Goal: Task Accomplishment & Management: Manage account settings

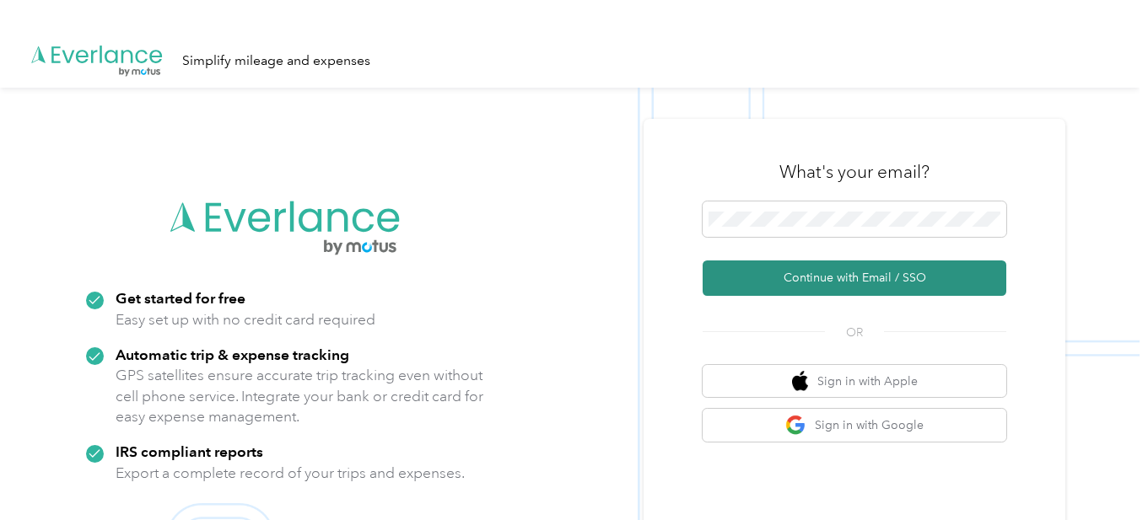
click at [800, 291] on button "Continue with Email / SSO" at bounding box center [854, 278] width 304 height 35
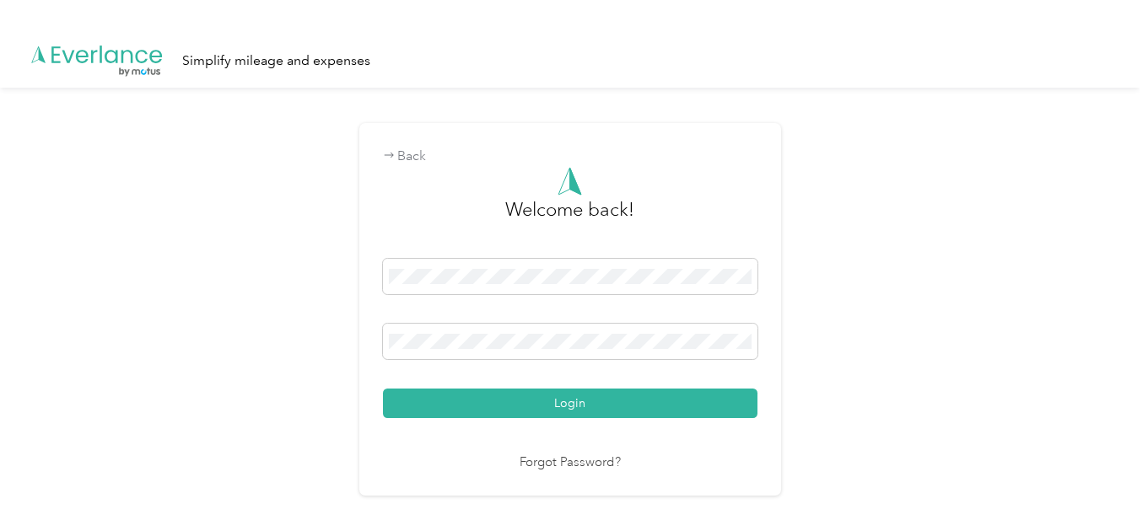
scroll to position [25, 0]
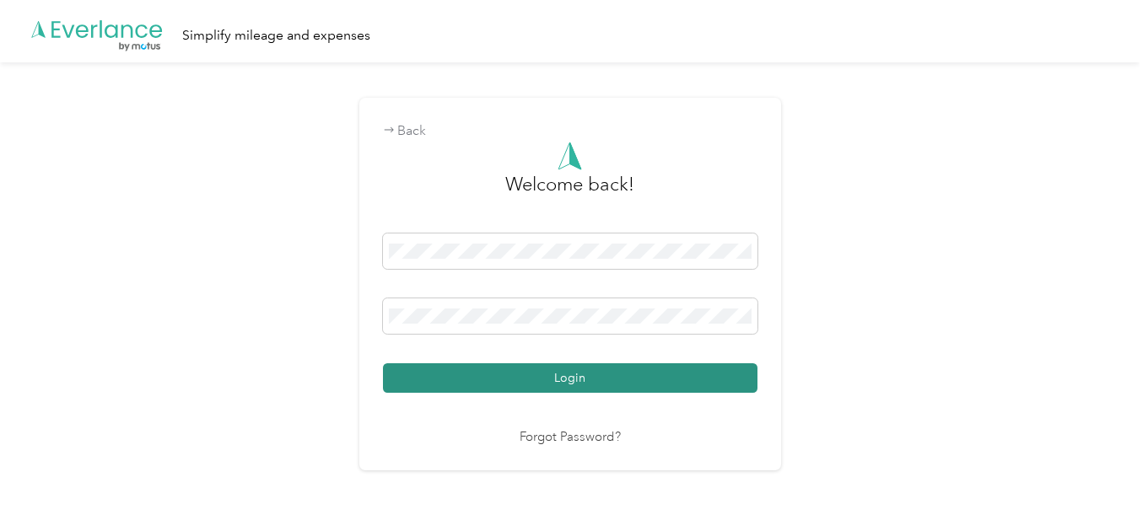
click at [640, 367] on button "Login" at bounding box center [570, 378] width 374 height 30
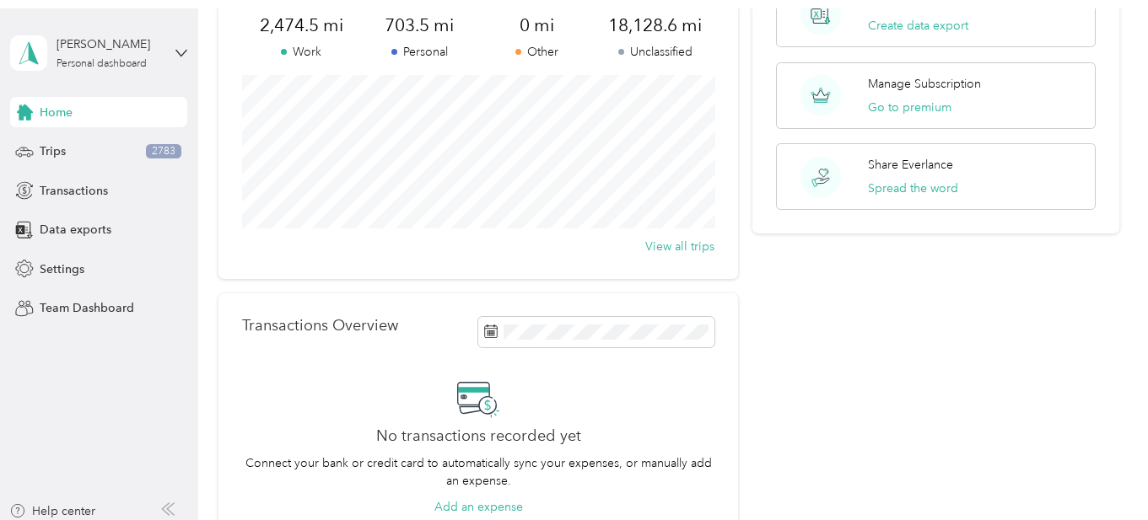
scroll to position [324, 0]
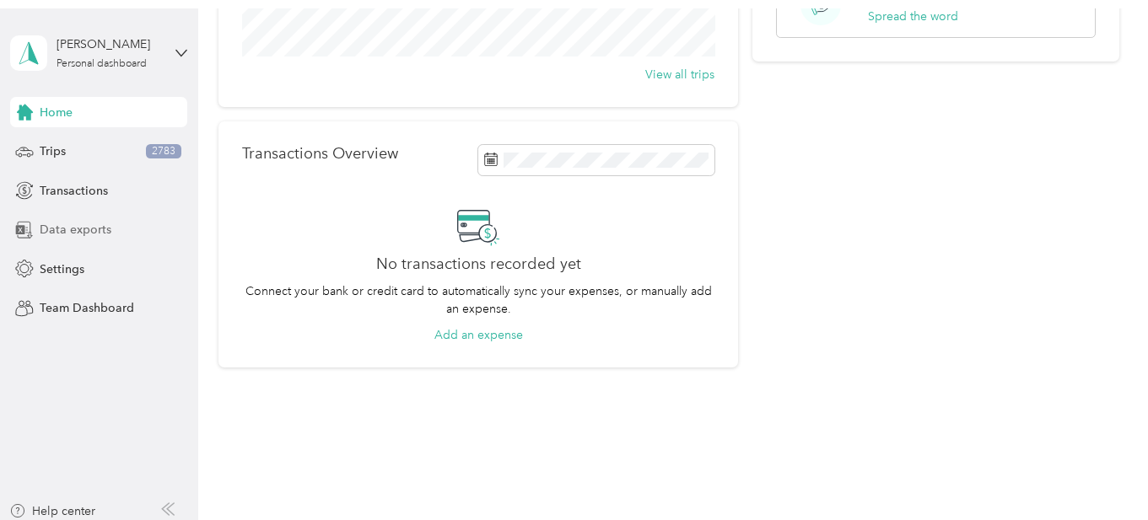
click at [102, 226] on span "Data exports" at bounding box center [76, 230] width 72 height 18
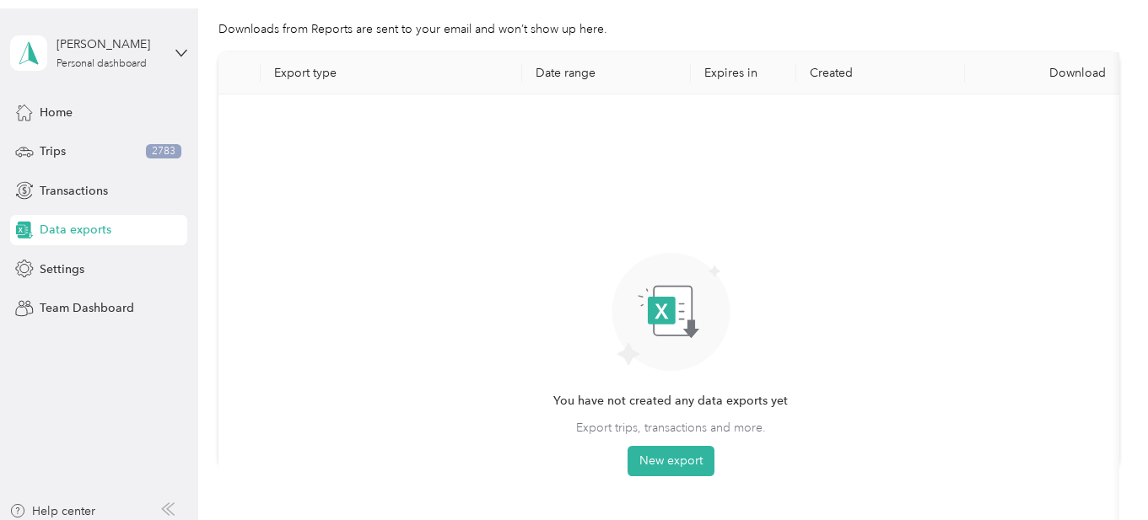
scroll to position [137, 0]
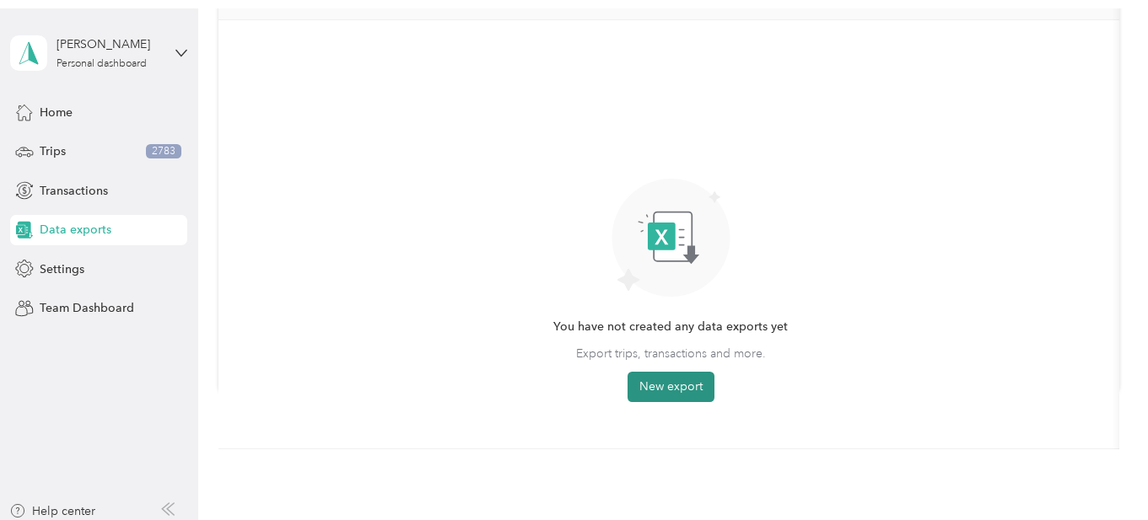
click at [692, 391] on button "New export" at bounding box center [670, 387] width 87 height 30
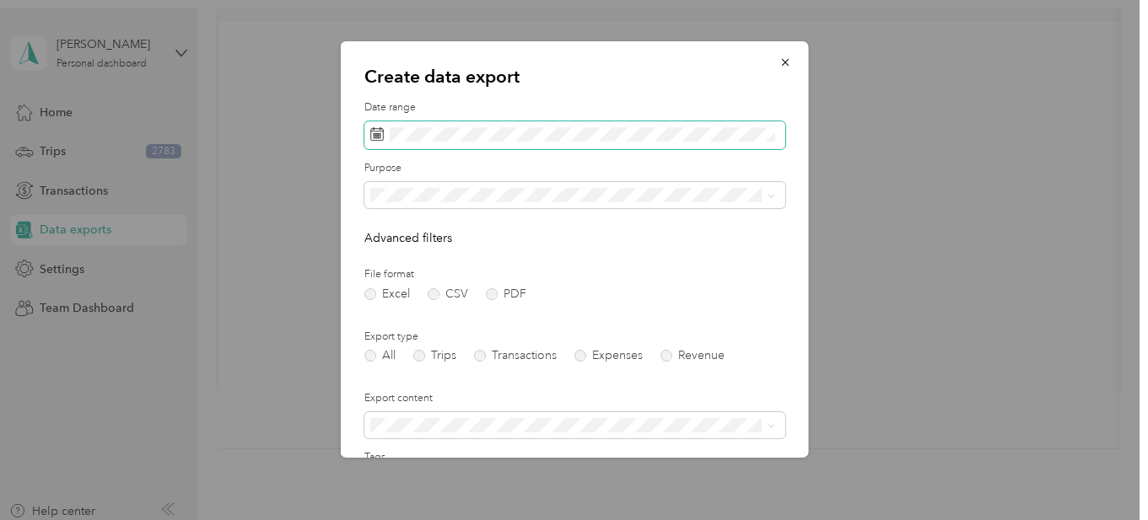
click at [375, 135] on icon at bounding box center [375, 133] width 13 height 13
click at [375, 133] on span at bounding box center [573, 135] width 421 height 29
click at [379, 134] on icon at bounding box center [375, 133] width 13 height 13
click at [386, 136] on span at bounding box center [573, 135] width 421 height 29
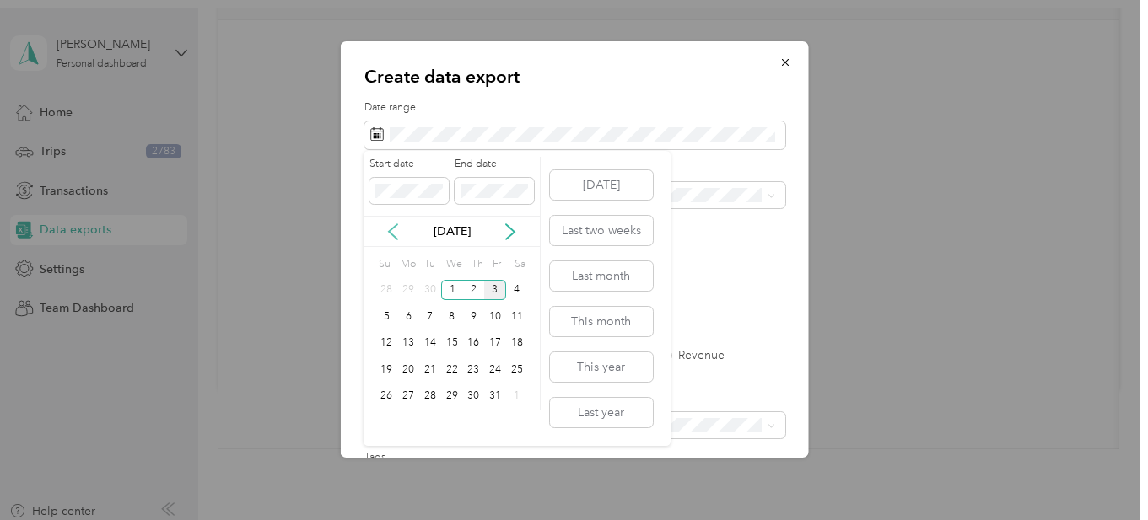
click at [394, 232] on icon at bounding box center [392, 231] width 17 height 17
click at [421, 290] on div "1" at bounding box center [430, 290] width 22 height 21
click at [508, 234] on icon at bounding box center [510, 231] width 17 height 17
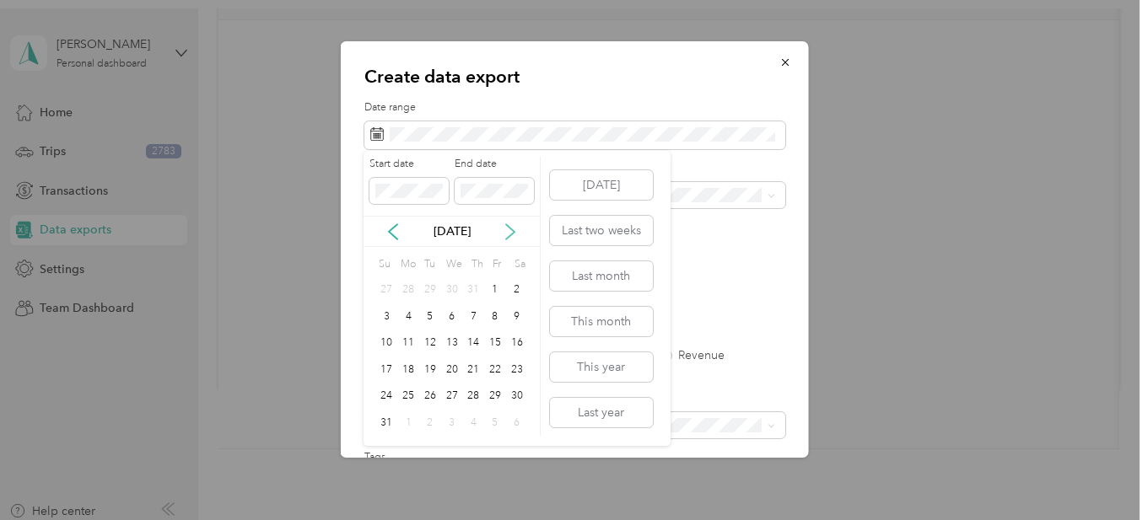
click at [508, 234] on icon at bounding box center [510, 231] width 17 height 17
click at [434, 401] on div "30" at bounding box center [430, 396] width 22 height 21
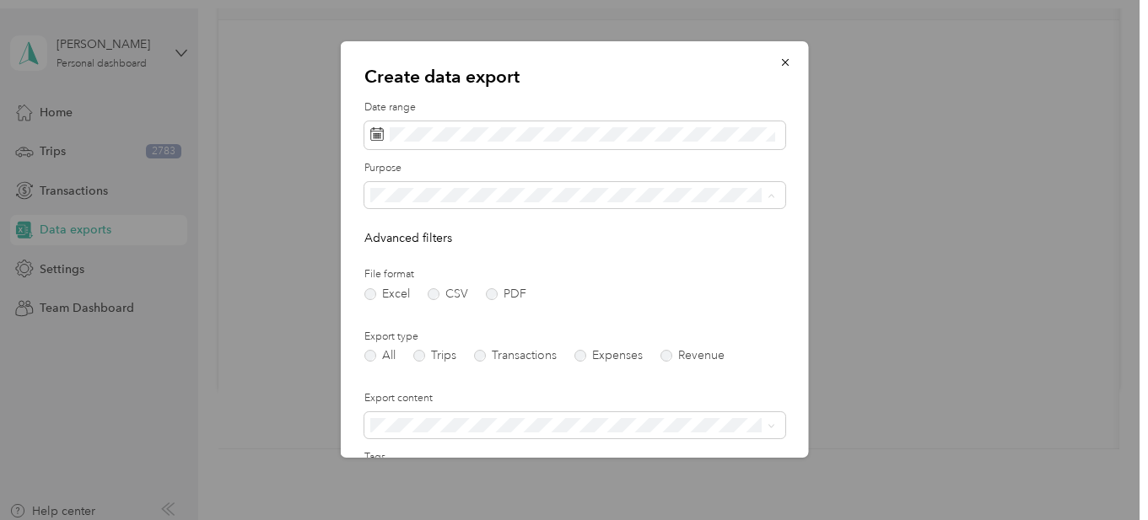
click at [437, 304] on div "Instacart" at bounding box center [571, 313] width 393 height 18
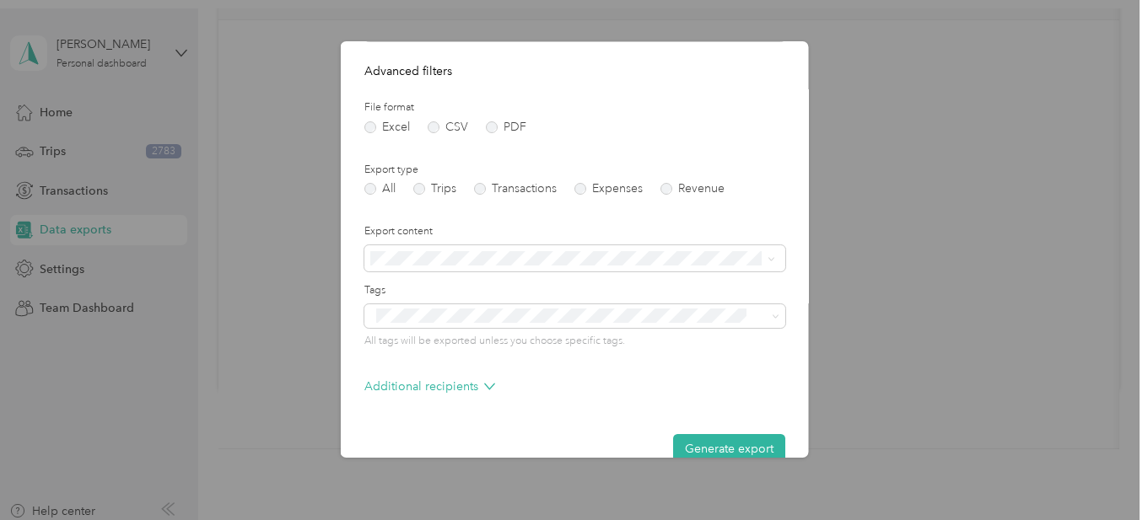
scroll to position [168, 0]
click at [489, 126] on label "PDF" at bounding box center [505, 127] width 40 height 12
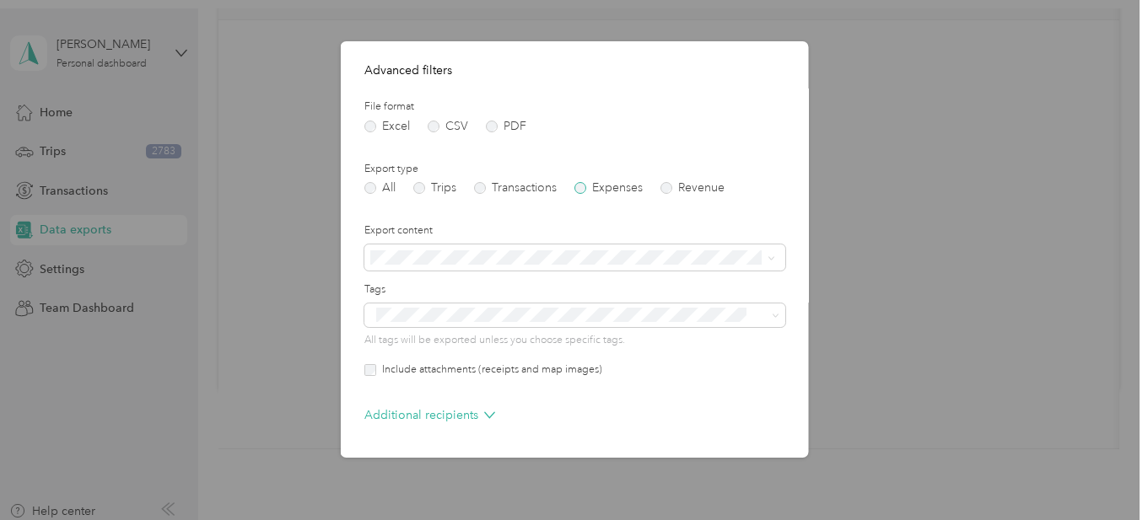
click at [580, 185] on label "Expenses" at bounding box center [607, 188] width 68 height 12
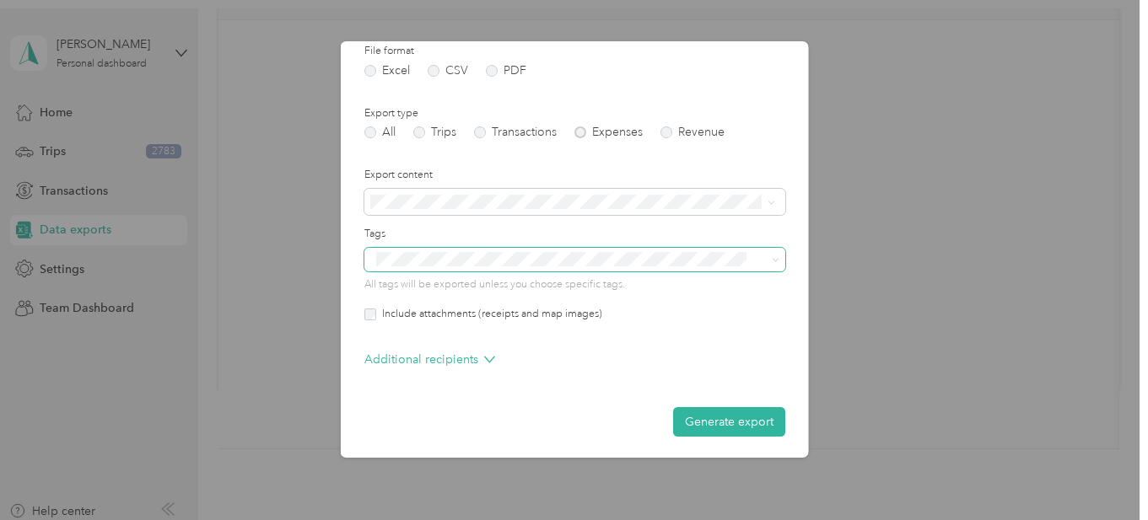
scroll to position [226, 0]
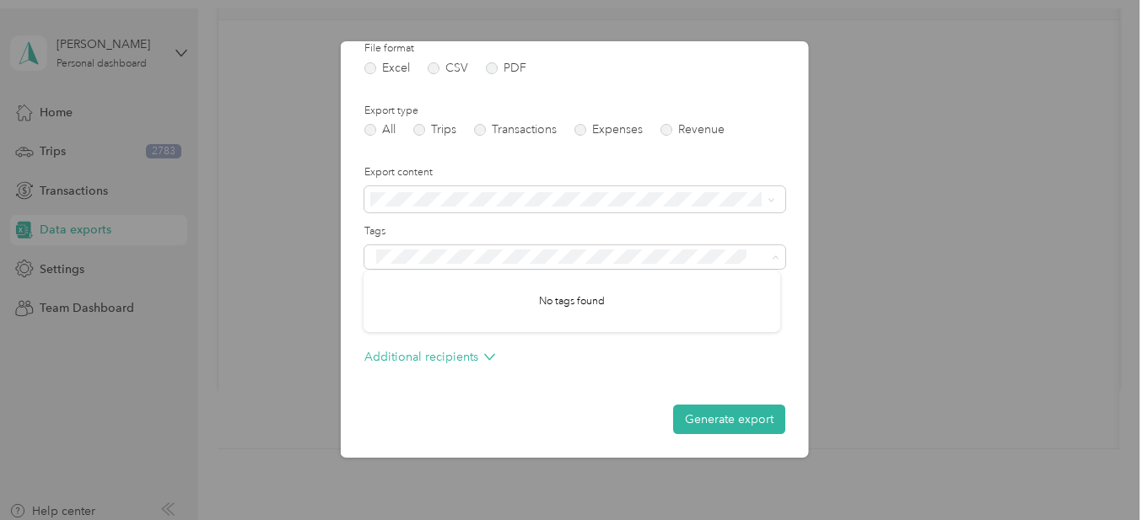
click at [590, 228] on label "Tags" at bounding box center [573, 231] width 421 height 15
click at [725, 420] on button "Generate export" at bounding box center [728, 420] width 112 height 30
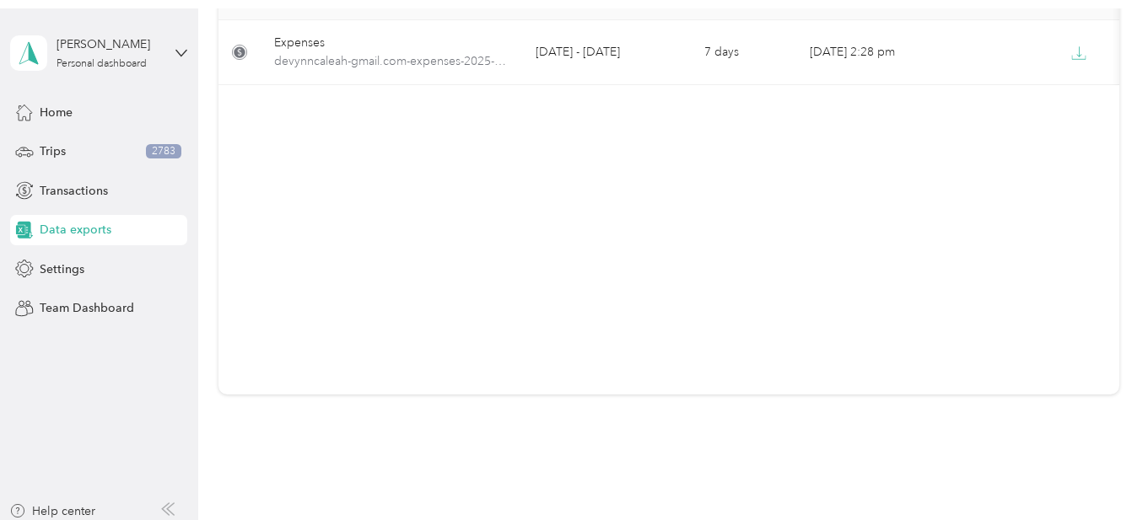
click at [72, 223] on span "Data exports" at bounding box center [76, 230] width 72 height 18
click at [82, 161] on div "Trips 2783" at bounding box center [98, 152] width 177 height 30
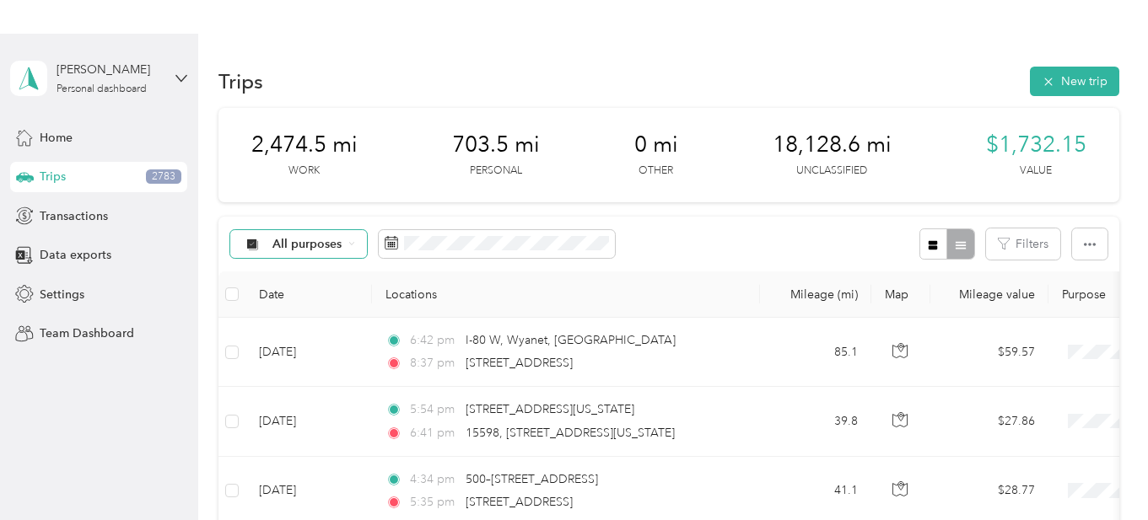
click at [284, 255] on div "All purposes" at bounding box center [298, 244] width 137 height 29
click at [287, 395] on li "Instacart" at bounding box center [298, 393] width 135 height 30
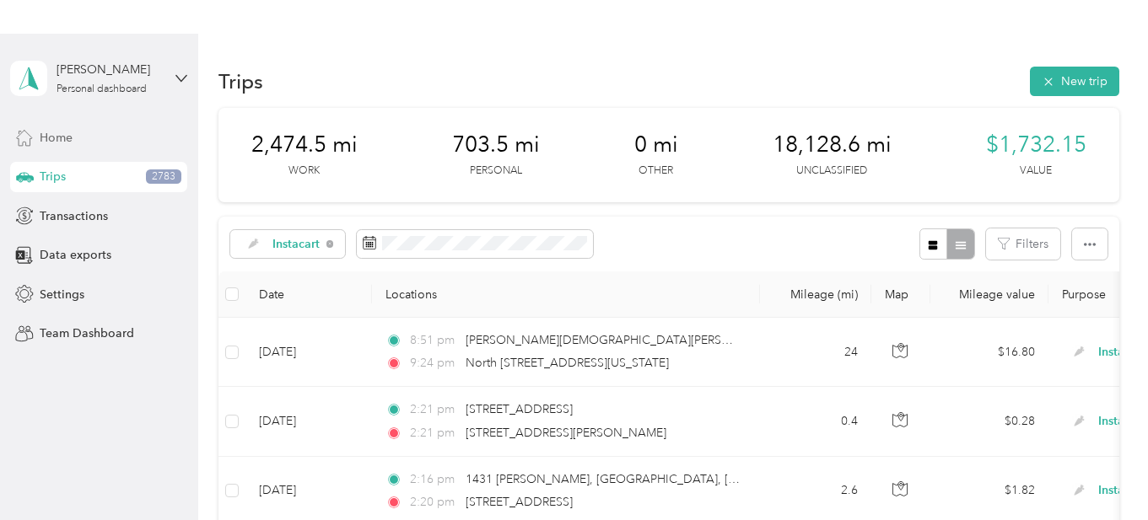
click at [50, 141] on span "Home" at bounding box center [56, 138] width 33 height 18
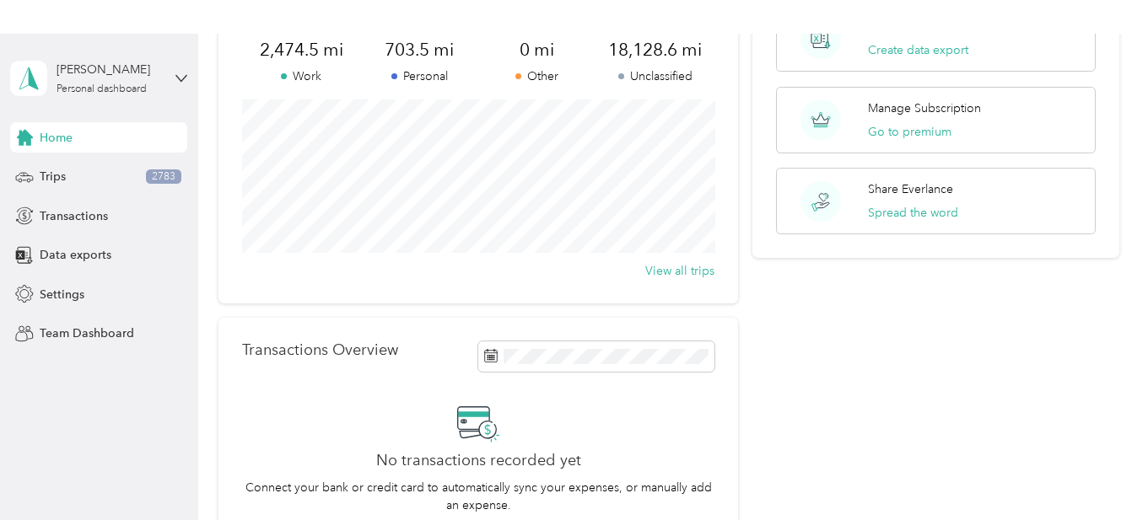
scroll to position [159, 0]
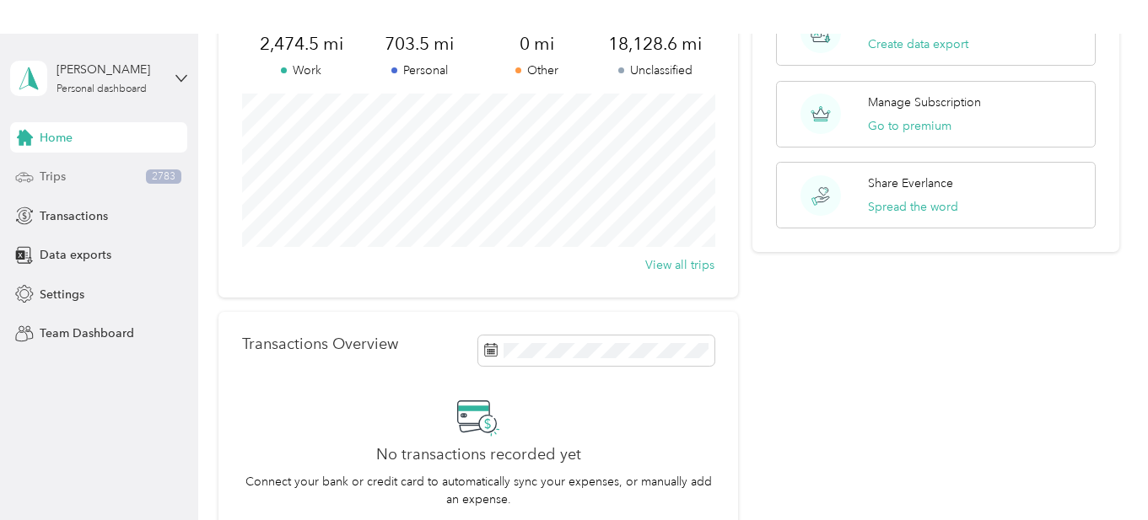
click at [80, 188] on div "Trips 2783" at bounding box center [98, 177] width 177 height 30
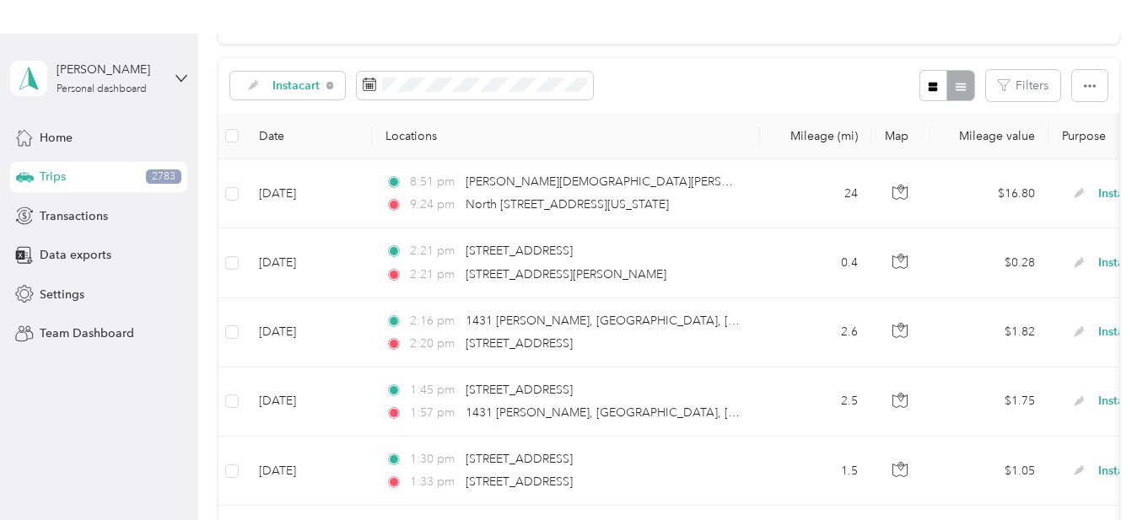
click at [296, 101] on div "Instacart Filters" at bounding box center [668, 85] width 900 height 55
click at [301, 94] on div "Instacart" at bounding box center [287, 86] width 115 height 29
click at [295, 148] on li "Unclassified" at bounding box center [292, 146] width 123 height 30
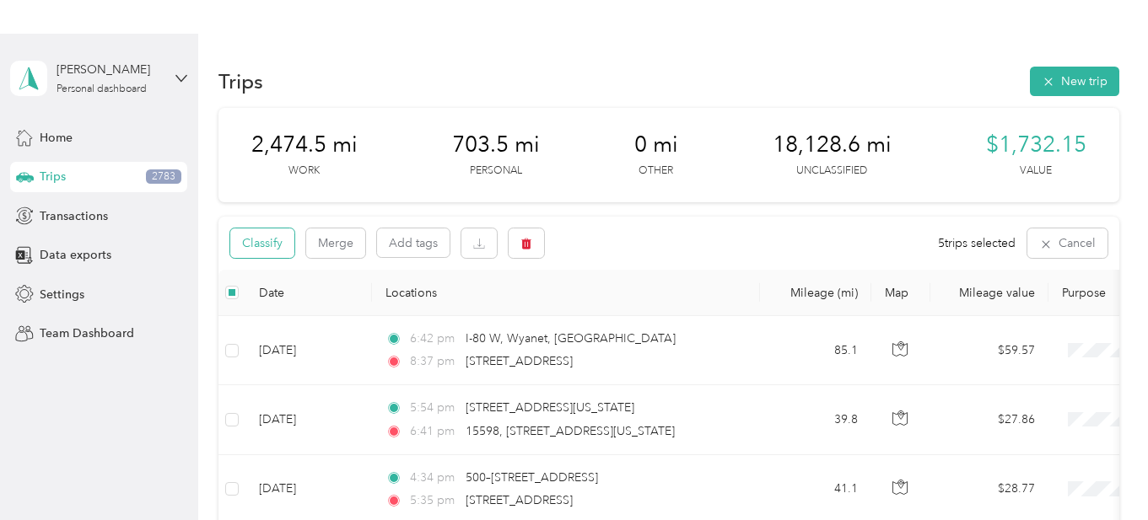
click at [251, 238] on button "Classify" at bounding box center [262, 244] width 64 height 30
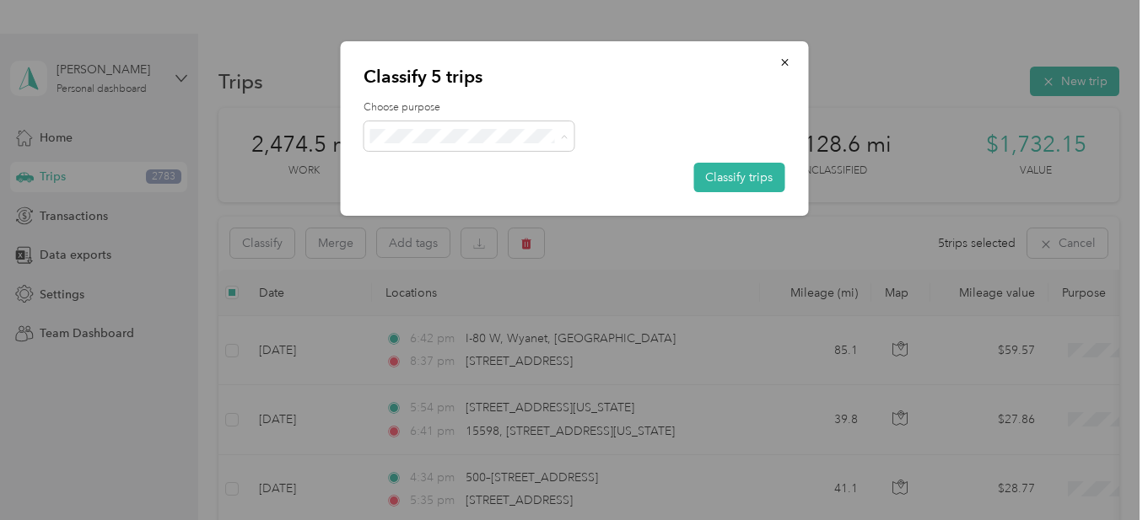
click at [437, 232] on span "Instacart" at bounding box center [484, 228] width 157 height 18
click at [728, 177] on button "Classify trips" at bounding box center [738, 178] width 91 height 30
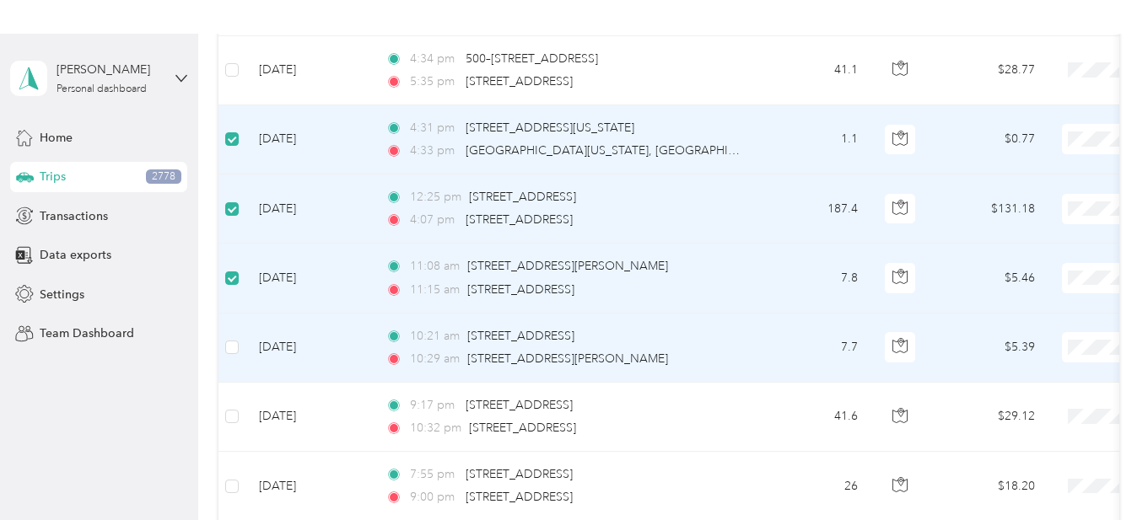
scroll to position [428, 0]
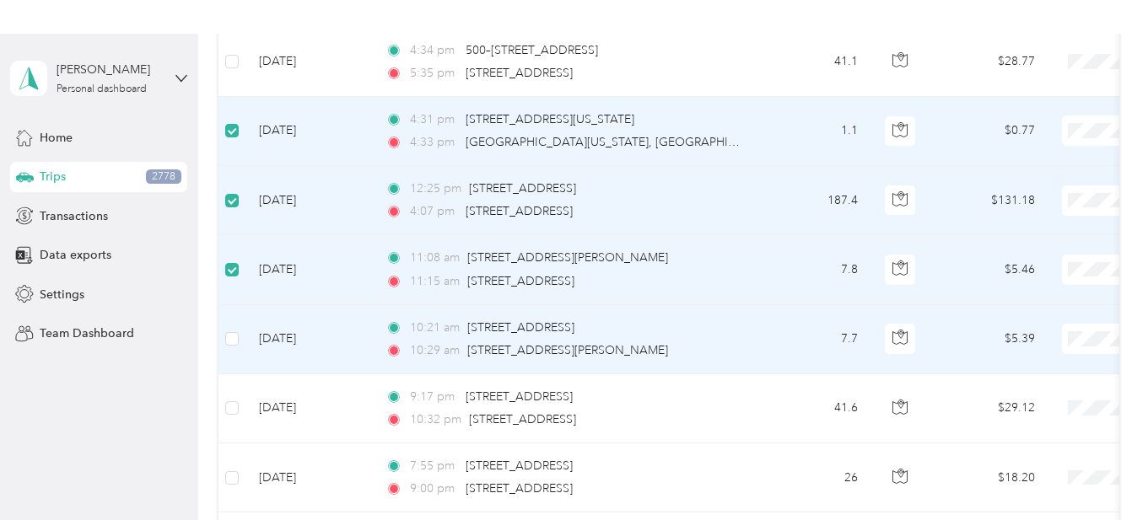
click at [234, 348] on td at bounding box center [231, 339] width 27 height 69
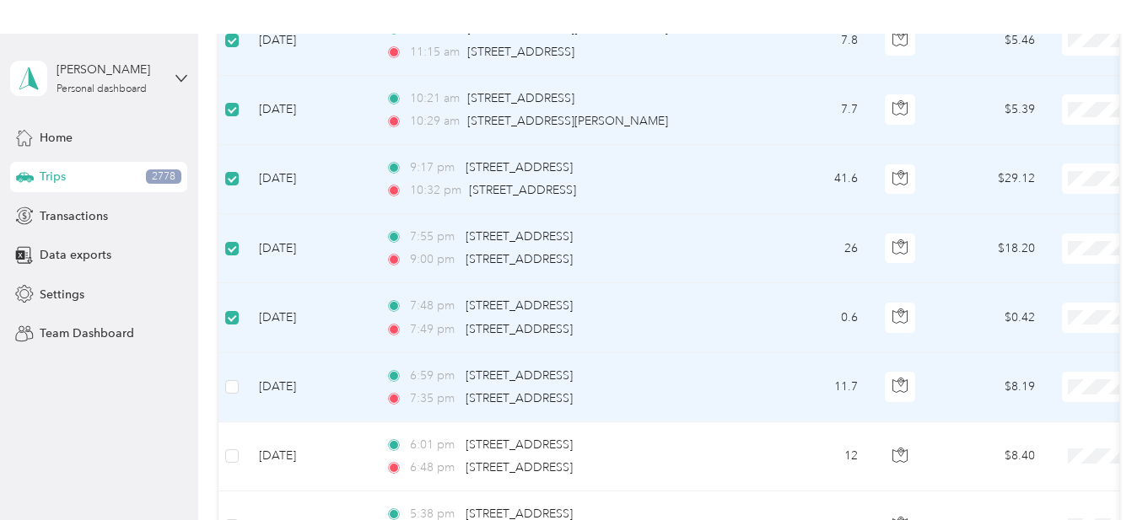
scroll to position [682, 0]
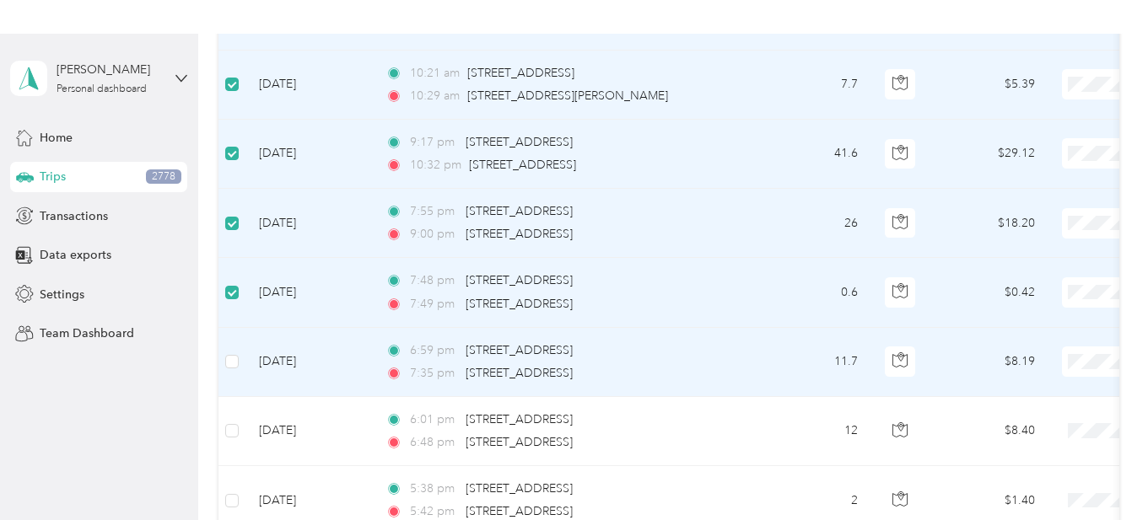
click at [213, 350] on div "Trips New trip 2,474.5 mi Work 703.5 mi Personal 0 mi Other 18,128.6 mi Unclass…" at bounding box center [668, 465] width 941 height 2226
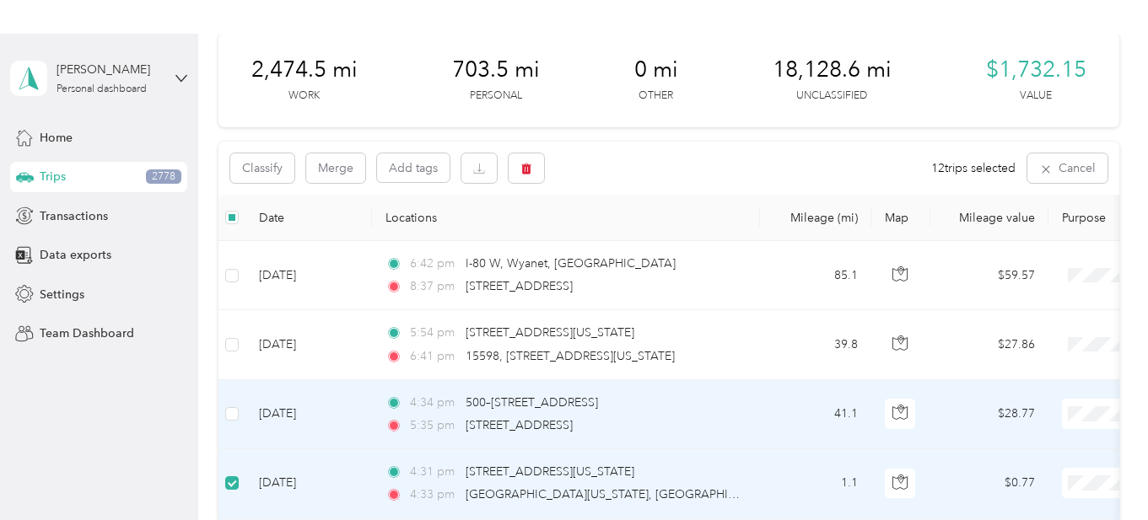
scroll to position [24, 0]
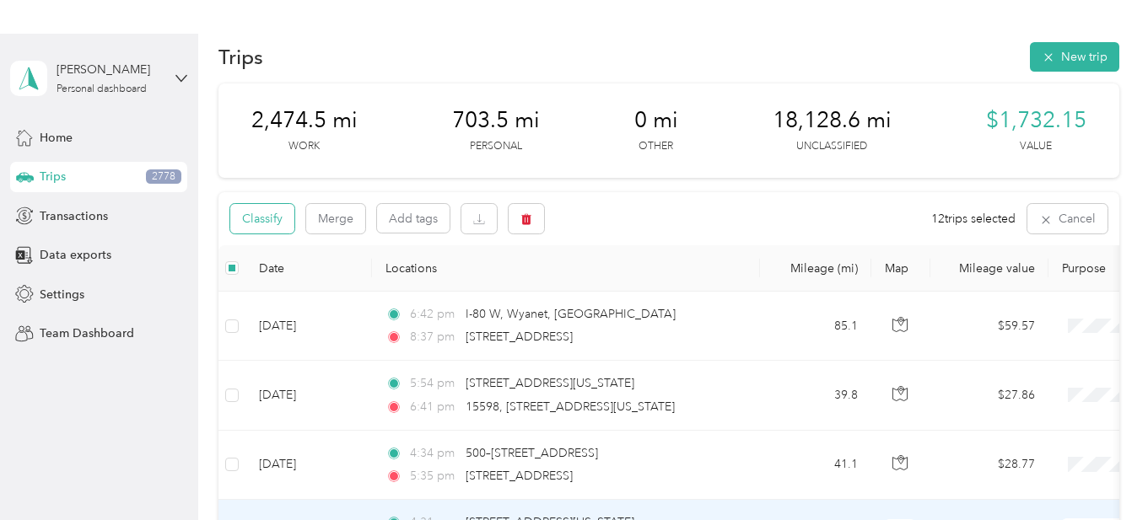
click at [283, 229] on button "Classify" at bounding box center [262, 219] width 64 height 30
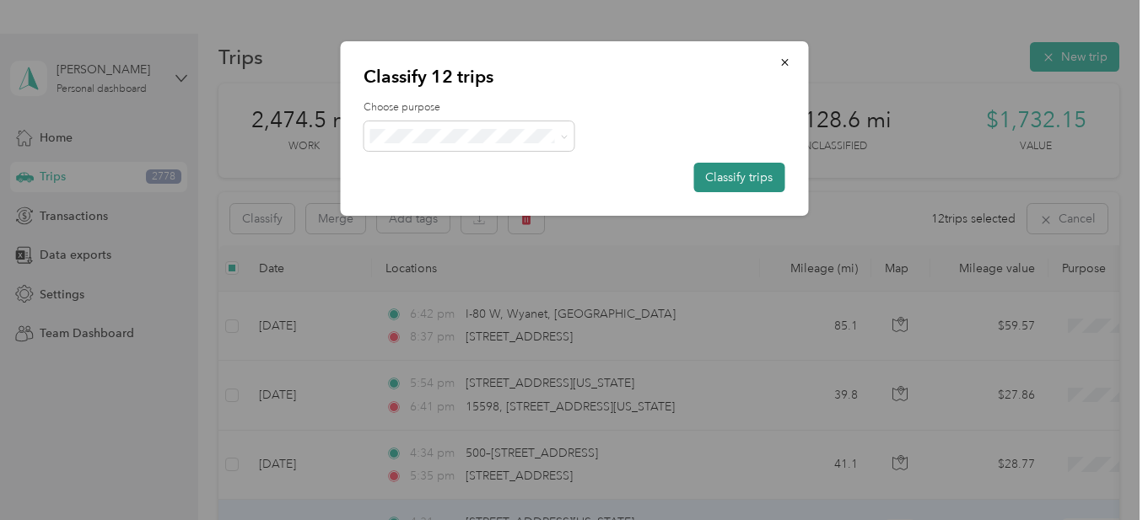
click at [746, 179] on button "Classify trips" at bounding box center [738, 178] width 91 height 30
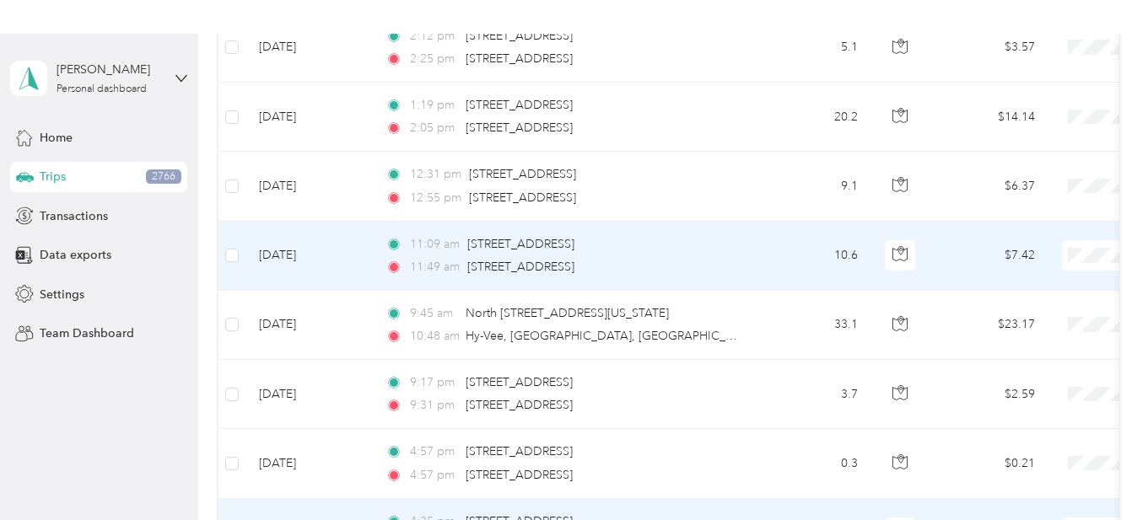
scroll to position [949, 0]
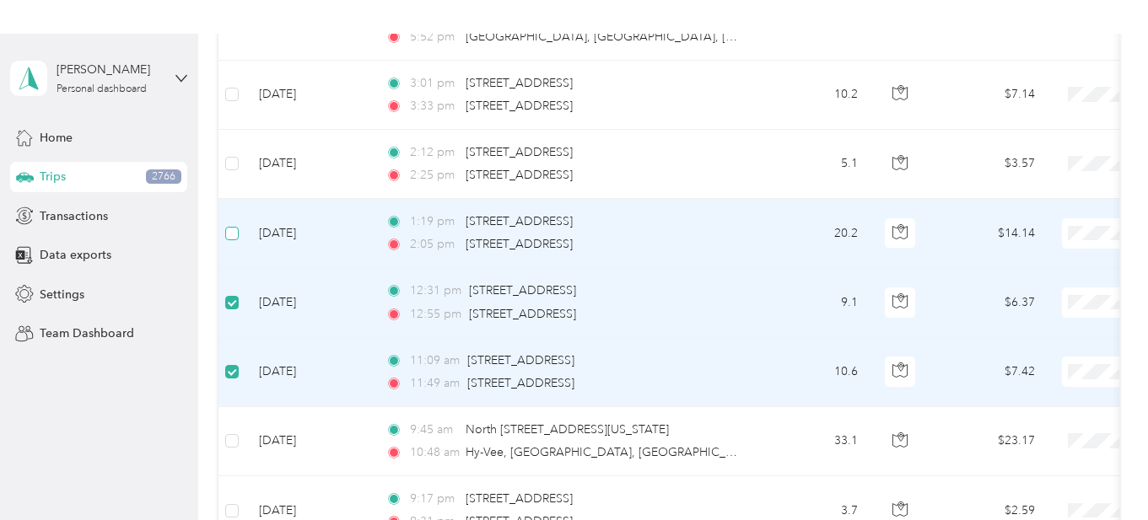
click at [234, 240] on label at bounding box center [231, 233] width 13 height 19
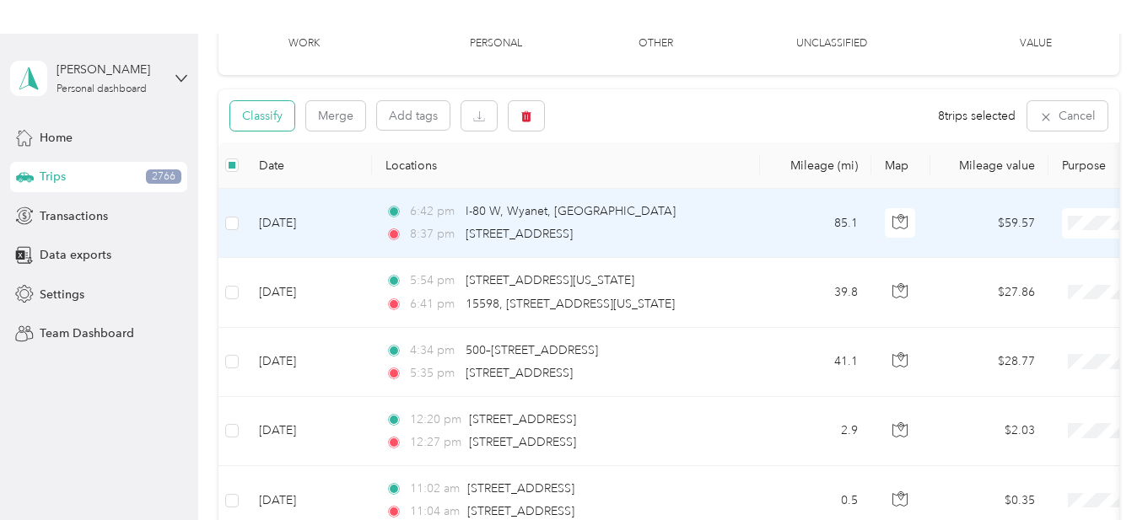
scroll to position [110, 0]
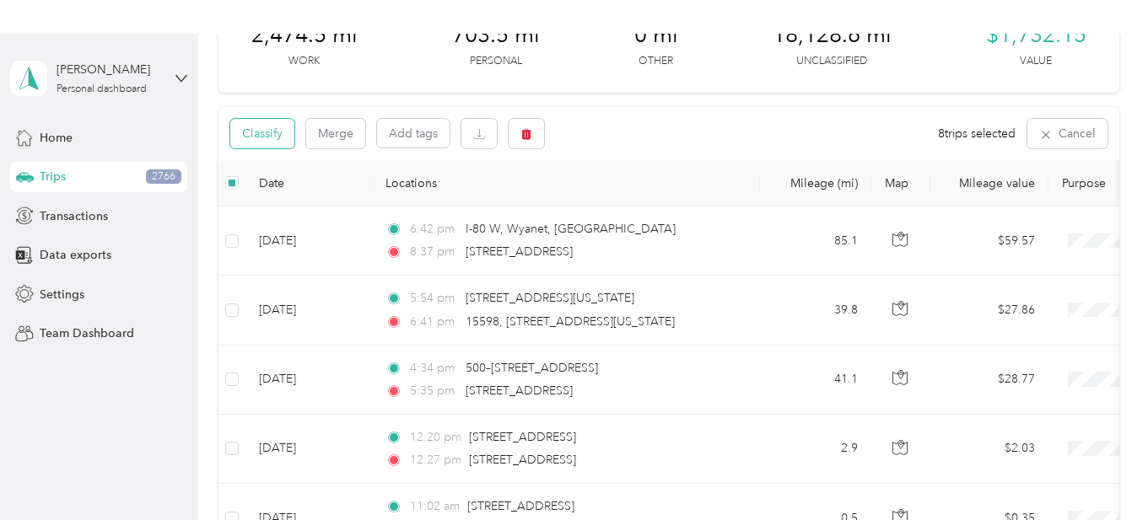
click at [279, 143] on button "Classify" at bounding box center [262, 134] width 64 height 30
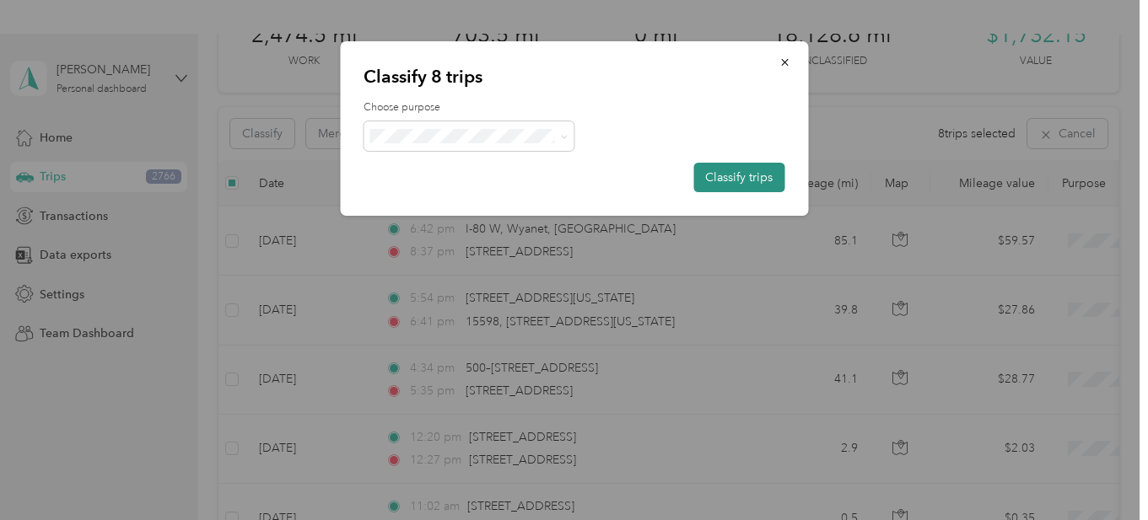
click at [725, 176] on button "Classify trips" at bounding box center [738, 178] width 91 height 30
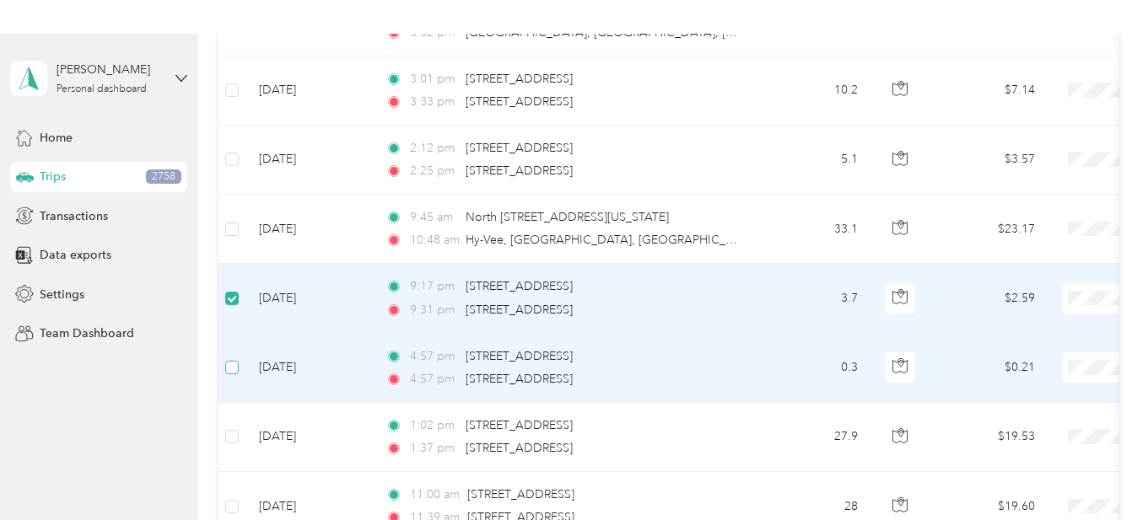
scroll to position [952, 0]
click at [231, 377] on label at bounding box center [231, 369] width 13 height 19
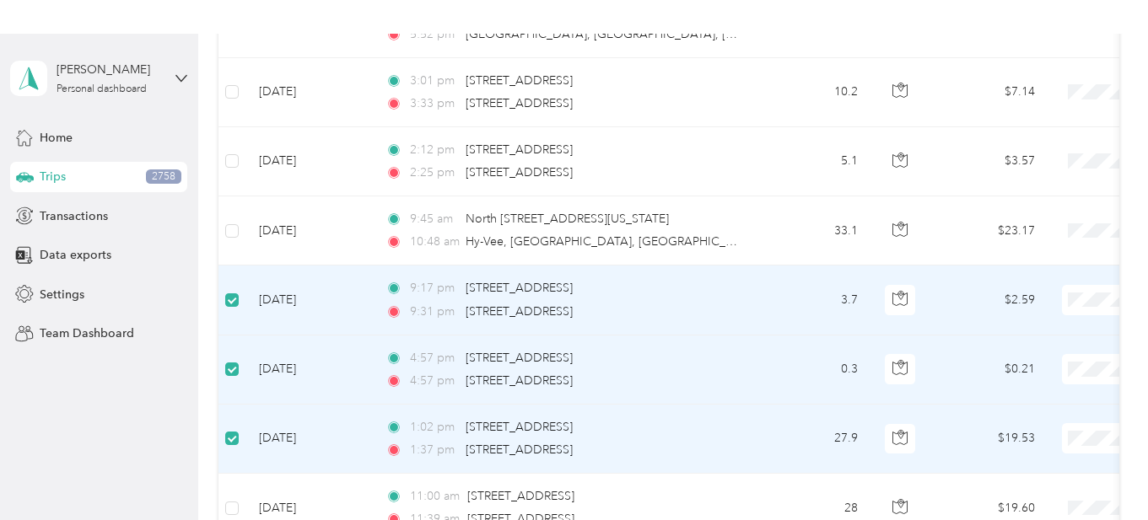
scroll to position [1488, 0]
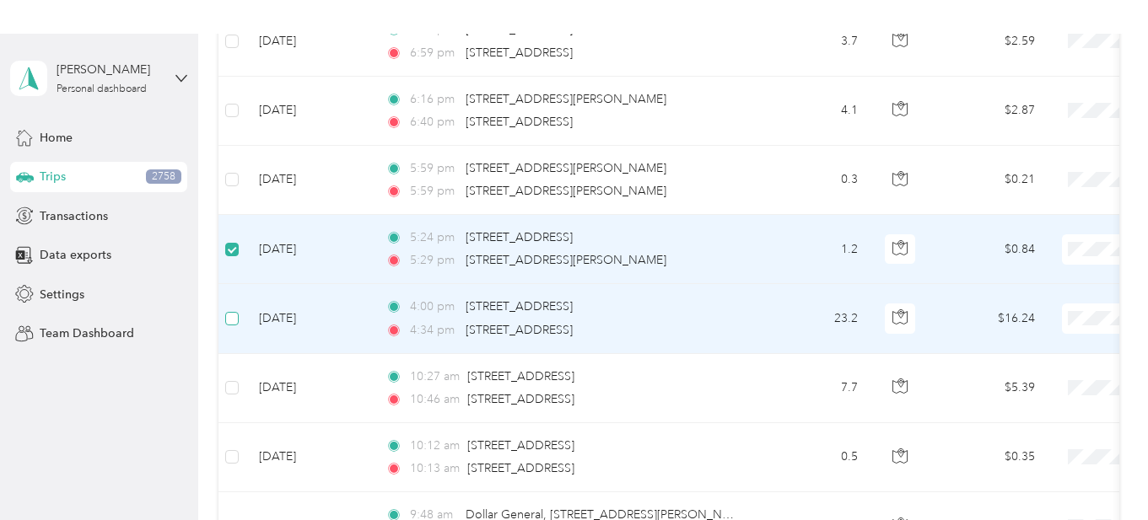
click at [234, 325] on label at bounding box center [231, 318] width 13 height 19
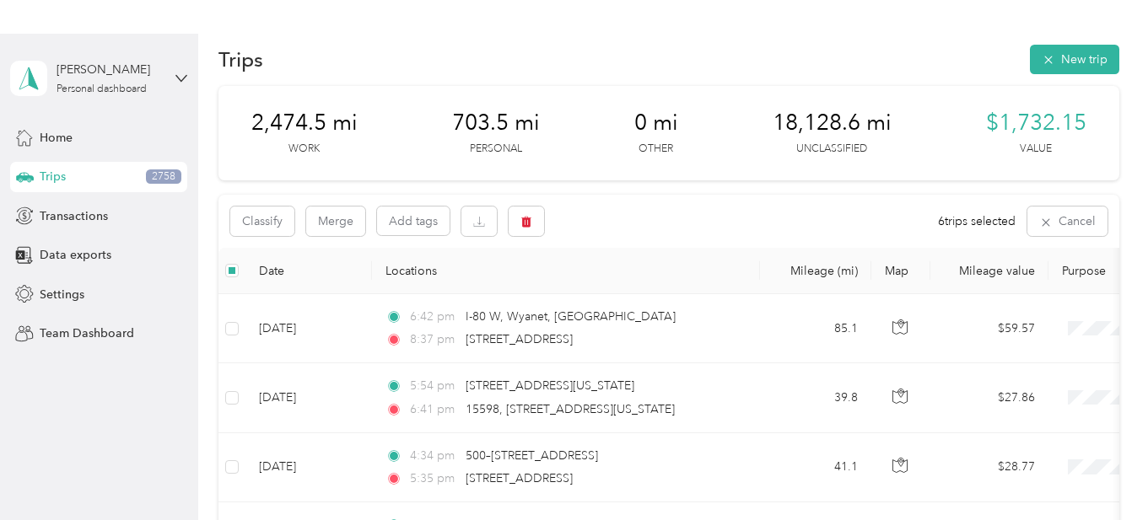
scroll to position [0, 0]
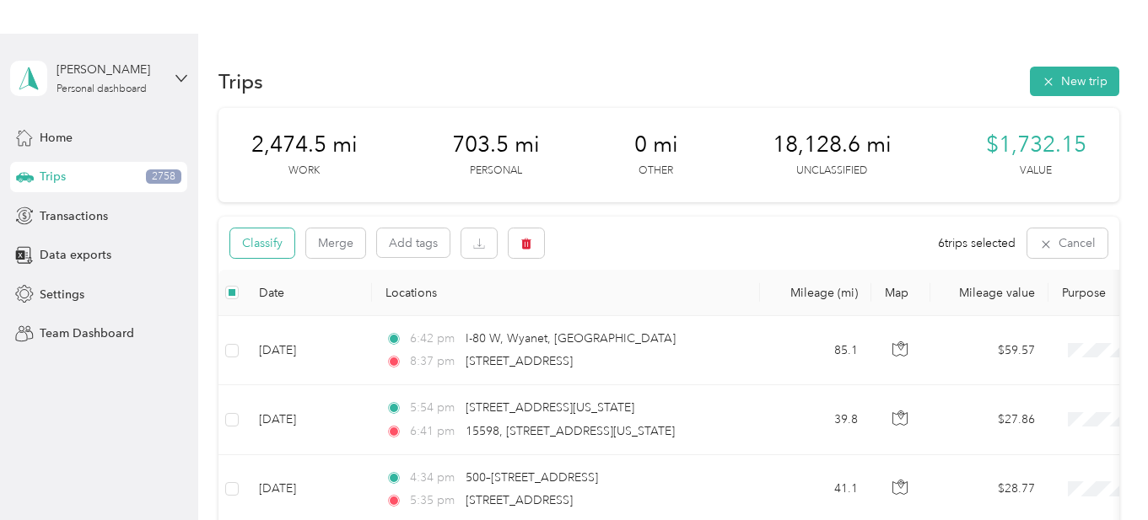
click at [275, 242] on button "Classify" at bounding box center [262, 244] width 64 height 30
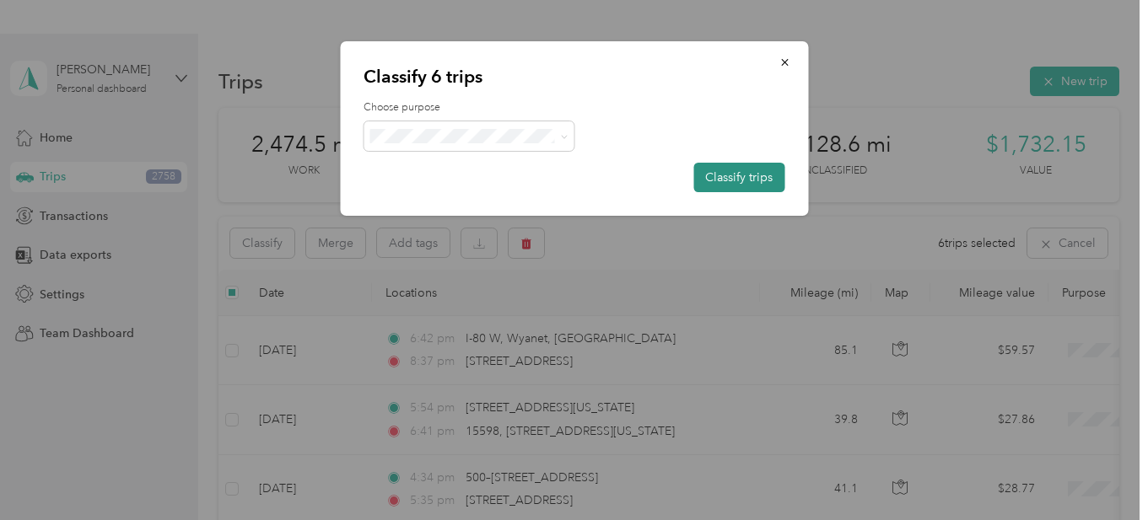
click at [758, 180] on button "Classify trips" at bounding box center [738, 178] width 91 height 30
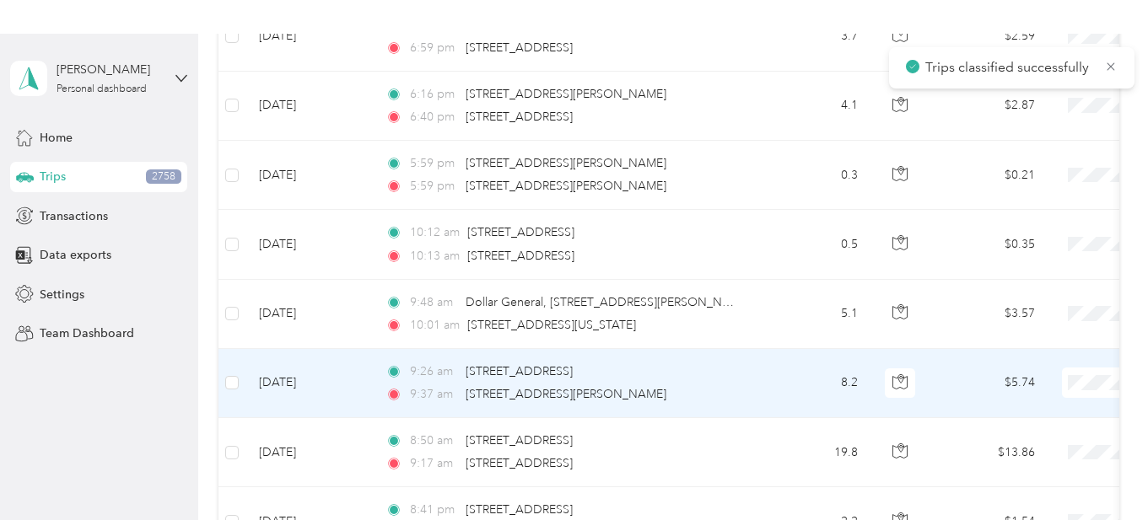
scroll to position [1794, 0]
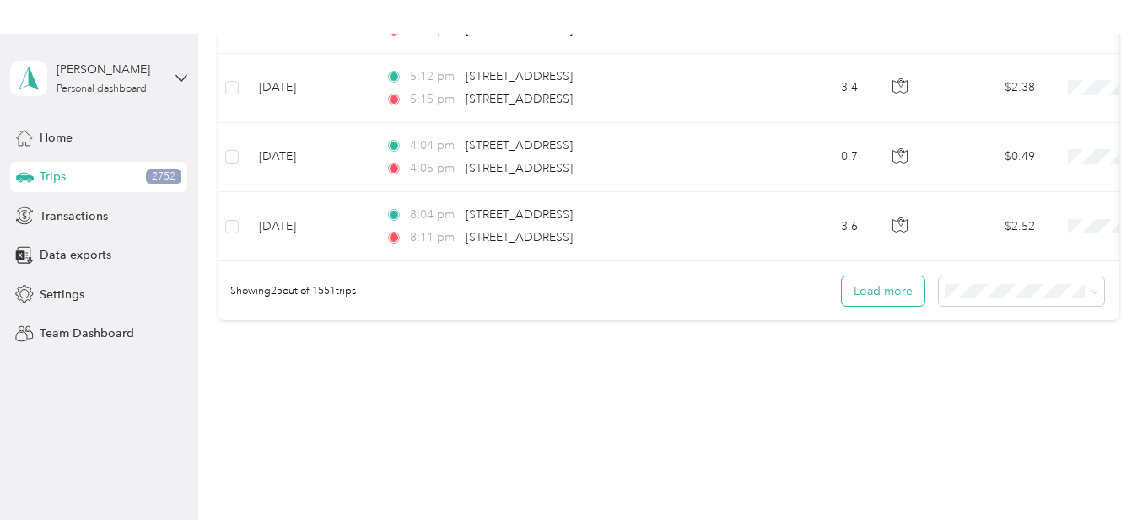
click at [900, 288] on button "Load more" at bounding box center [883, 292] width 83 height 30
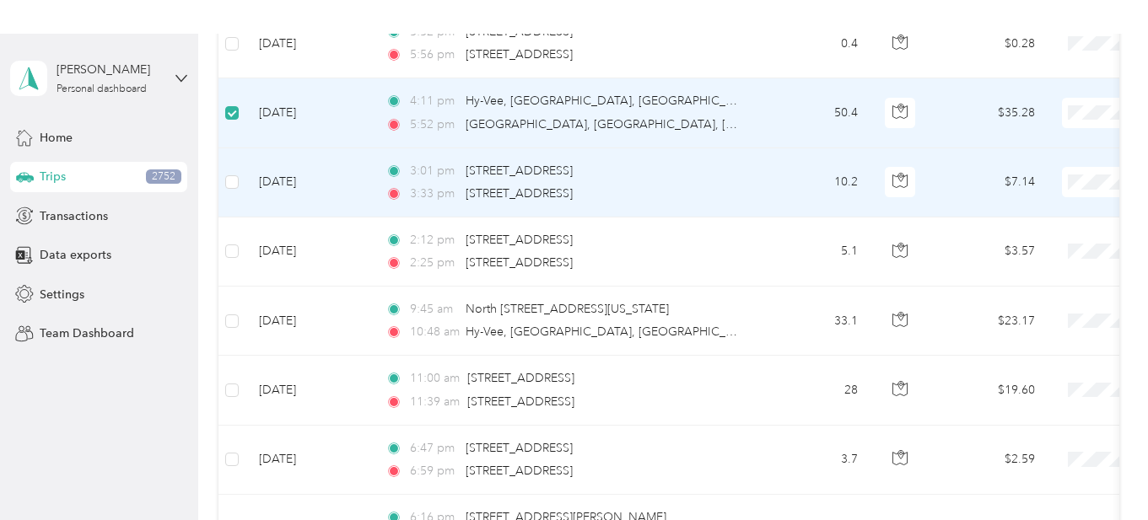
scroll to position [860, 0]
click at [234, 192] on label at bounding box center [231, 184] width 13 height 19
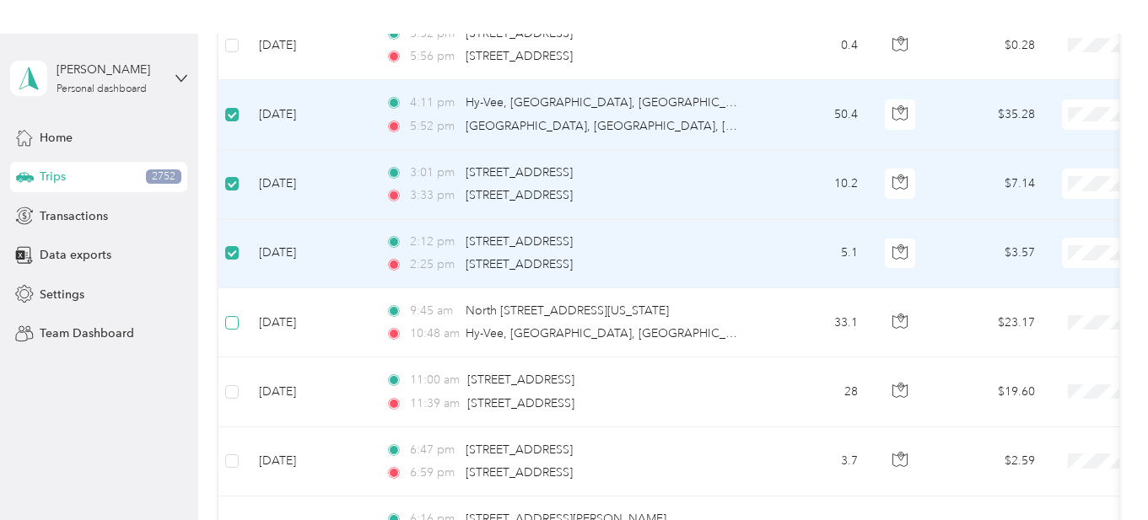
click at [225, 329] on label at bounding box center [231, 323] width 13 height 19
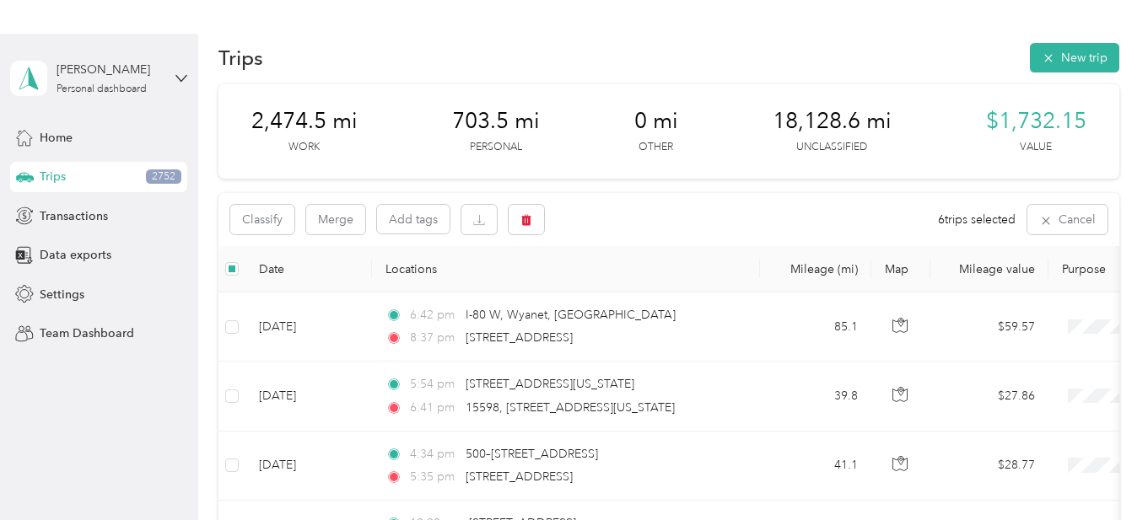
scroll to position [0, 0]
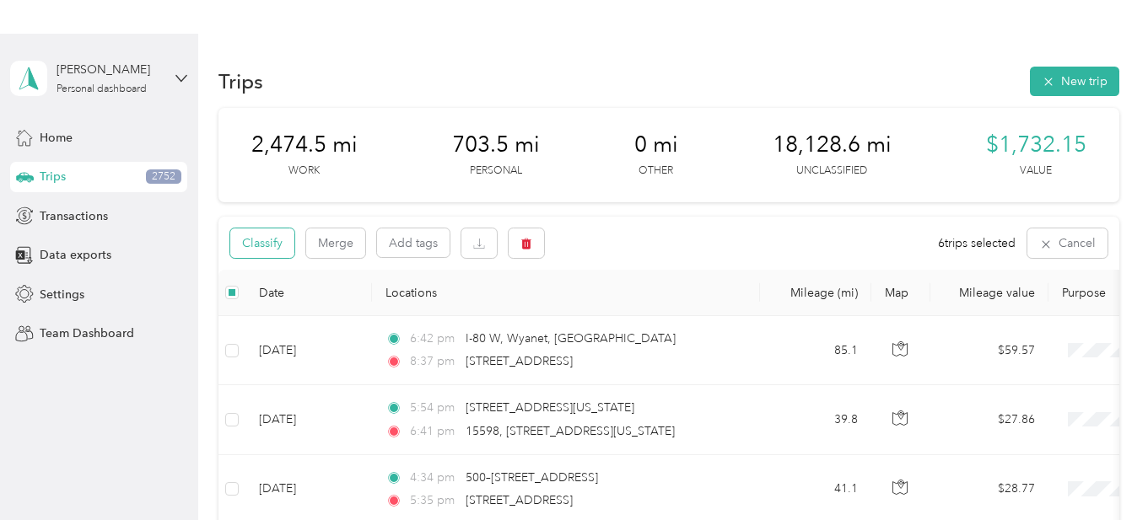
click at [273, 252] on button "Classify" at bounding box center [262, 244] width 64 height 30
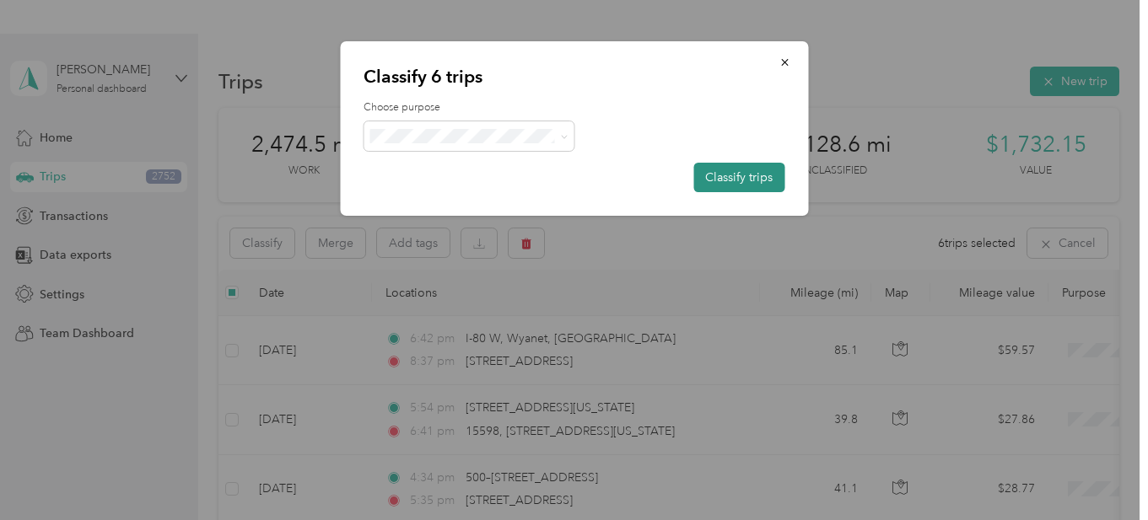
click at [729, 172] on button "Classify trips" at bounding box center [738, 178] width 91 height 30
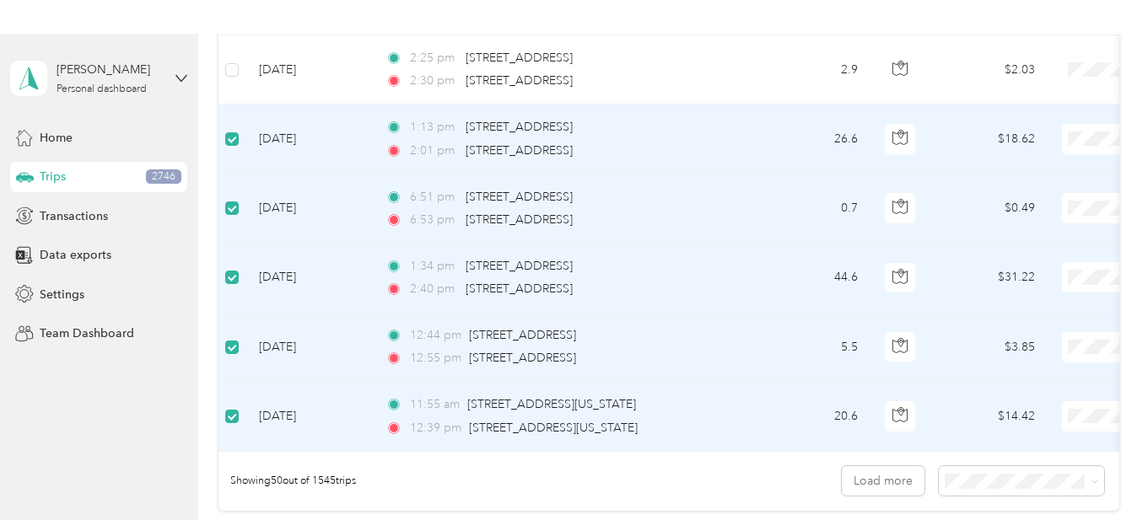
scroll to position [3113, 0]
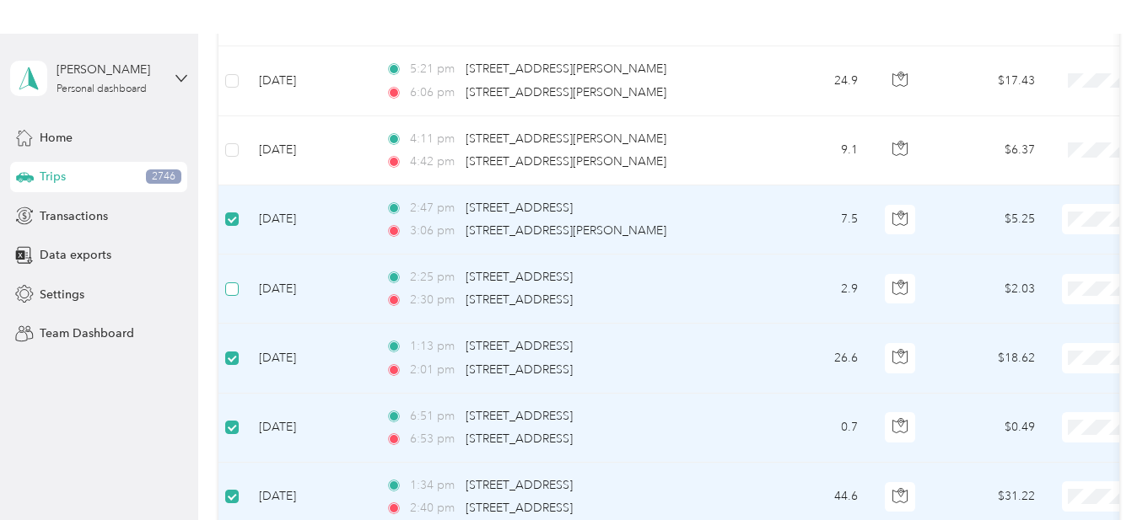
click at [229, 296] on label at bounding box center [231, 289] width 13 height 19
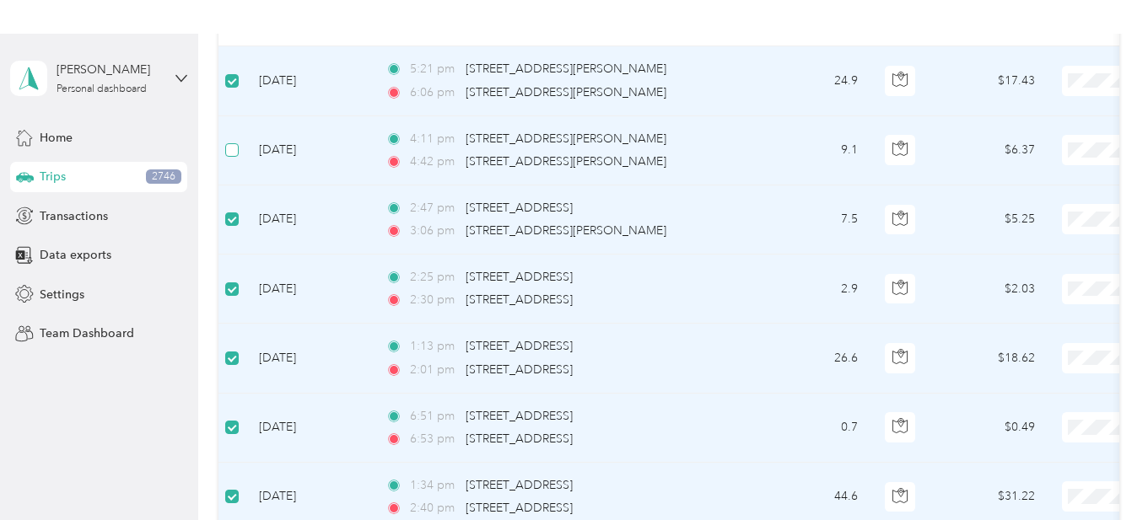
click at [236, 158] on label at bounding box center [231, 150] width 13 height 19
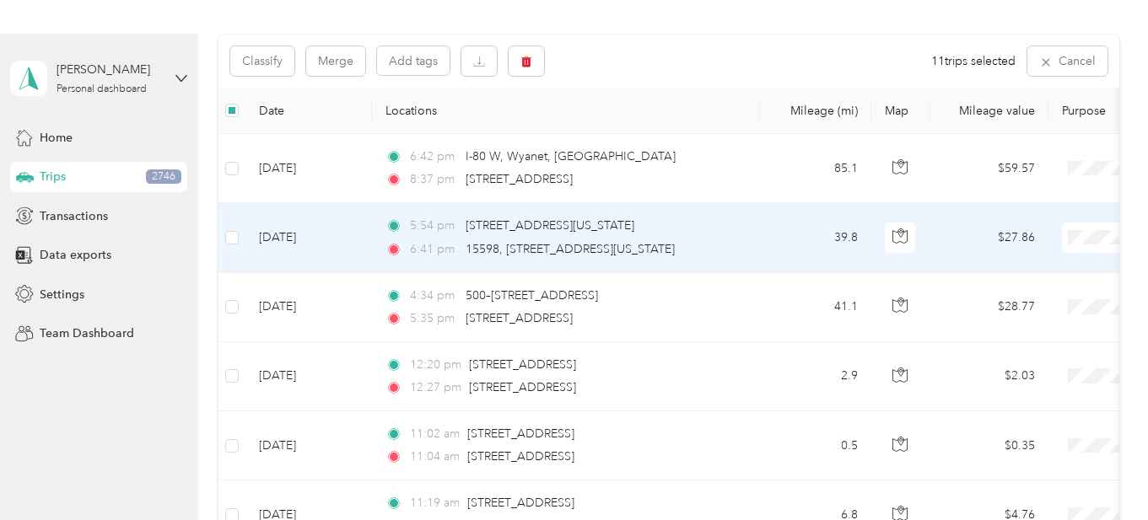
scroll to position [173, 0]
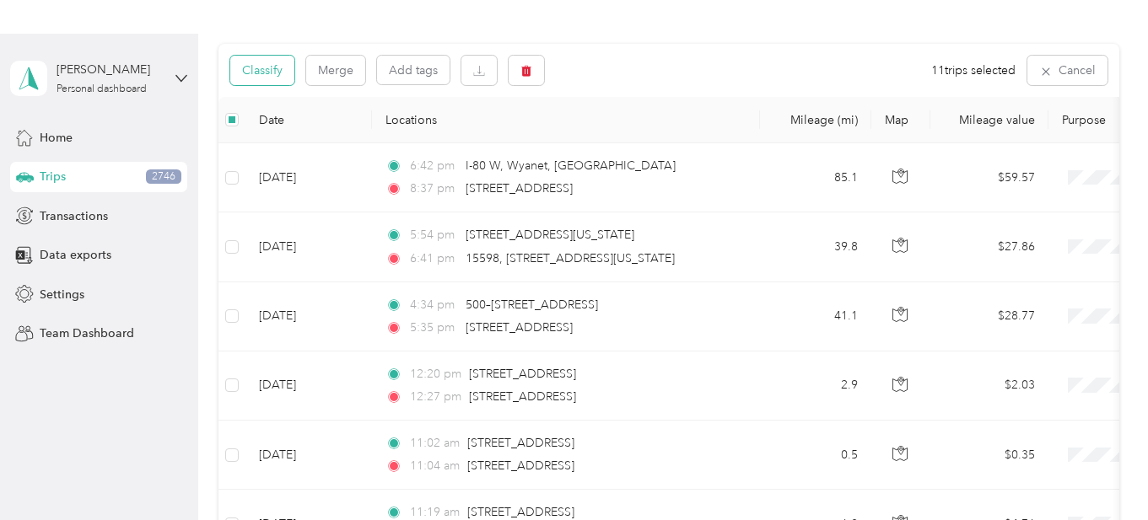
click at [253, 63] on button "Classify" at bounding box center [262, 71] width 64 height 30
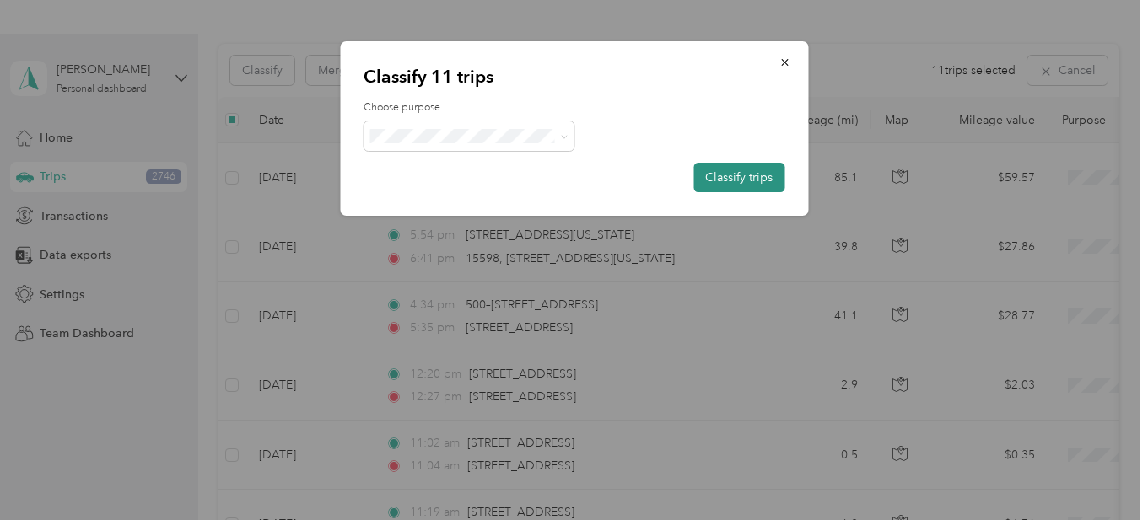
click at [751, 175] on button "Classify trips" at bounding box center [738, 178] width 91 height 30
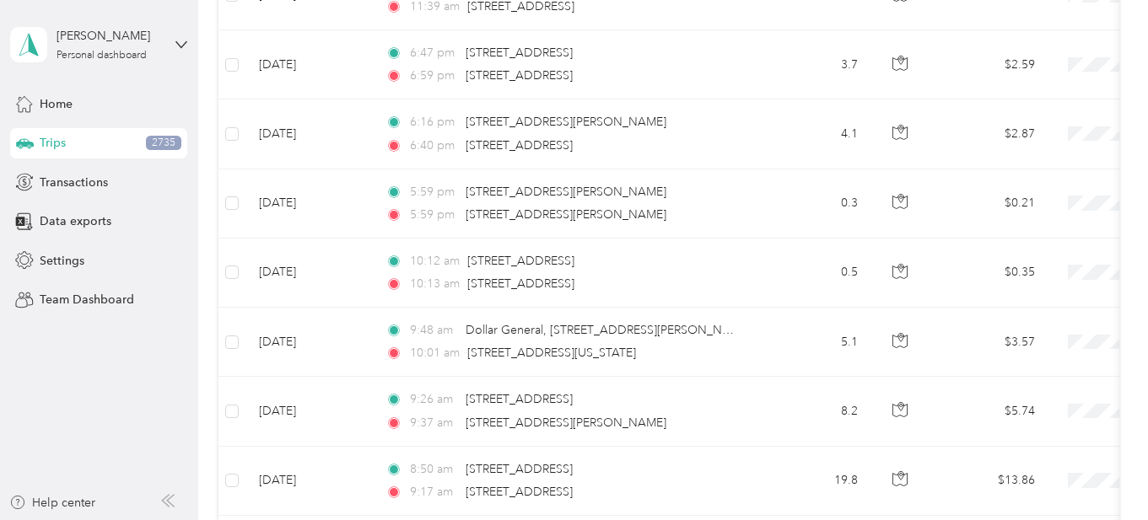
scroll to position [3528, 0]
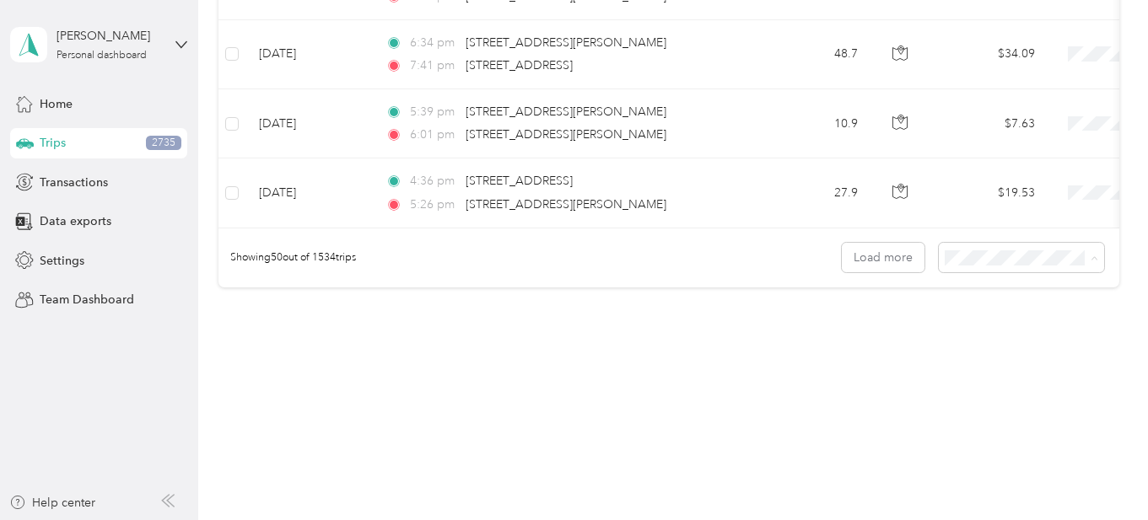
click at [992, 348] on span "100 per load" at bounding box center [989, 348] width 69 height 14
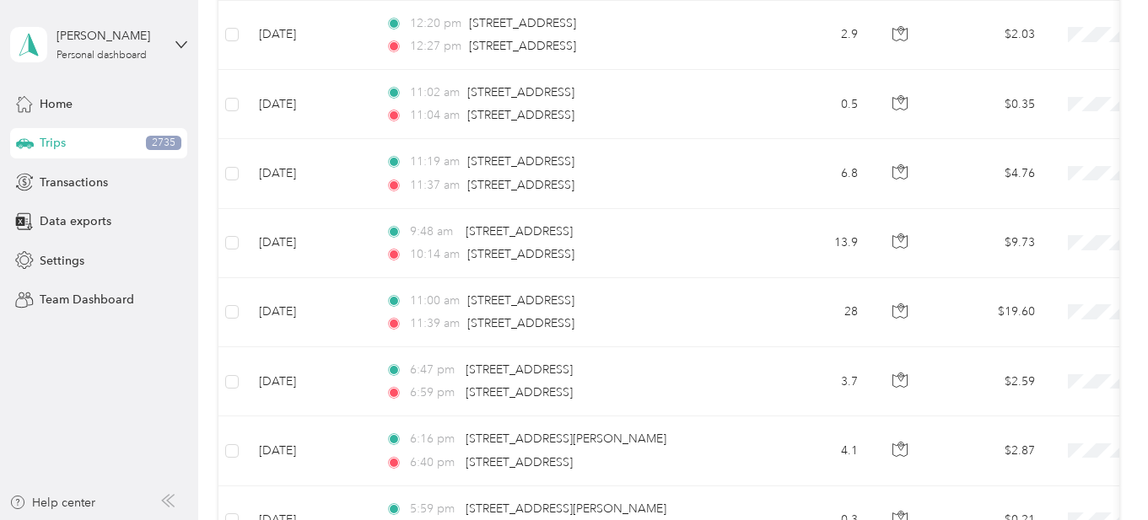
scroll to position [3174, 0]
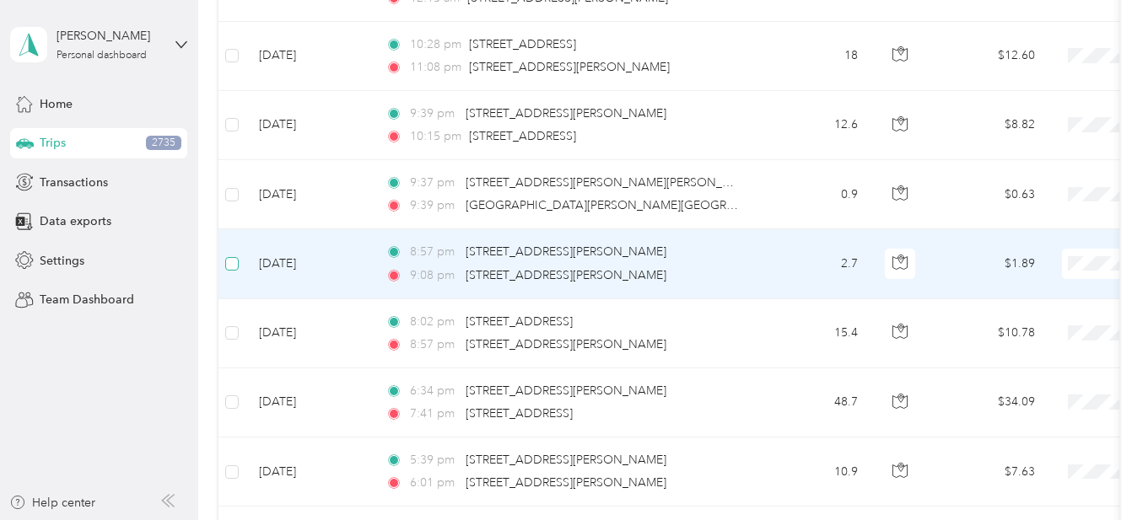
click at [230, 271] on label at bounding box center [231, 264] width 13 height 19
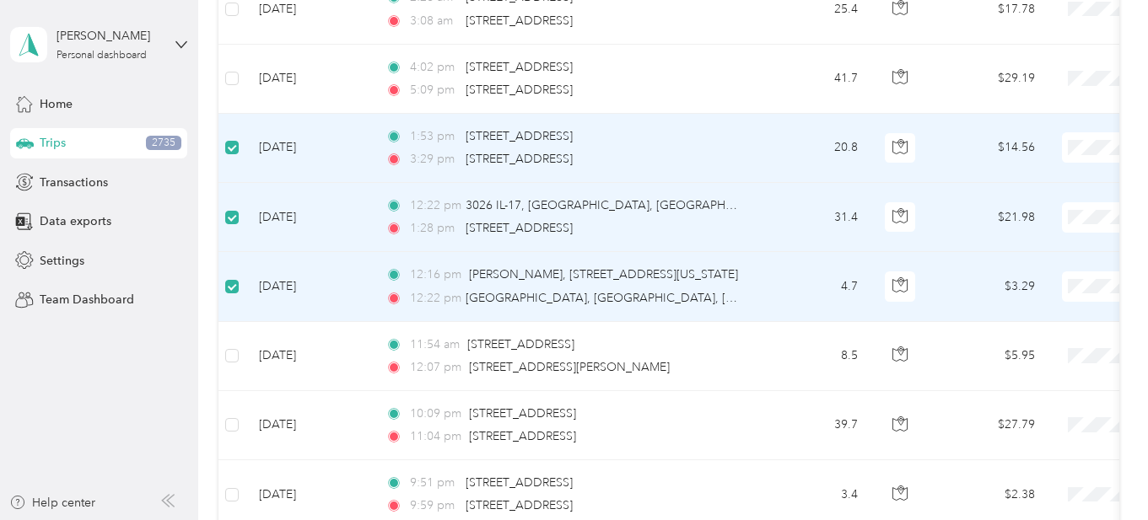
scroll to position [4626, 0]
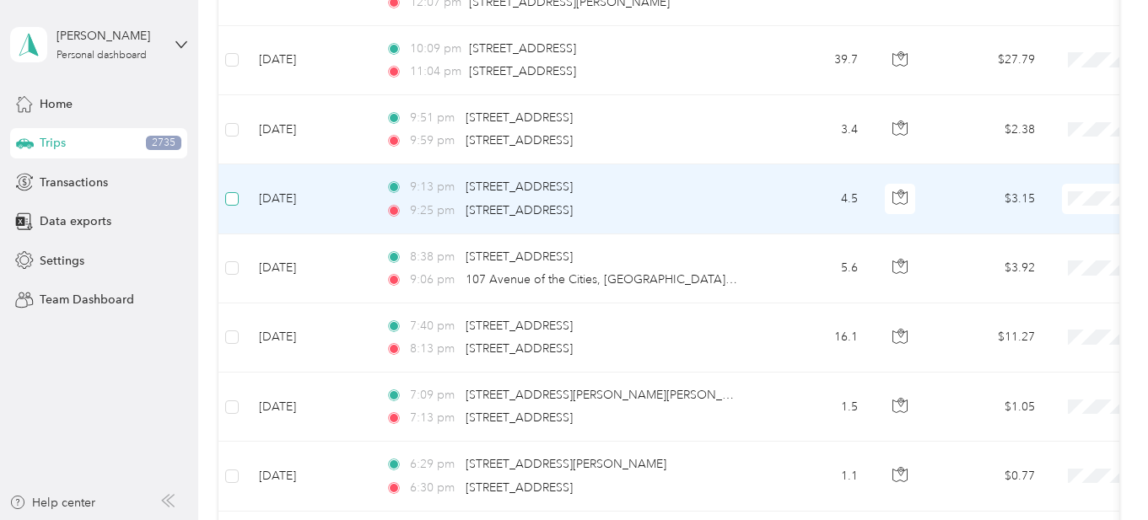
click at [232, 206] on label at bounding box center [231, 199] width 13 height 19
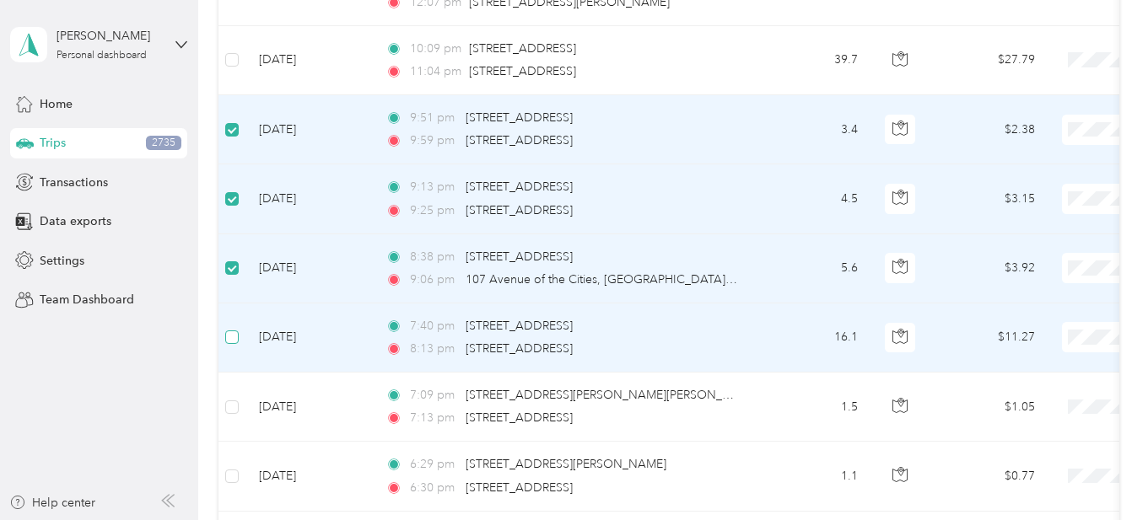
click at [233, 347] on label at bounding box center [231, 337] width 13 height 19
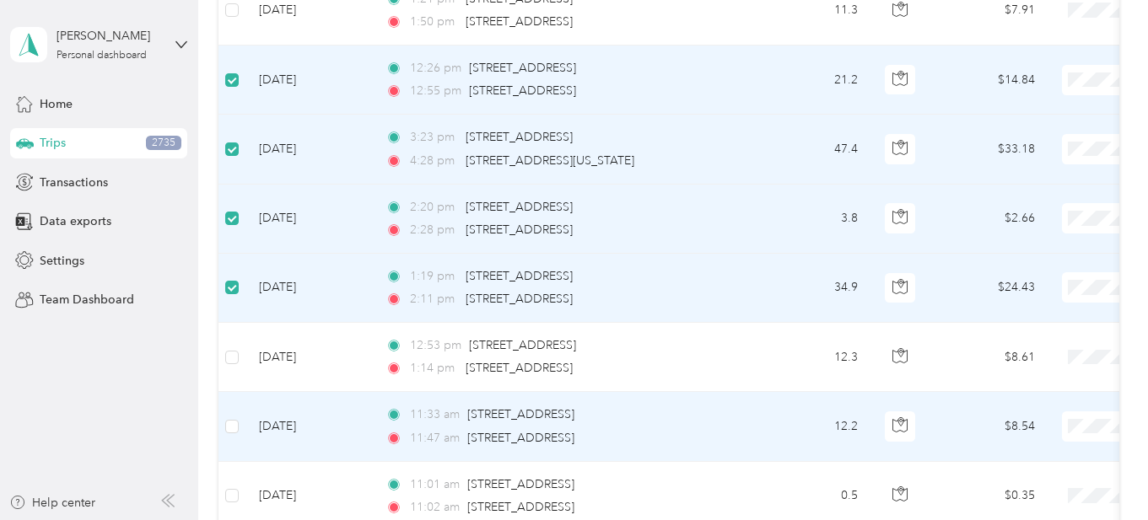
scroll to position [5627, 0]
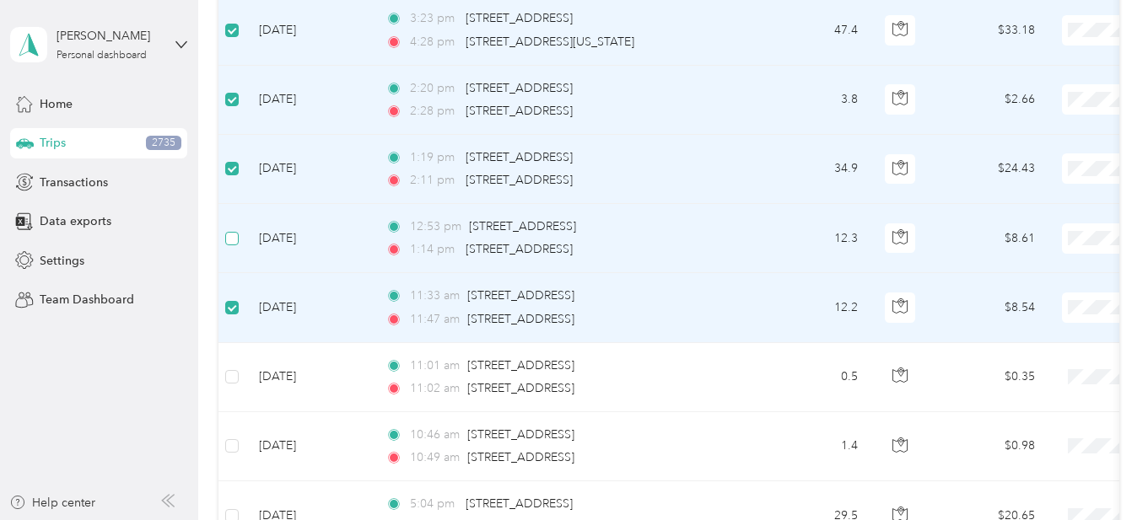
click at [235, 247] on label at bounding box center [231, 238] width 13 height 19
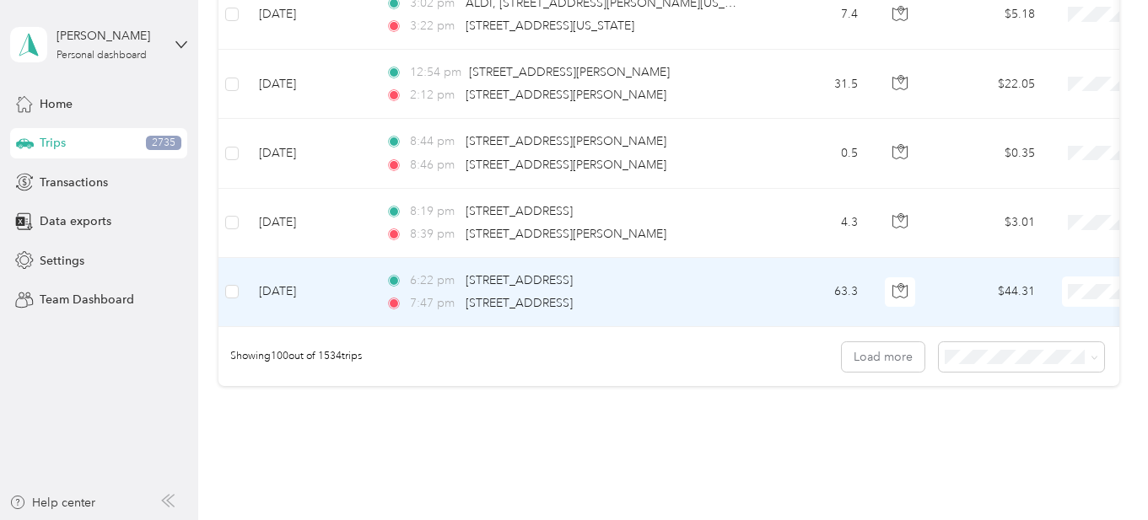
scroll to position [6954, 0]
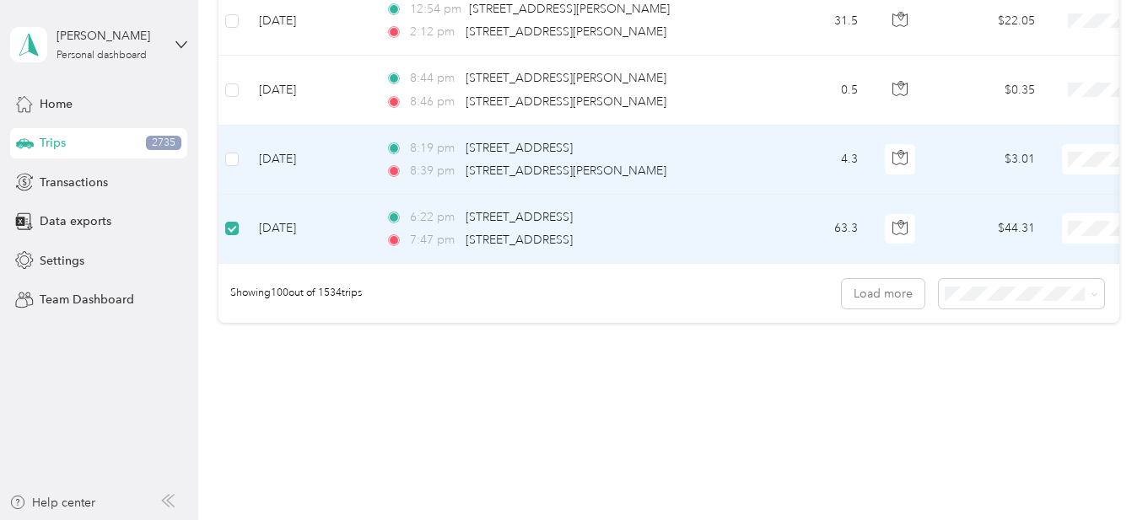
click at [242, 161] on td at bounding box center [231, 160] width 27 height 69
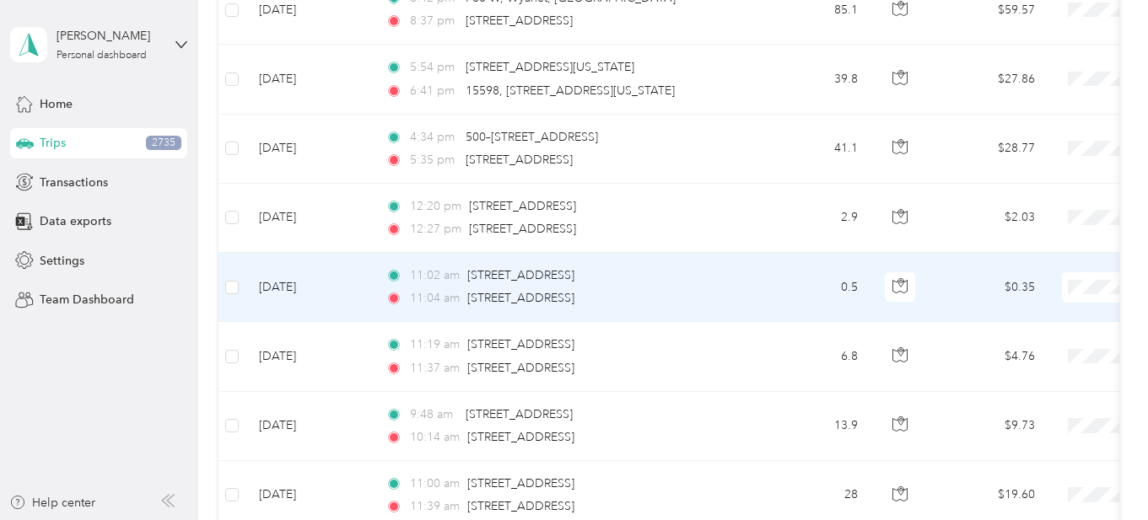
scroll to position [0, 0]
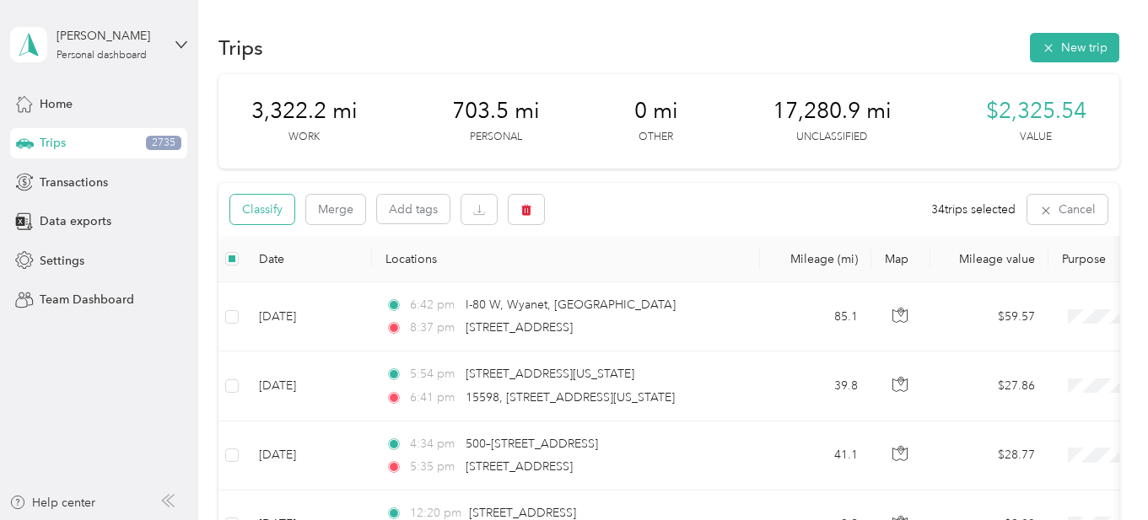
click at [245, 207] on button "Classify" at bounding box center [262, 210] width 64 height 30
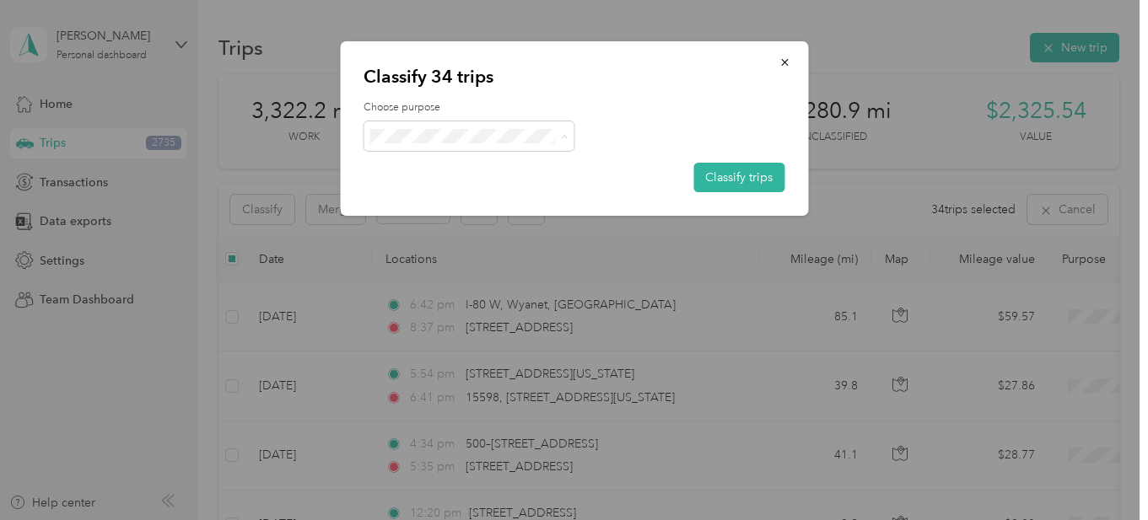
click at [437, 223] on span "Instacart" at bounding box center [475, 228] width 138 height 18
click at [733, 179] on button "Classify trips" at bounding box center [738, 178] width 91 height 30
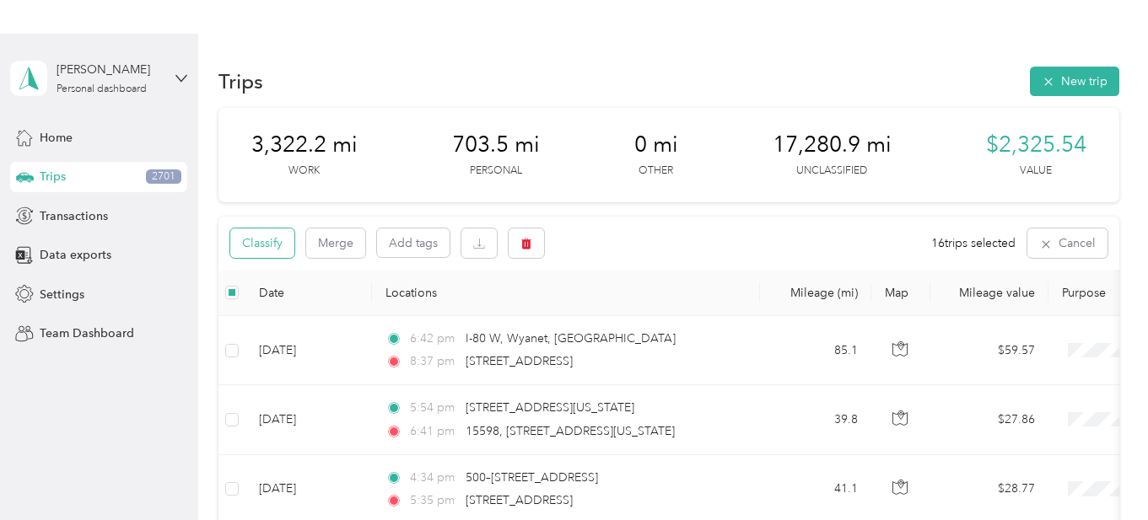
click at [274, 256] on button "Classify" at bounding box center [262, 244] width 64 height 30
click at [713, 150] on button "Classify trips" at bounding box center [738, 136] width 91 height 30
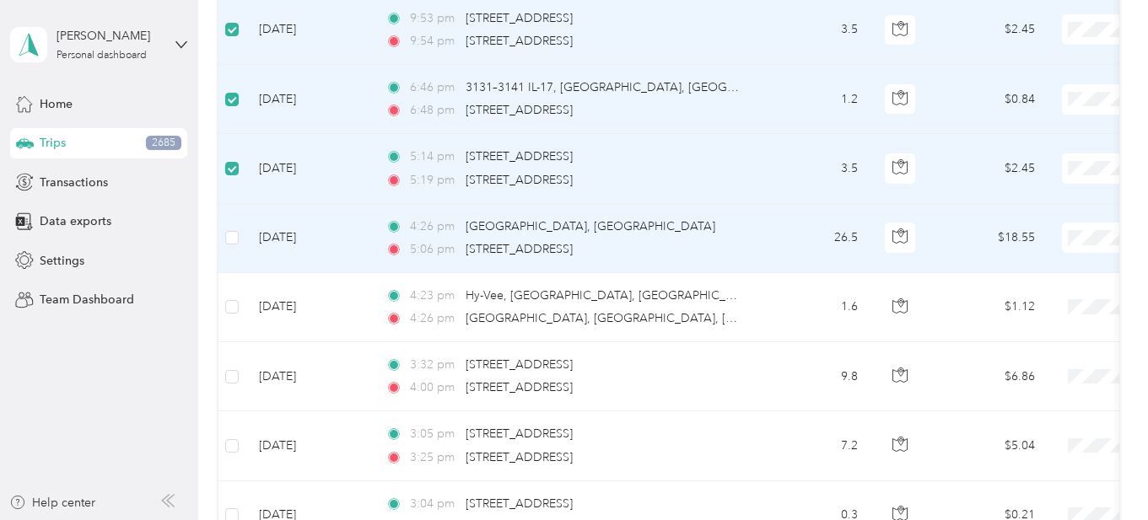
scroll to position [6601, 0]
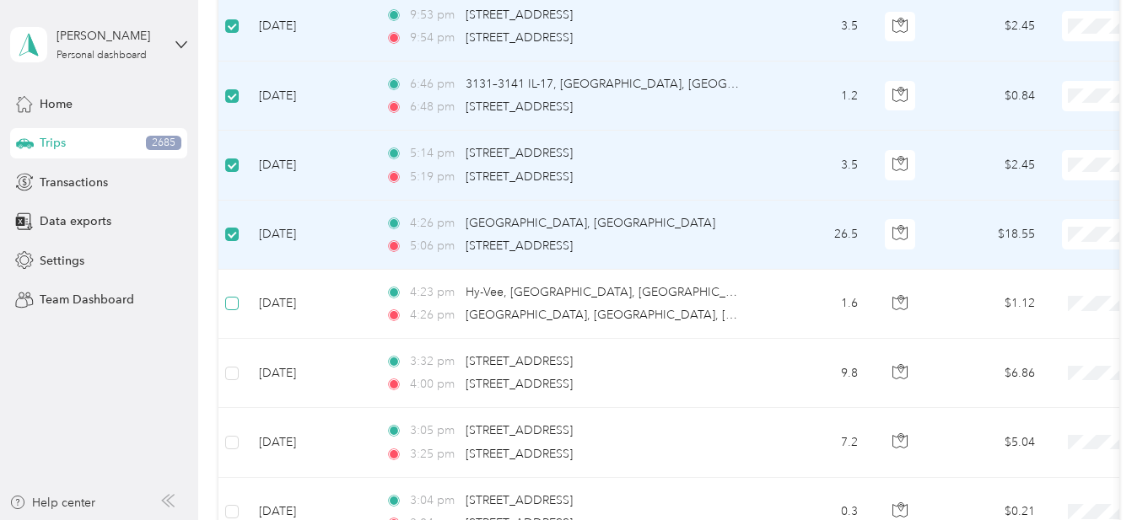
click at [234, 310] on label at bounding box center [231, 303] width 13 height 19
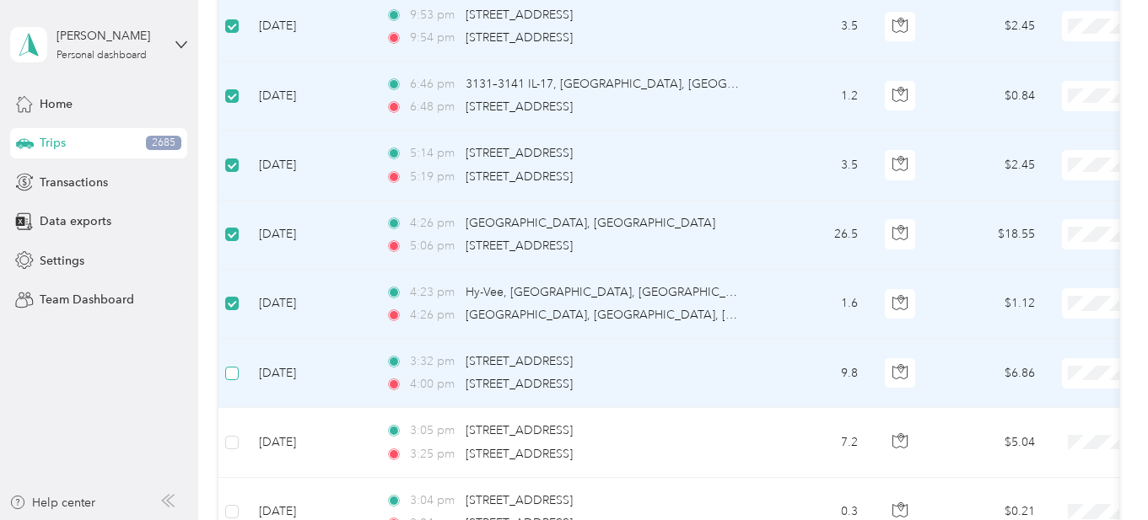
click at [229, 380] on label at bounding box center [231, 373] width 13 height 19
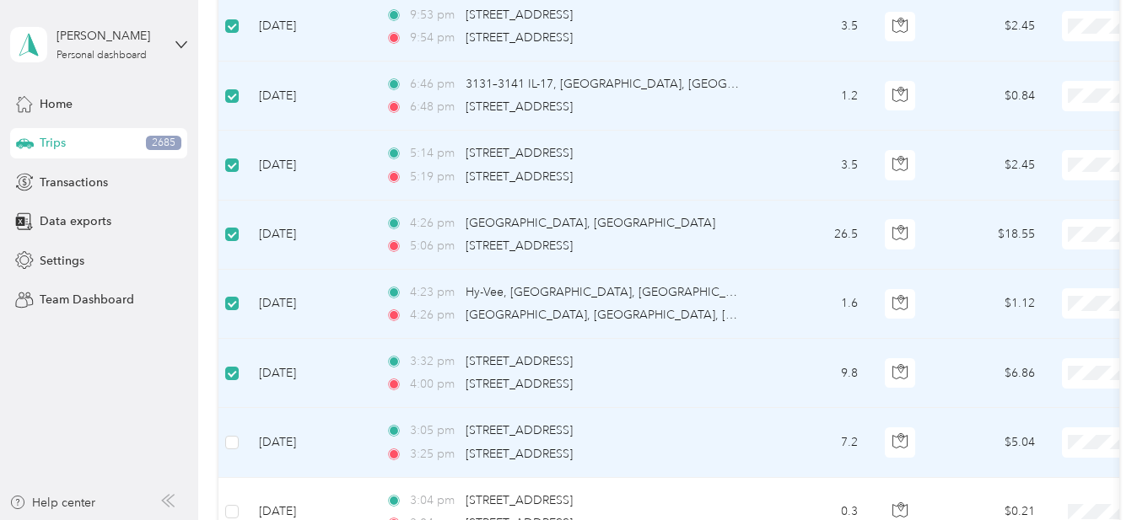
scroll to position [6792, 0]
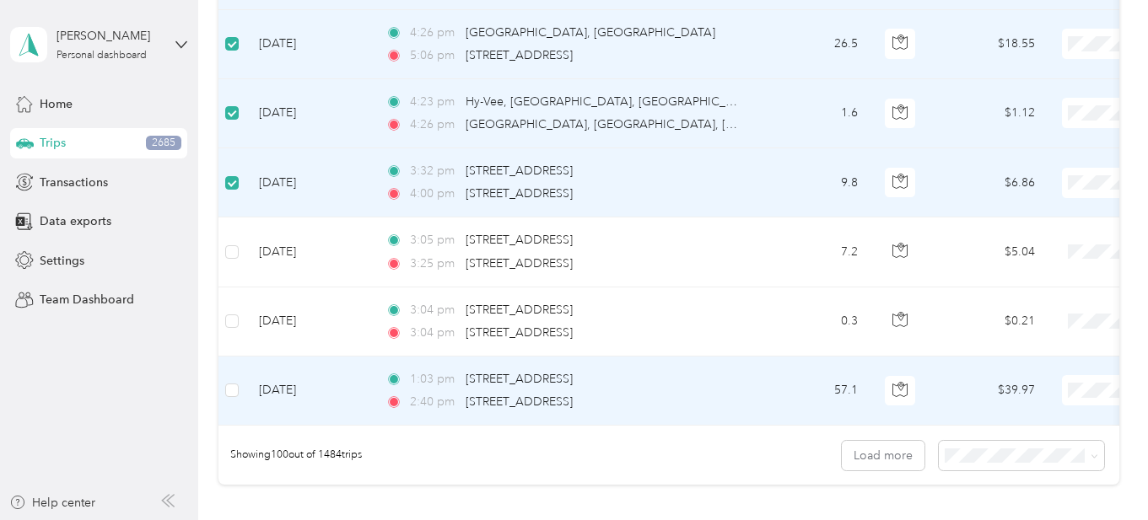
click at [235, 260] on label at bounding box center [231, 252] width 13 height 19
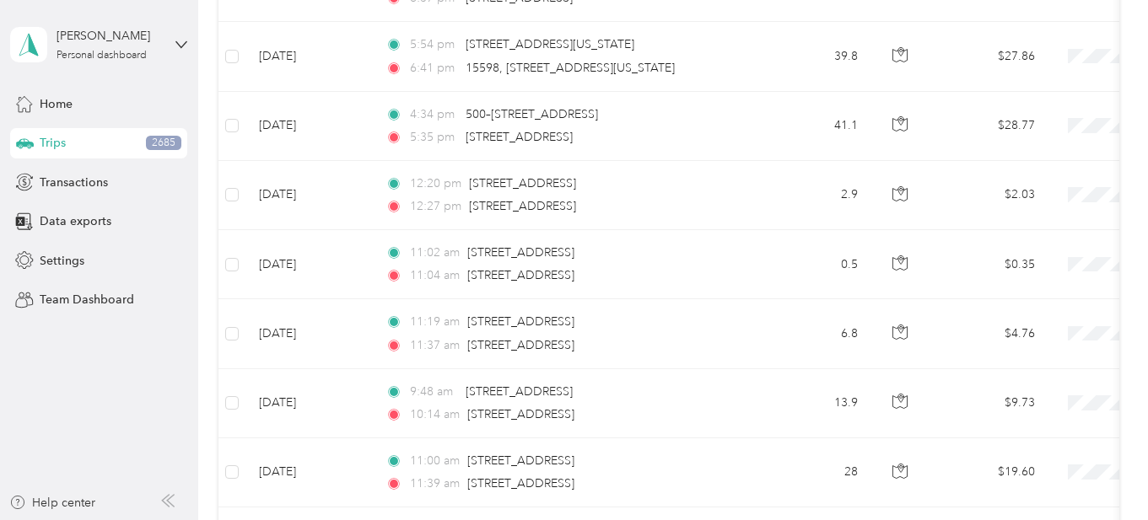
scroll to position [0, 0]
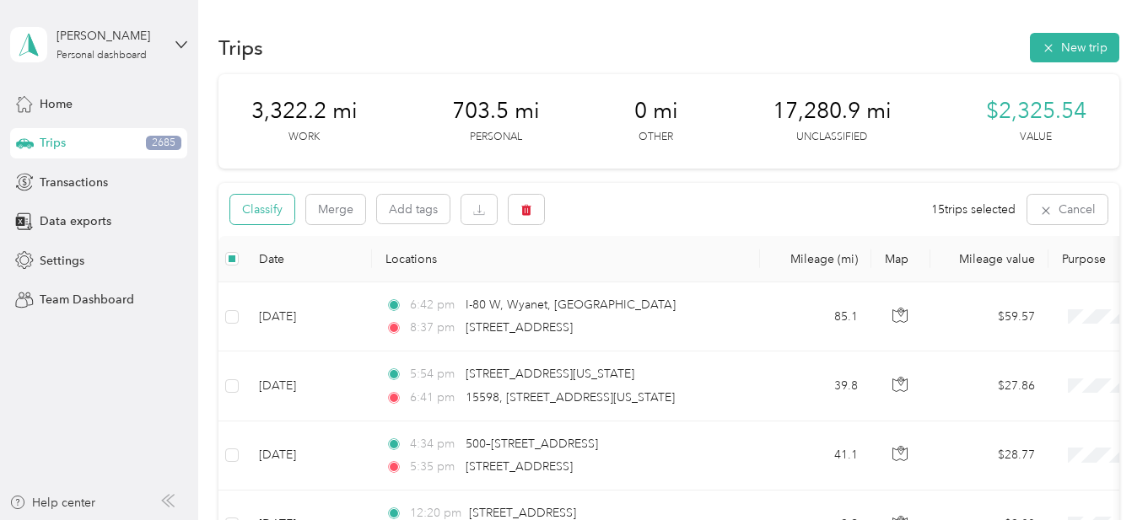
click at [261, 217] on button "Classify" at bounding box center [262, 210] width 64 height 30
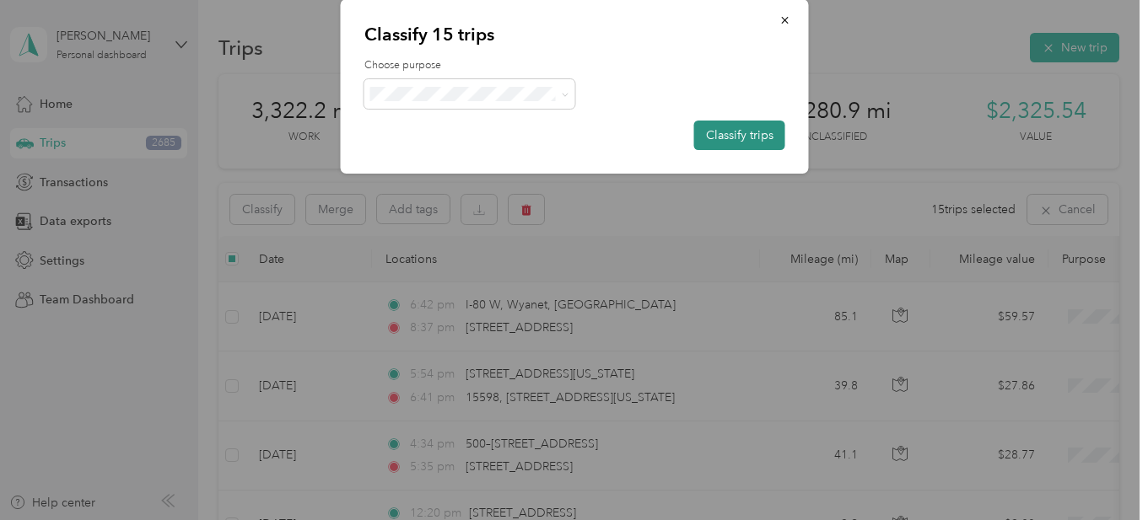
click at [742, 150] on button "Classify trips" at bounding box center [738, 136] width 91 height 30
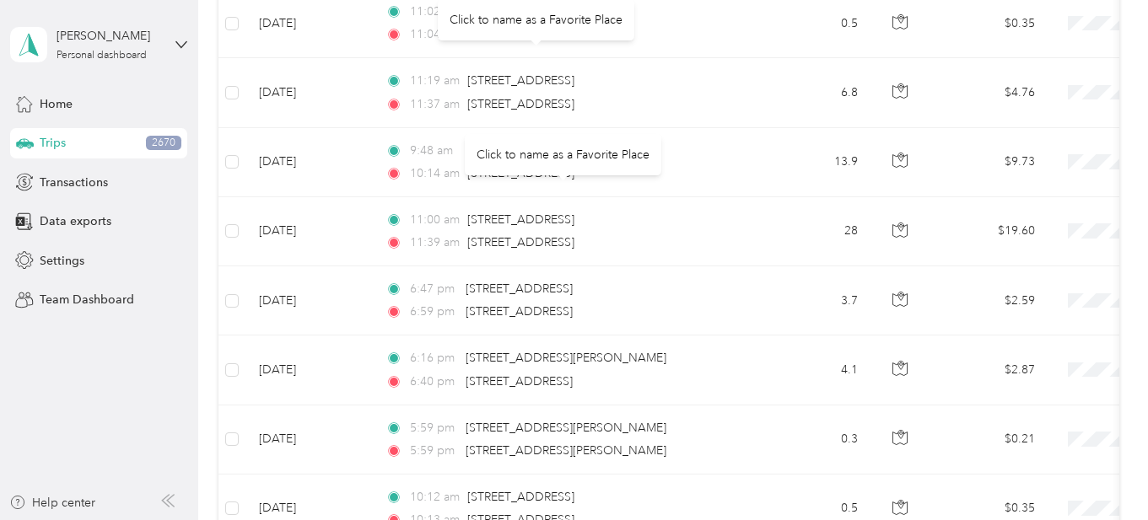
scroll to position [6996, 0]
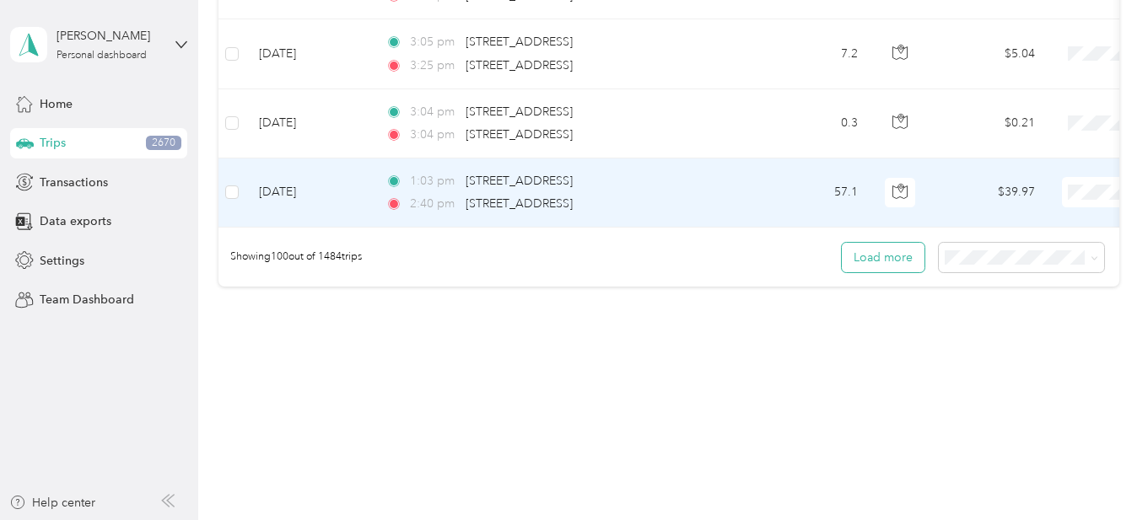
click at [873, 256] on button "Load more" at bounding box center [883, 258] width 83 height 30
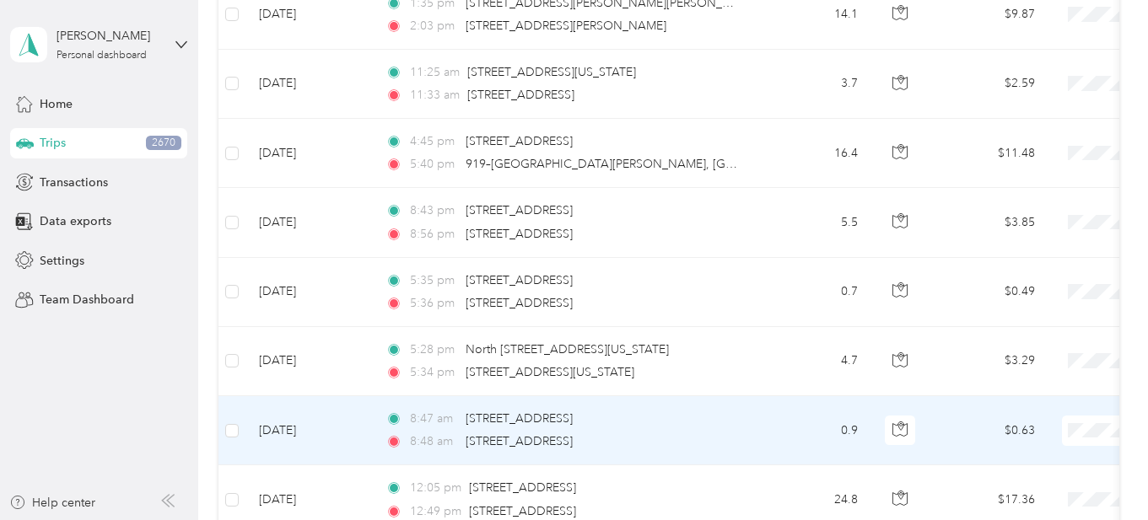
scroll to position [5676, 0]
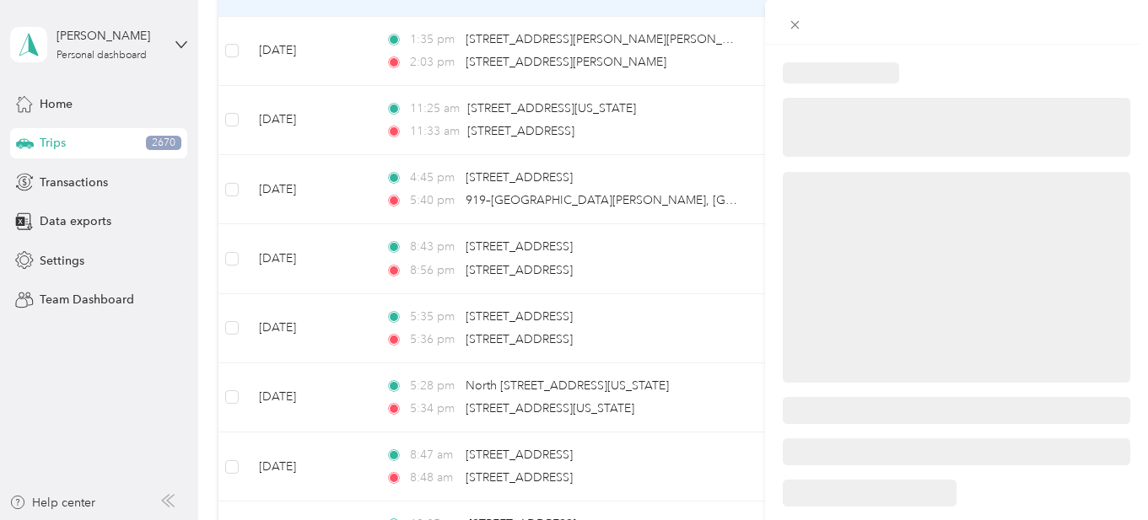
scroll to position [5396, 0]
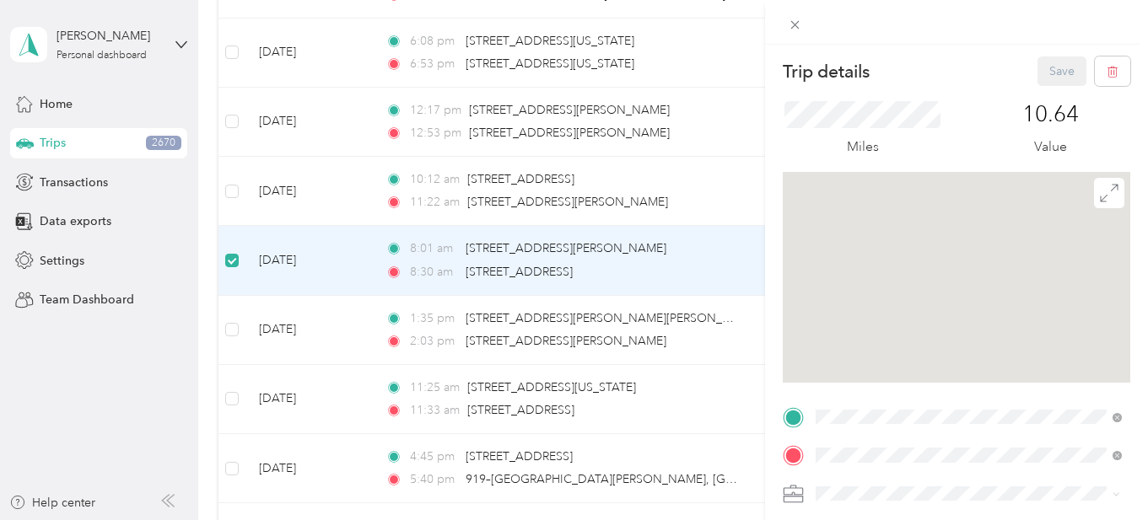
click at [874, 89] on div "Miles 10.64 Value" at bounding box center [955, 129] width 347 height 86
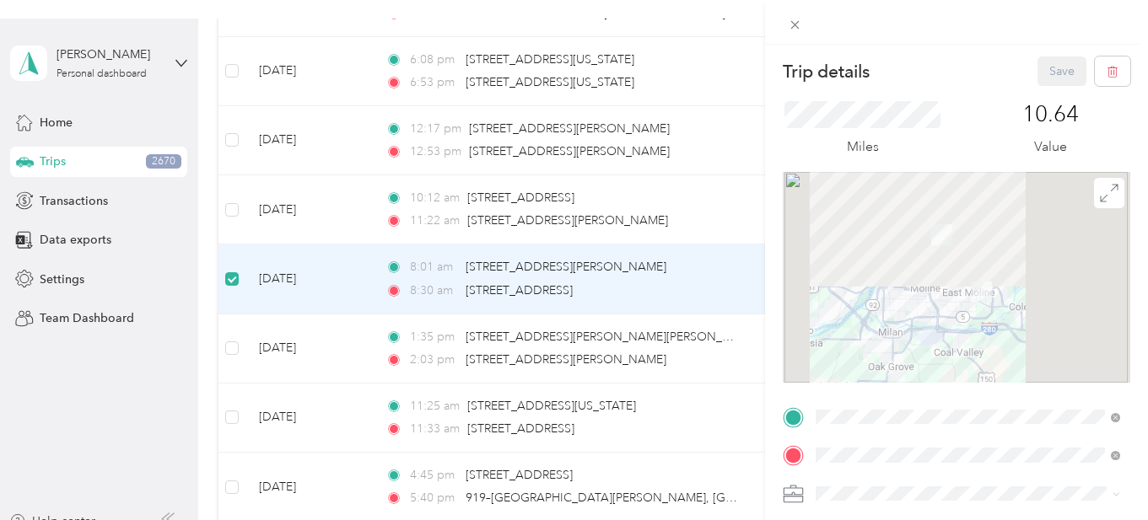
scroll to position [0, 0]
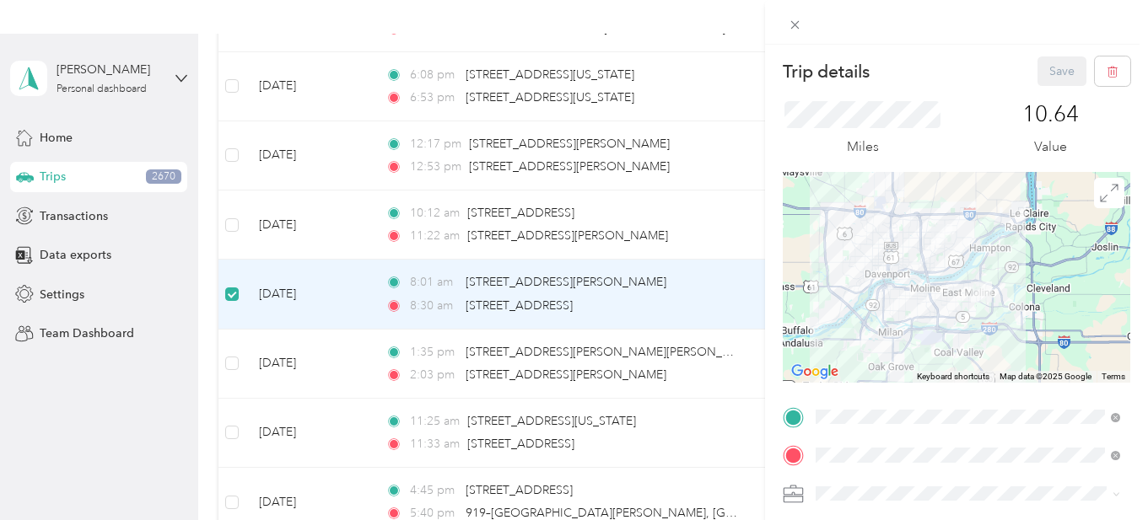
click at [48, 143] on div "Trip details Save This trip cannot be edited because it is either under review,…" at bounding box center [574, 260] width 1148 height 520
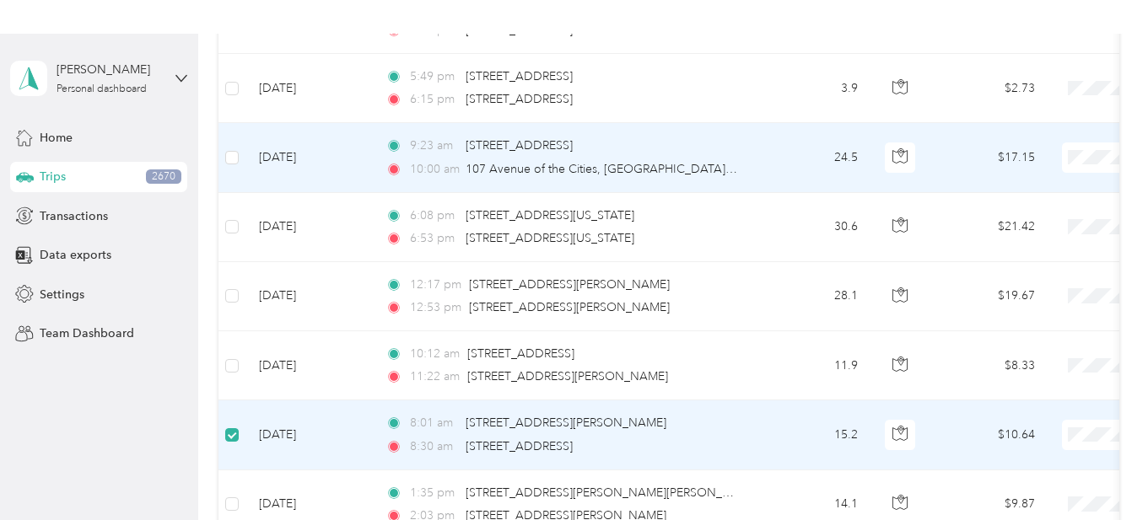
scroll to position [5214, 0]
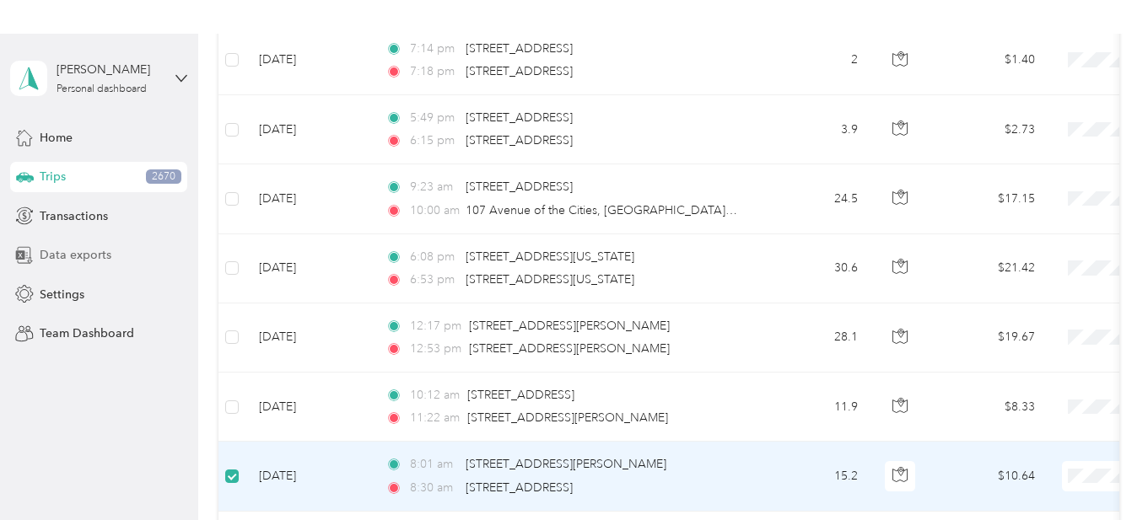
click at [106, 250] on span "Data exports" at bounding box center [76, 255] width 72 height 18
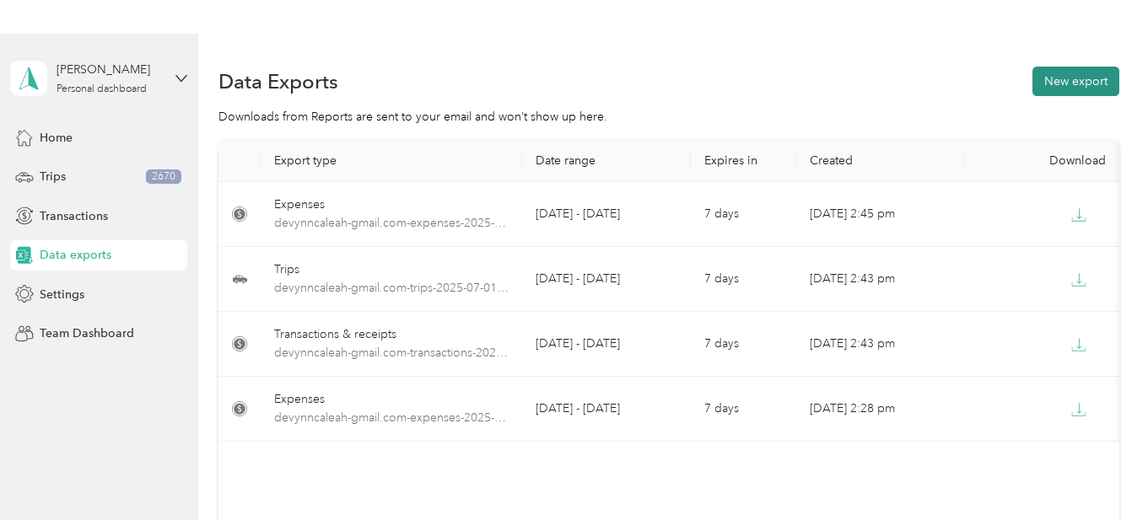
click at [1062, 77] on button "New export" at bounding box center [1075, 82] width 87 height 30
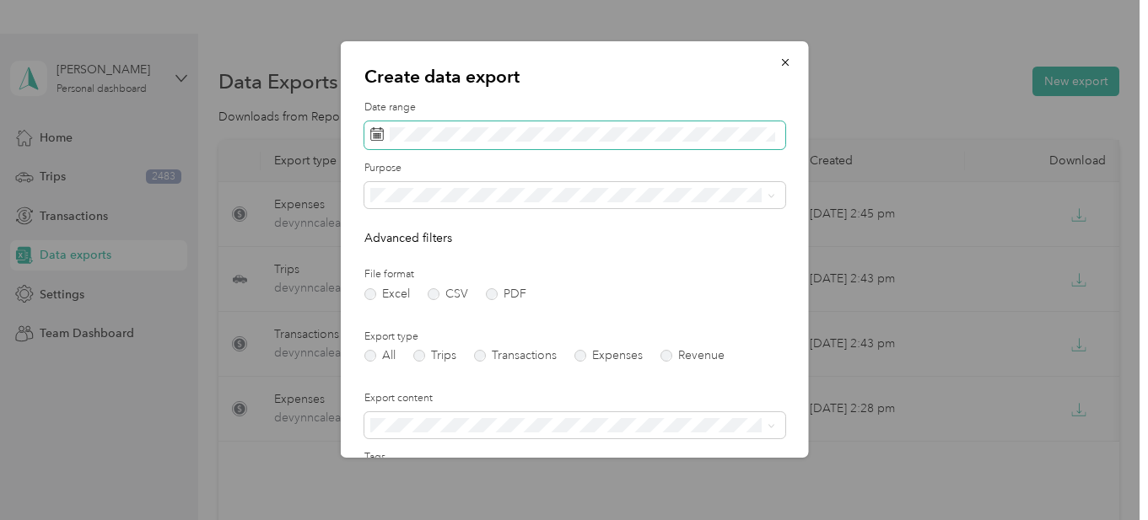
click at [380, 140] on icon at bounding box center [376, 134] width 13 height 12
click at [376, 133] on rect at bounding box center [377, 133] width 2 height 2
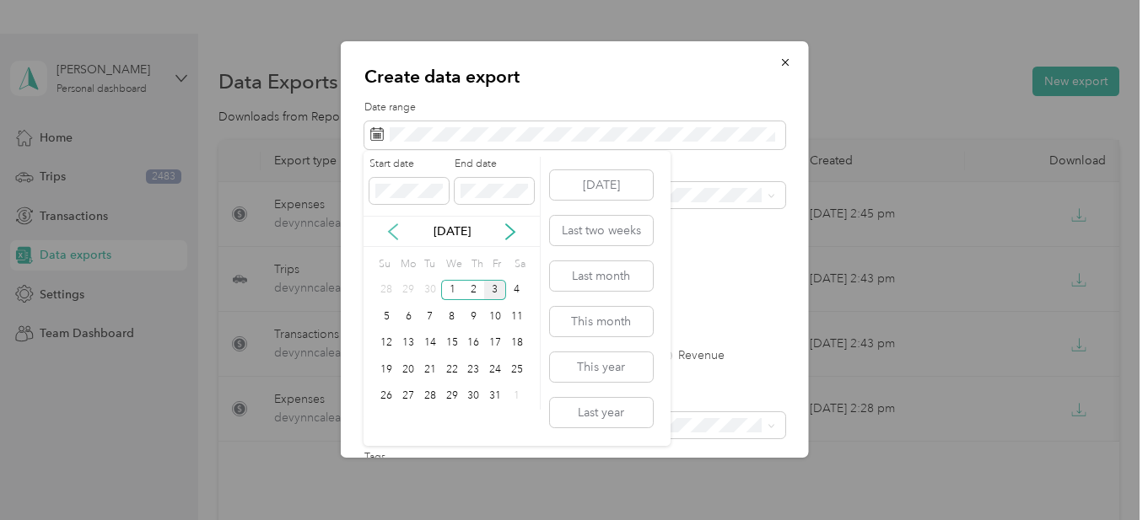
click at [393, 232] on icon at bounding box center [392, 231] width 17 height 17
click at [427, 298] on div "1" at bounding box center [430, 290] width 22 height 21
click at [512, 239] on icon at bounding box center [510, 231] width 17 height 17
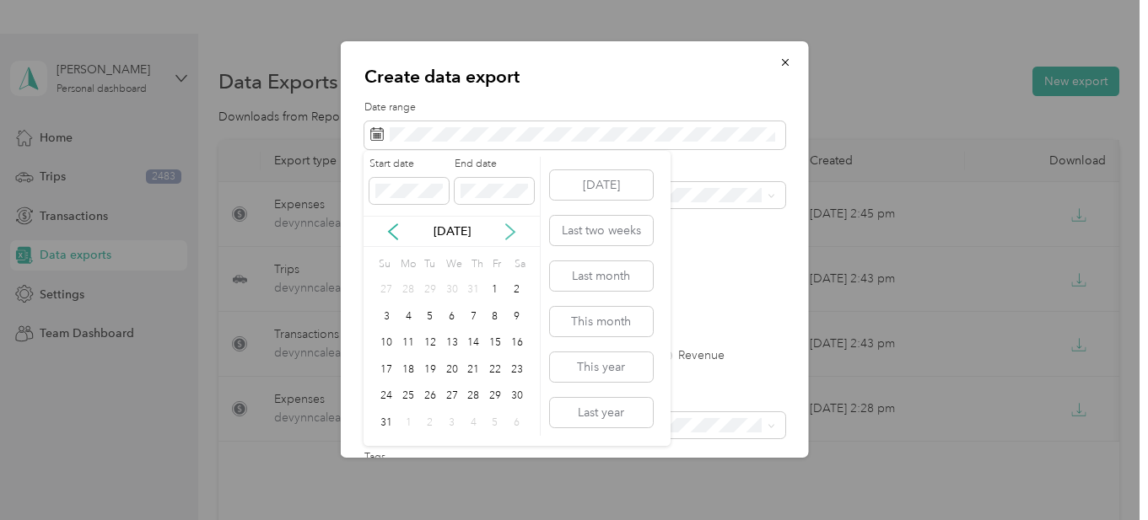
click at [512, 239] on icon at bounding box center [510, 231] width 17 height 17
click at [433, 401] on div "30" at bounding box center [430, 396] width 22 height 21
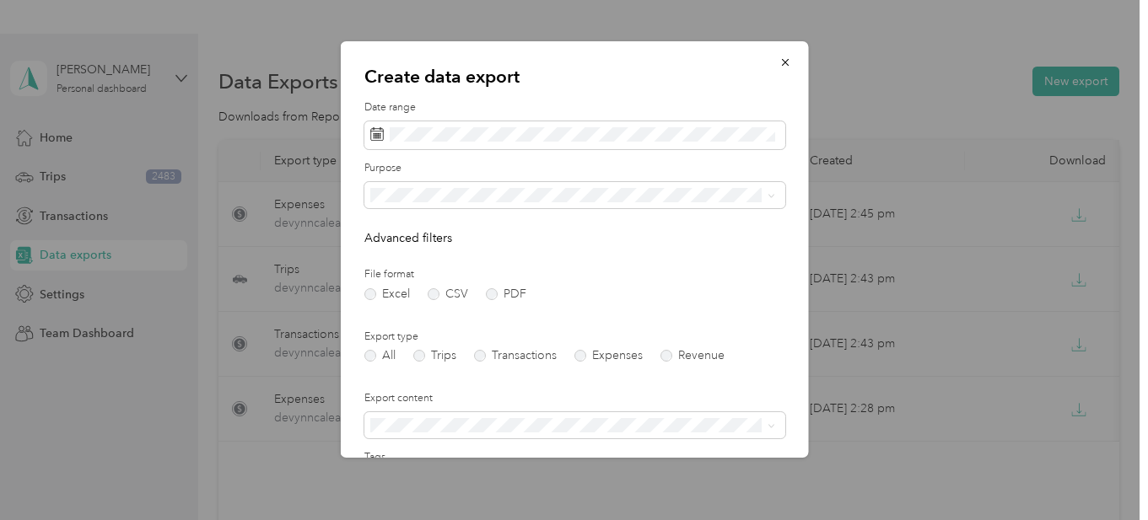
scroll to position [40, 0]
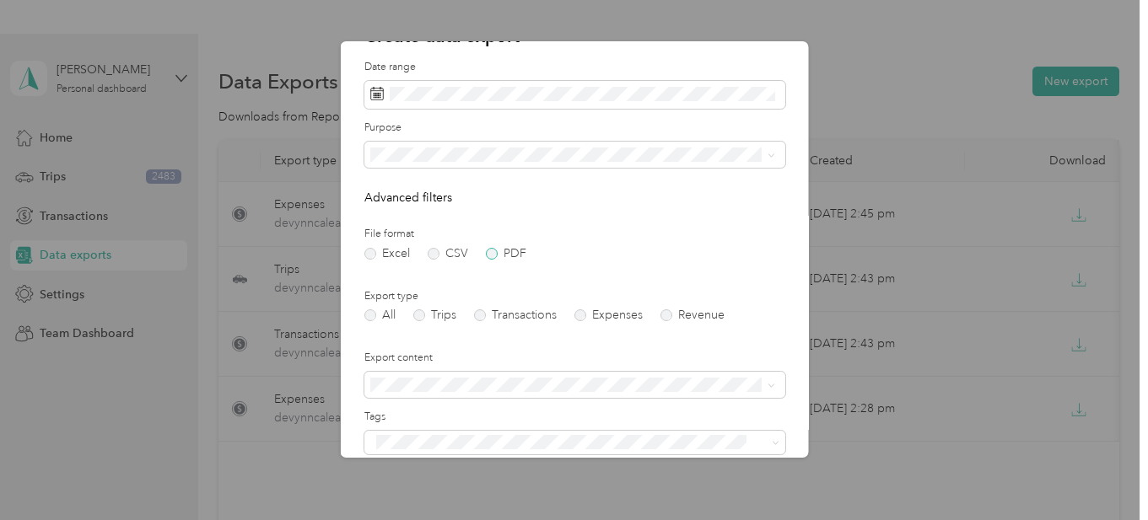
click at [492, 252] on label "PDF" at bounding box center [505, 254] width 40 height 12
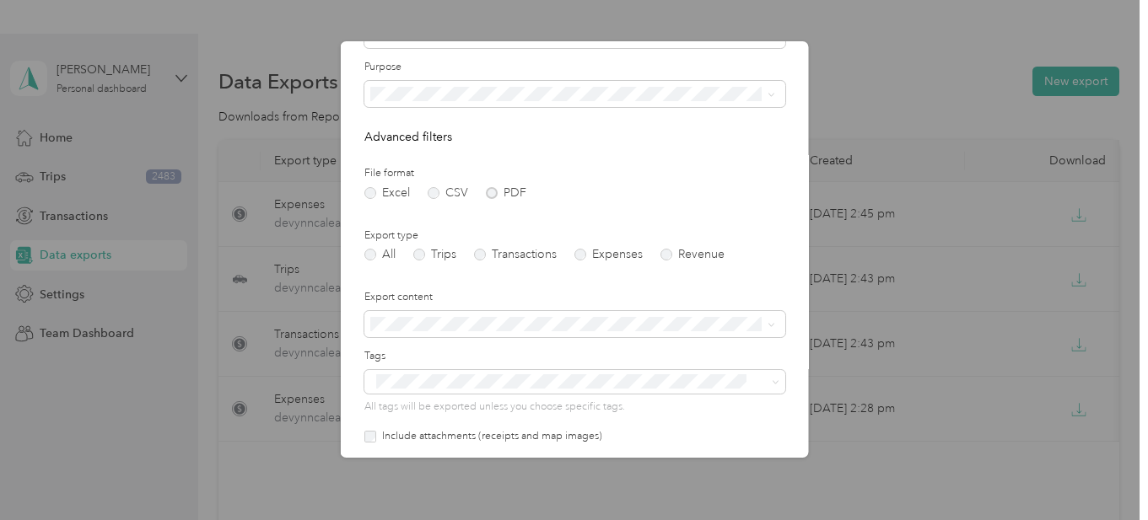
scroll to position [104, 0]
click at [578, 255] on label "Expenses" at bounding box center [607, 252] width 68 height 12
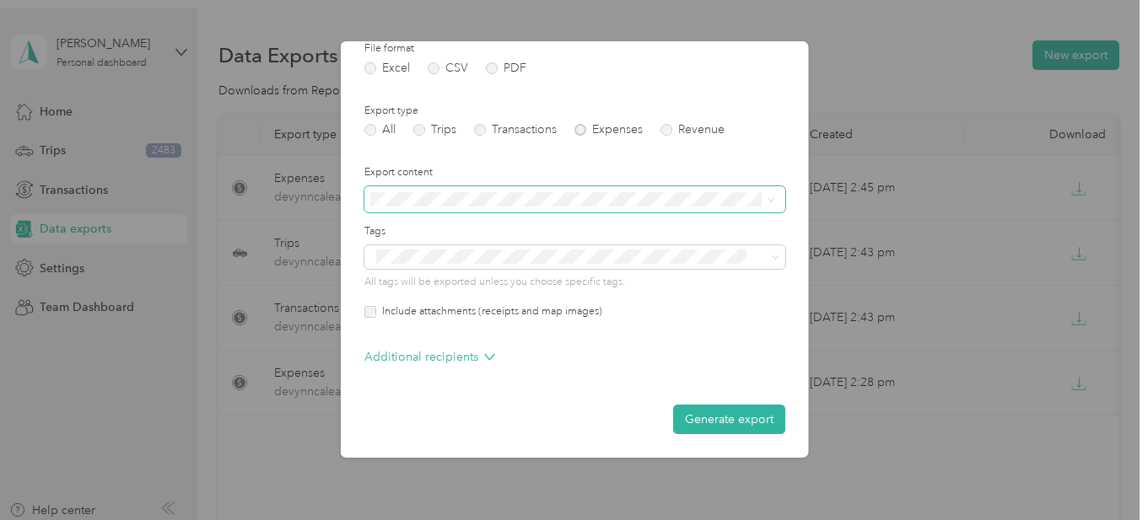
scroll to position [27, 0]
click at [713, 422] on button "Generate export" at bounding box center [728, 420] width 112 height 30
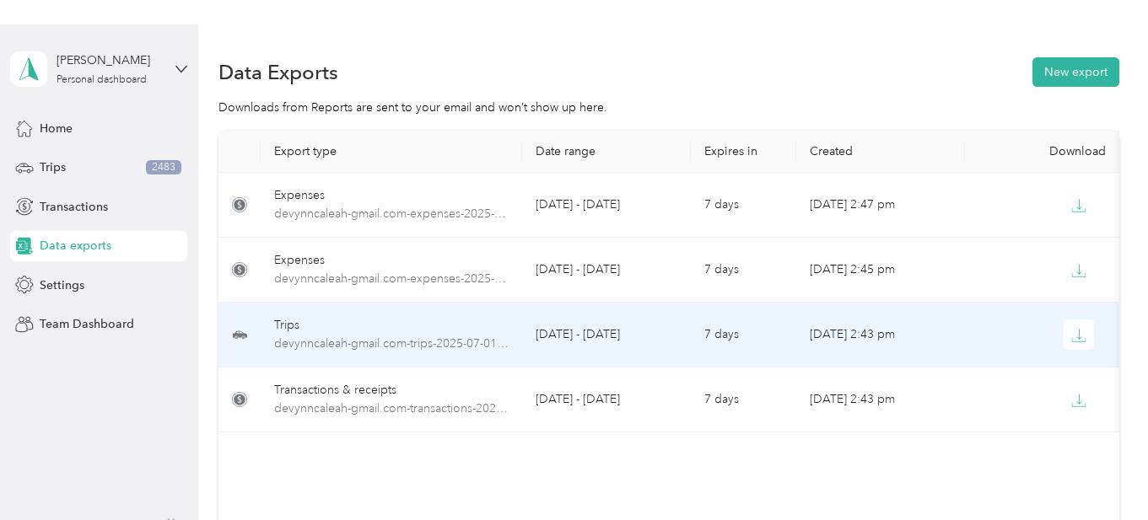
scroll to position [0, 0]
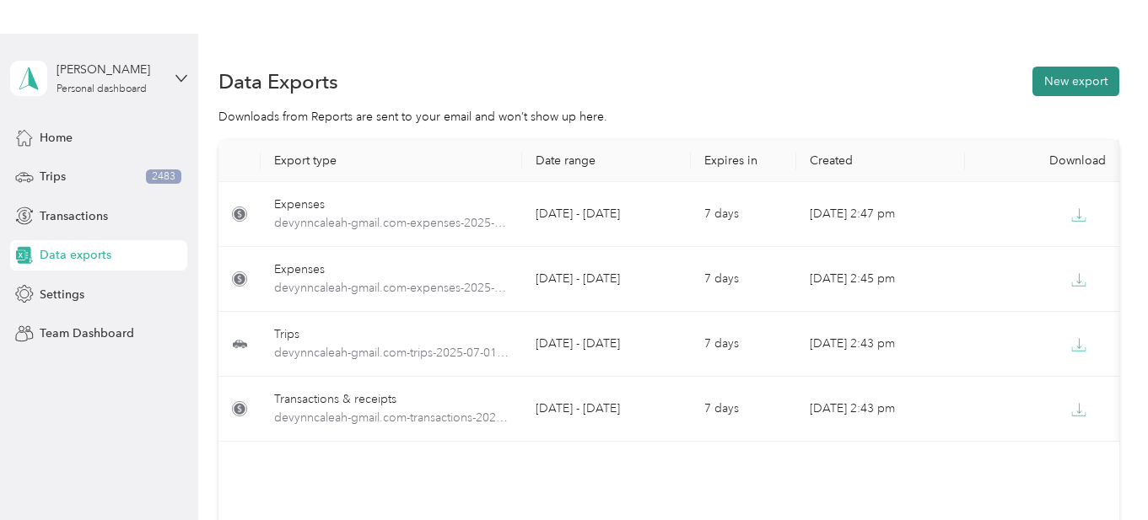
click at [1062, 86] on button "New export" at bounding box center [1075, 82] width 87 height 30
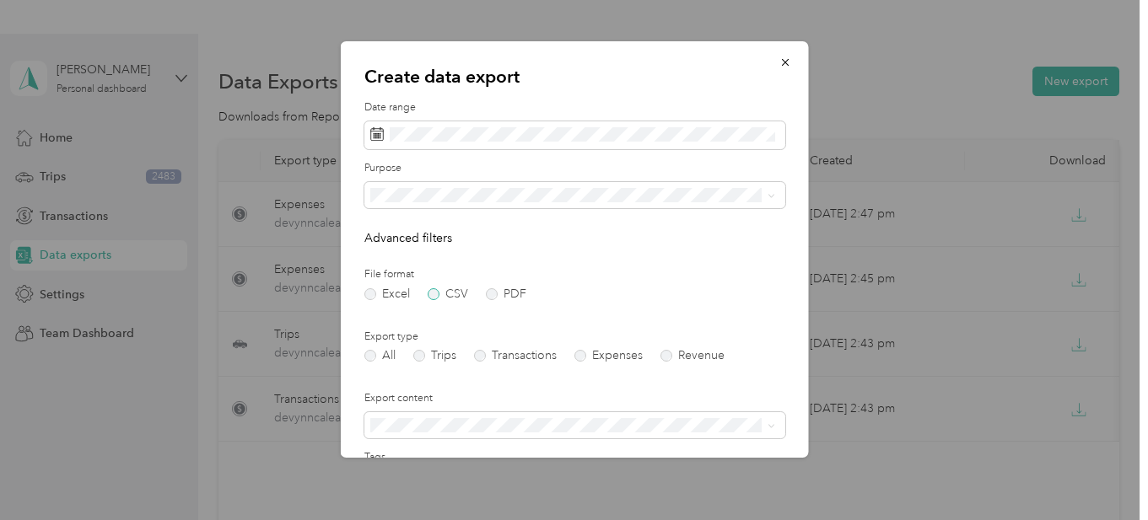
click at [437, 298] on label "CSV" at bounding box center [447, 294] width 40 height 12
click at [581, 358] on label "Expenses" at bounding box center [607, 356] width 68 height 12
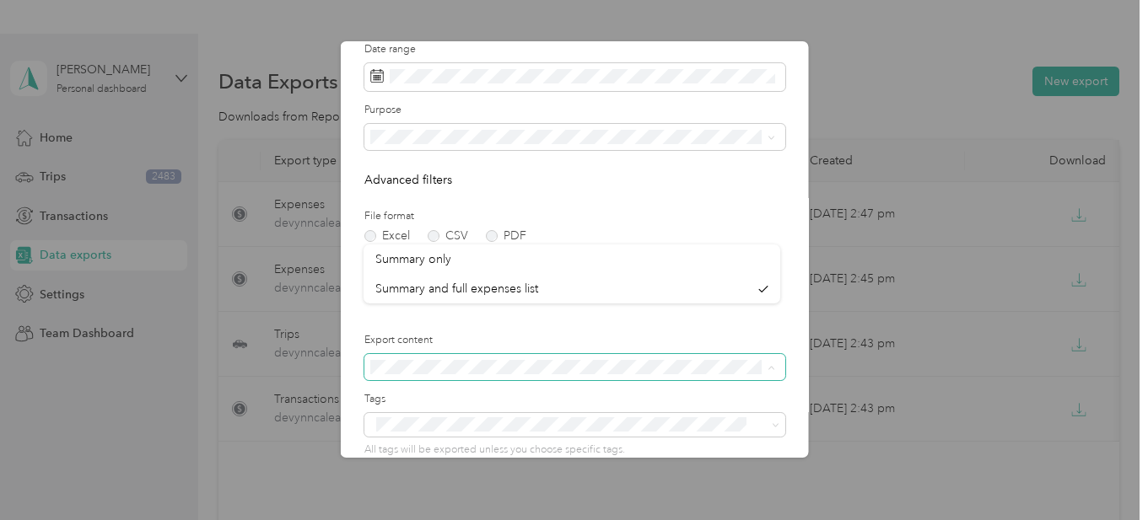
scroll to position [196, 0]
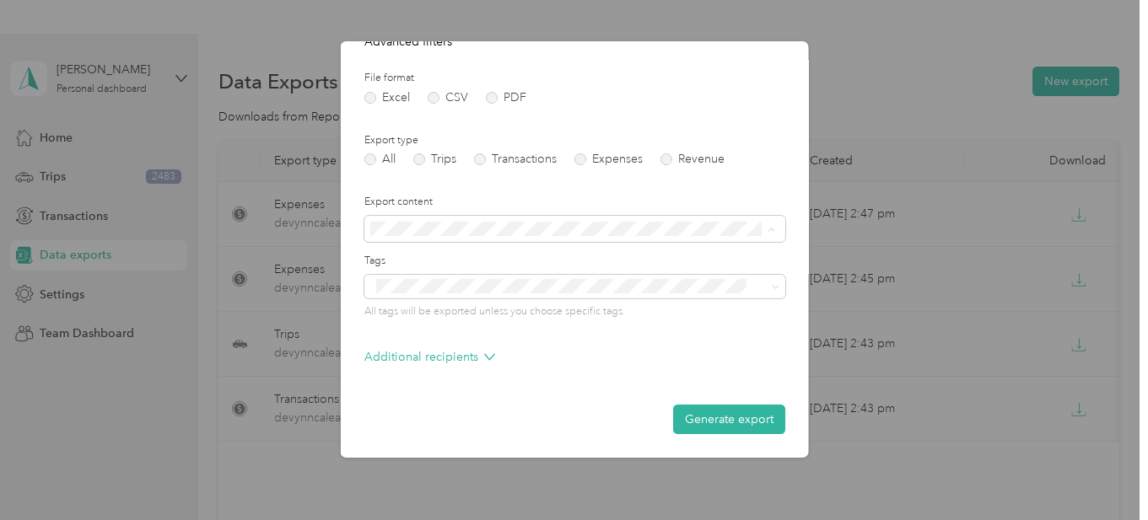
click at [563, 159] on div "All Trips Transactions Expenses Revenue" at bounding box center [573, 159] width 421 height 12
click at [535, 300] on div "All tags will be exported unless you choose specific tags." at bounding box center [573, 297] width 421 height 45
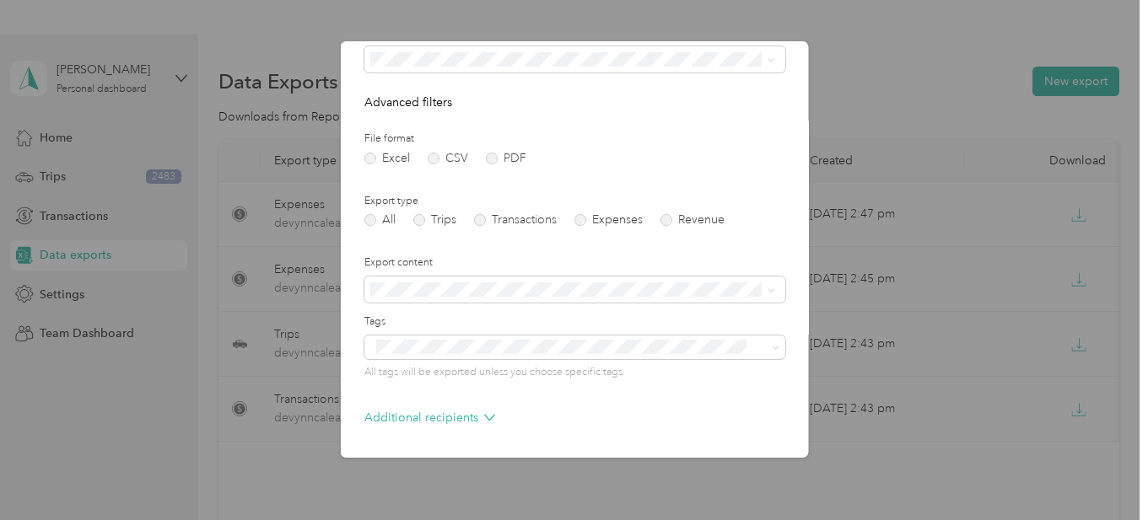
scroll to position [61, 0]
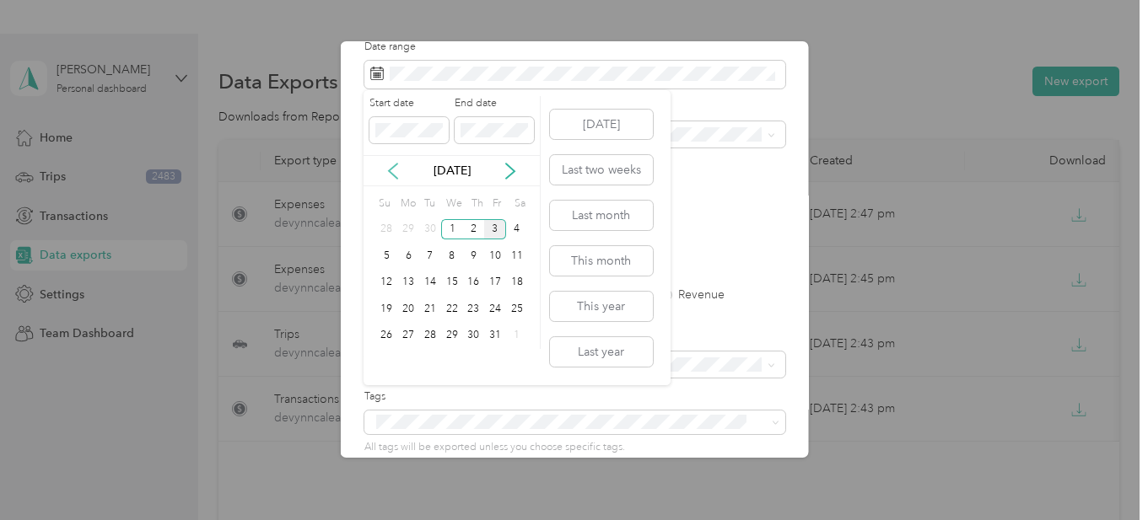
click at [395, 174] on icon at bounding box center [392, 171] width 17 height 17
click at [429, 232] on div "1" at bounding box center [430, 229] width 22 height 21
click at [512, 166] on icon at bounding box center [510, 171] width 17 height 17
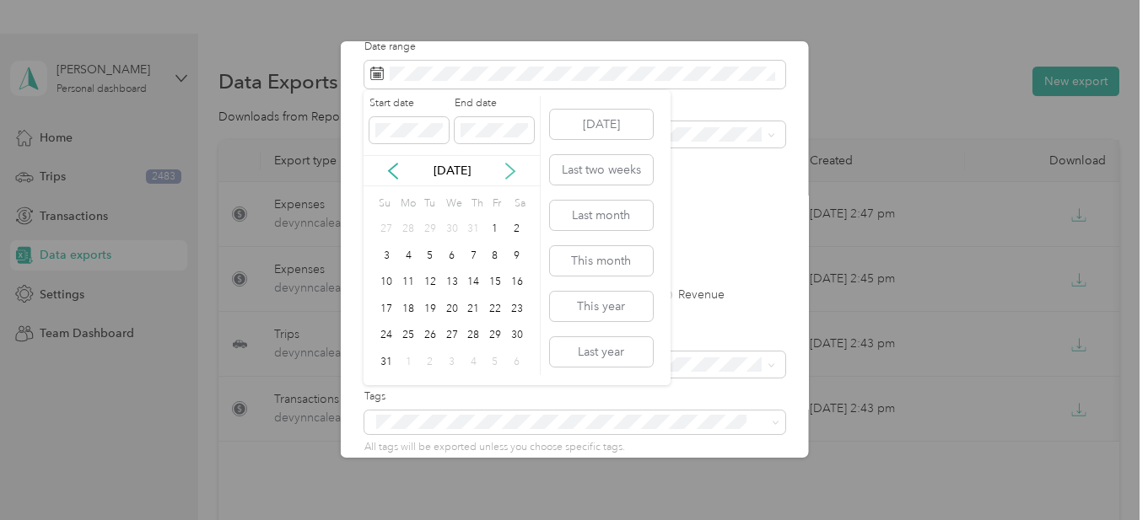
click at [512, 169] on icon at bounding box center [510, 171] width 8 height 15
click at [430, 329] on div "30" at bounding box center [430, 335] width 22 height 21
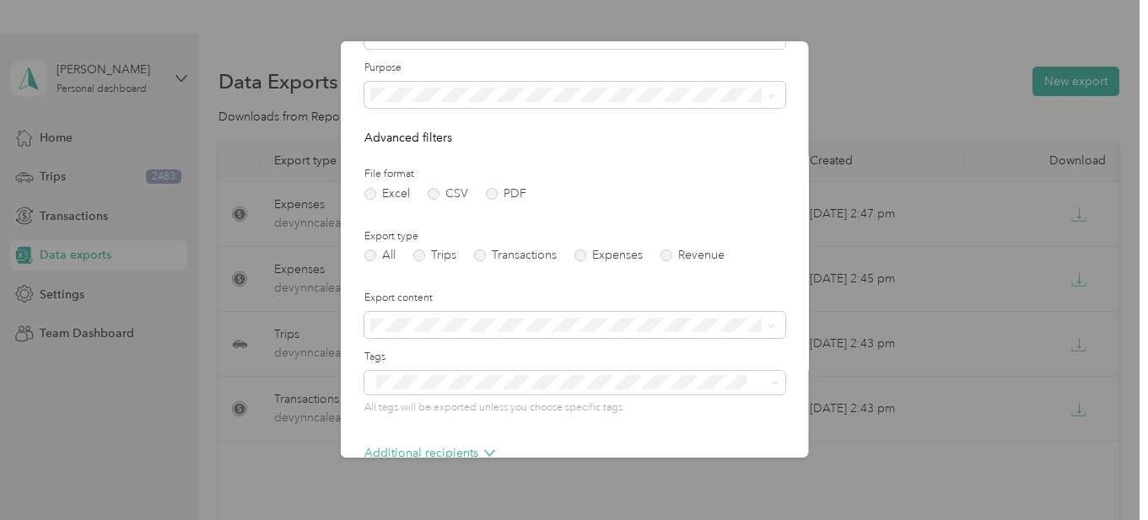
scroll to position [50, 0]
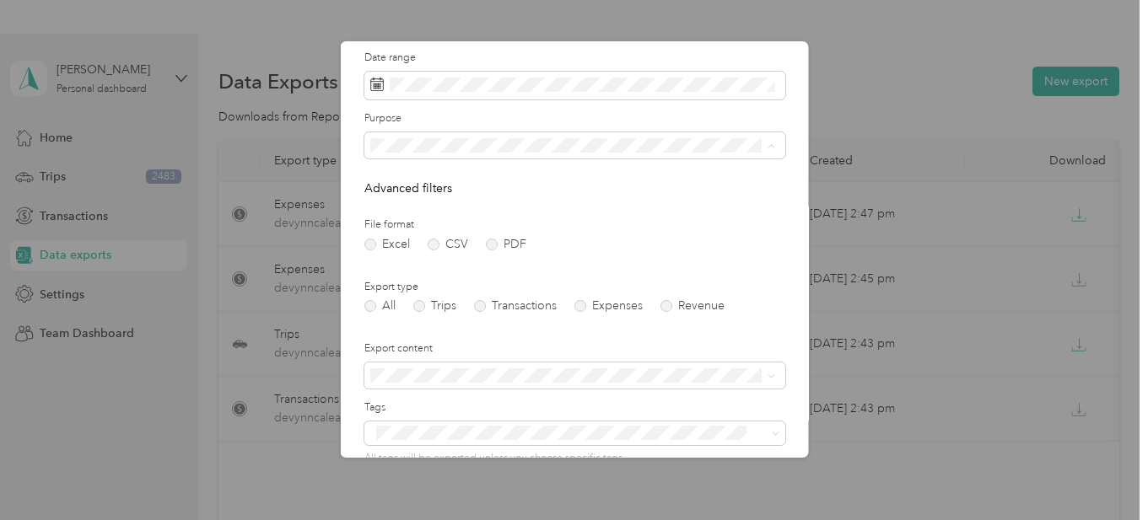
click at [422, 263] on div "Instacart" at bounding box center [571, 264] width 393 height 18
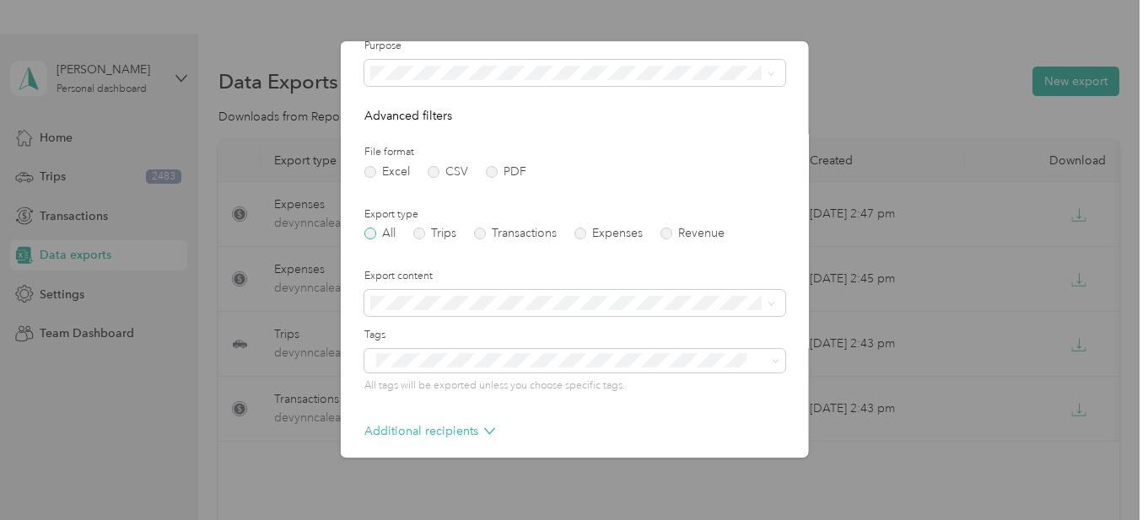
click at [365, 238] on label "All" at bounding box center [378, 234] width 31 height 12
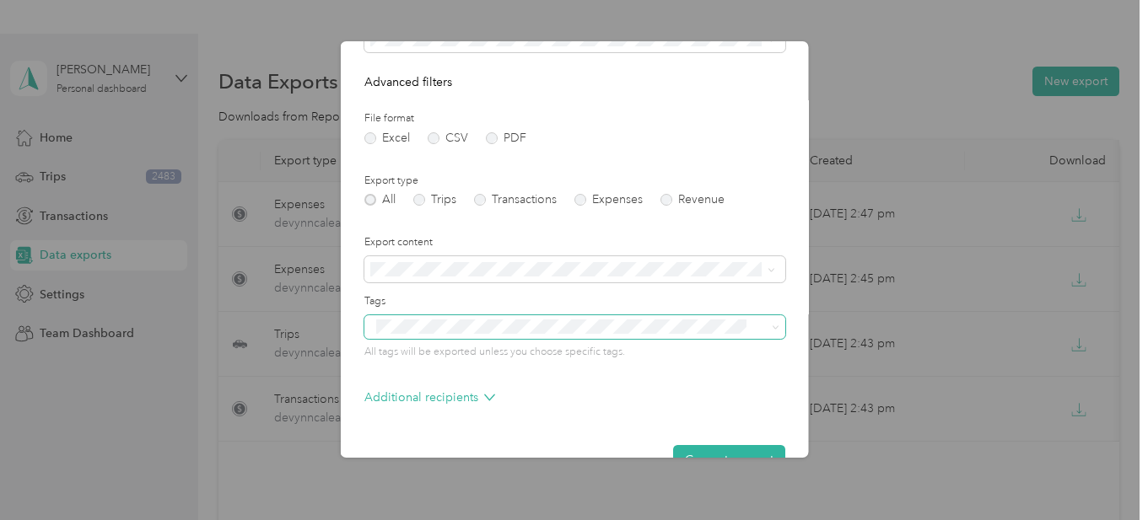
scroll to position [196, 0]
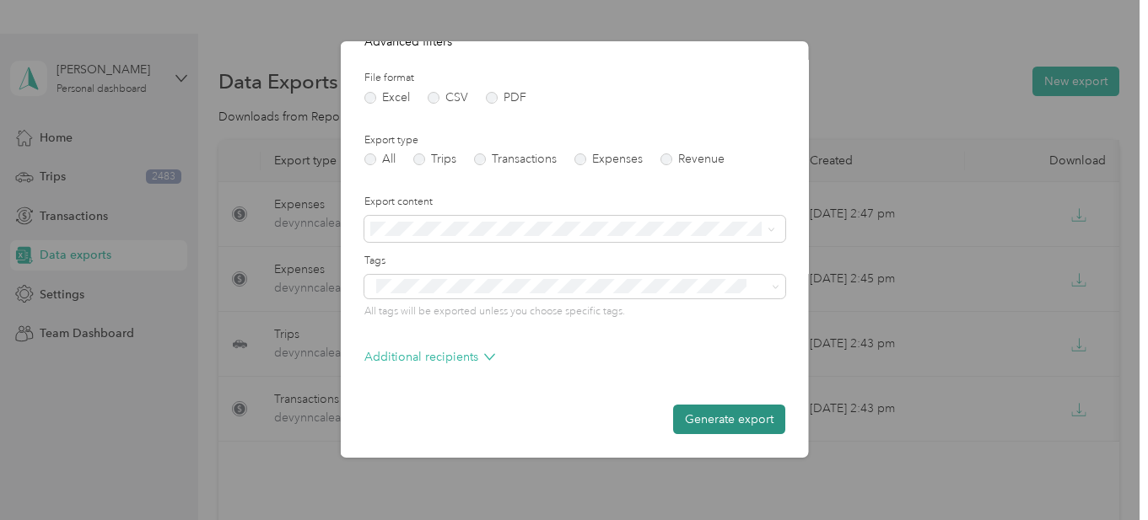
click at [718, 417] on button "Generate export" at bounding box center [728, 420] width 112 height 30
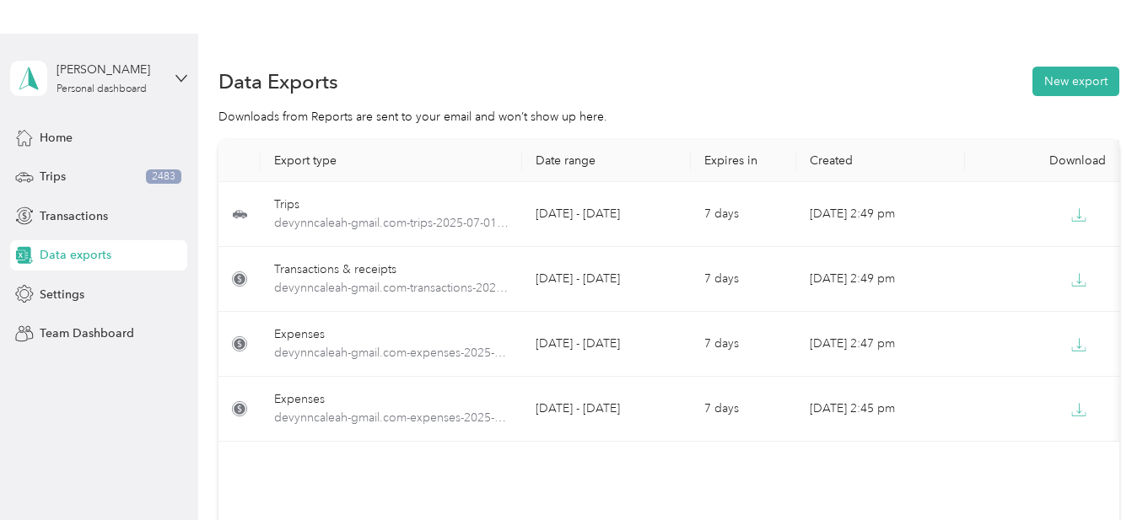
scroll to position [34, 0]
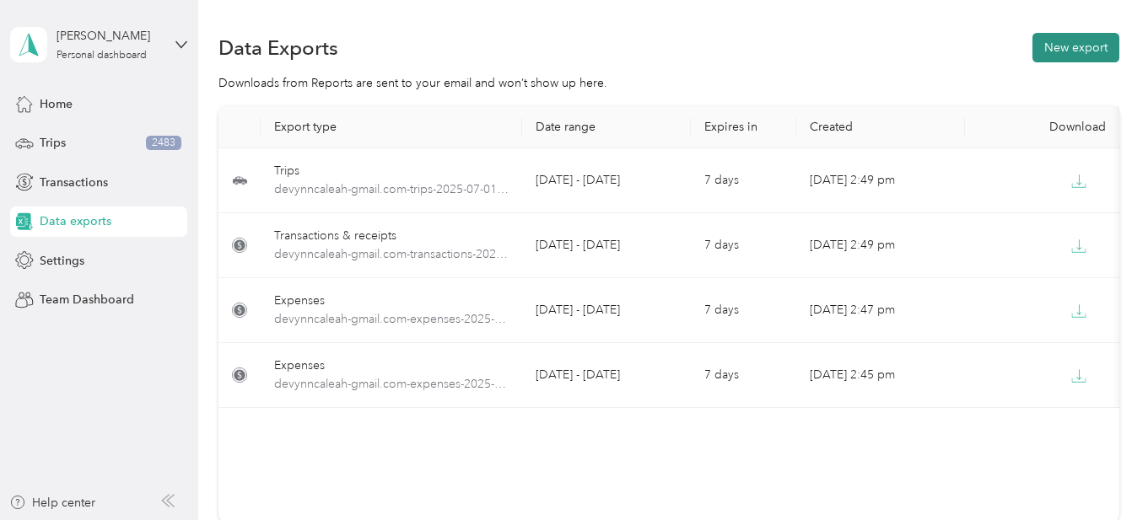
click at [1079, 49] on button "New export" at bounding box center [1075, 48] width 87 height 30
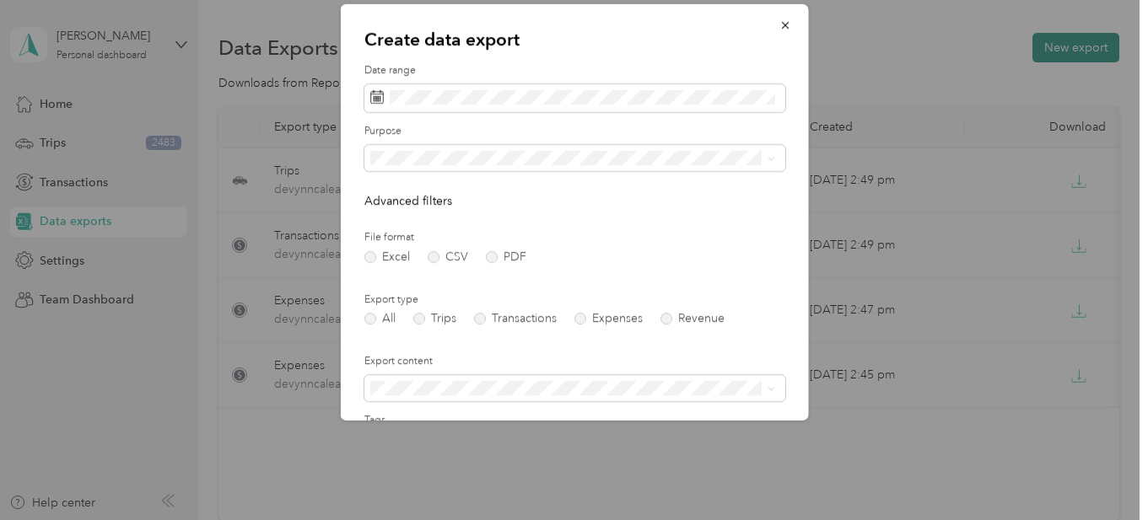
scroll to position [235, 0]
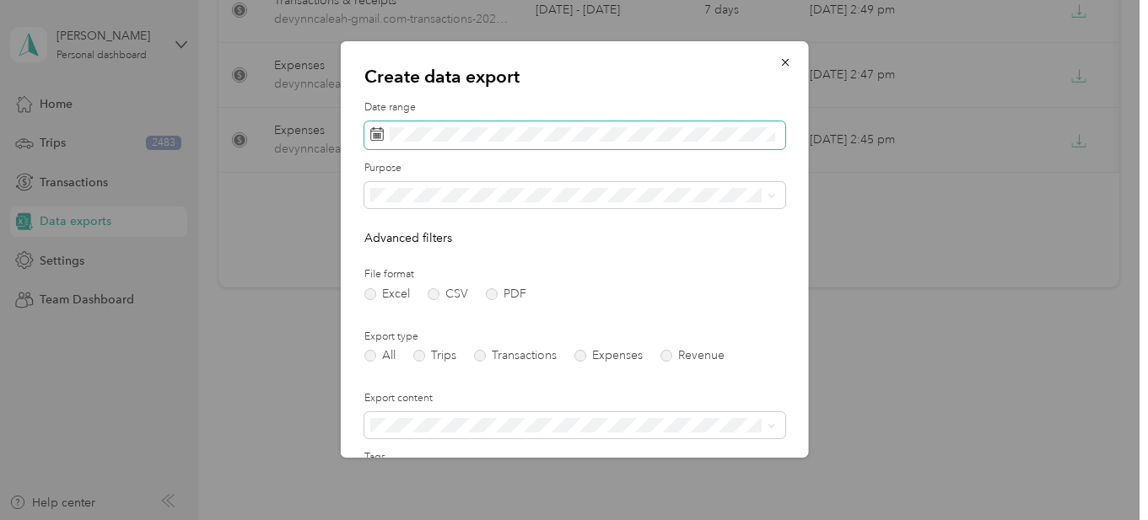
click at [383, 137] on form "Date range Purpose Advanced filters File format Excel CSV PDF Export type All T…" at bounding box center [573, 365] width 421 height 530
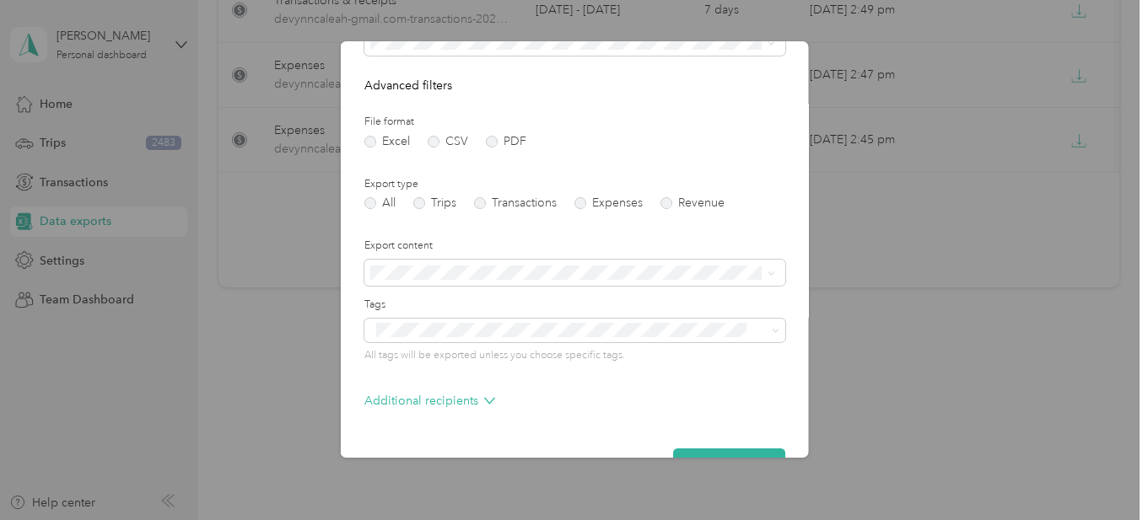
scroll to position [196, 0]
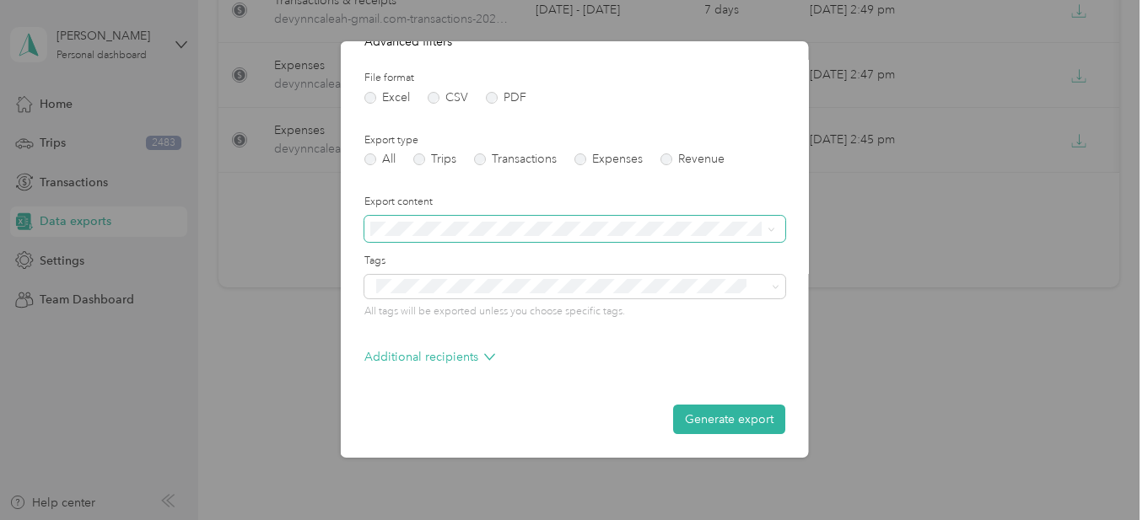
click at [475, 236] on span at bounding box center [573, 229] width 421 height 27
click at [440, 235] on span at bounding box center [573, 229] width 421 height 27
click at [533, 236] on span at bounding box center [573, 229] width 421 height 27
click at [438, 255] on span "Summary only" at bounding box center [413, 258] width 76 height 14
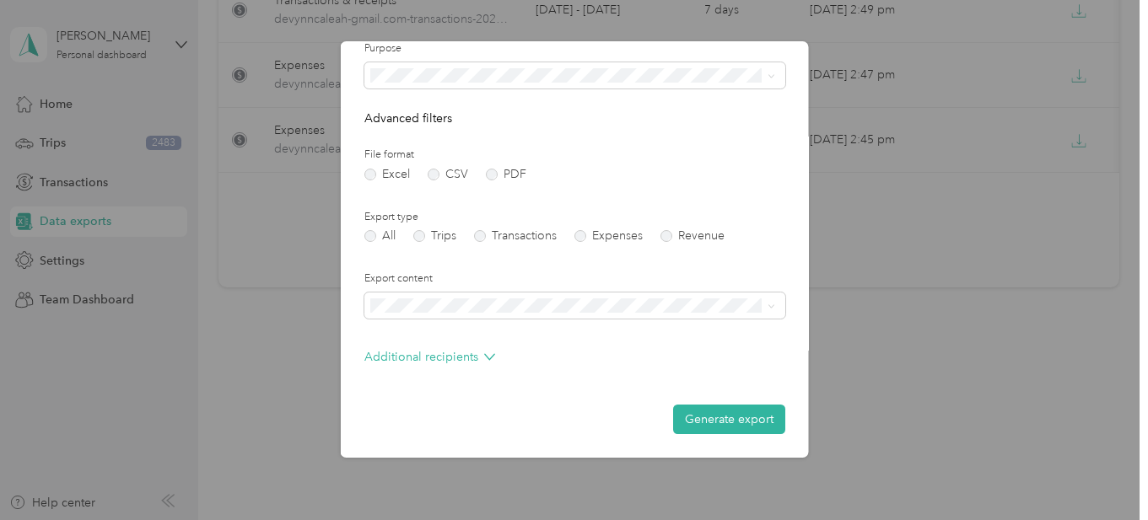
scroll to position [120, 0]
click at [489, 176] on label "PDF" at bounding box center [505, 175] width 40 height 12
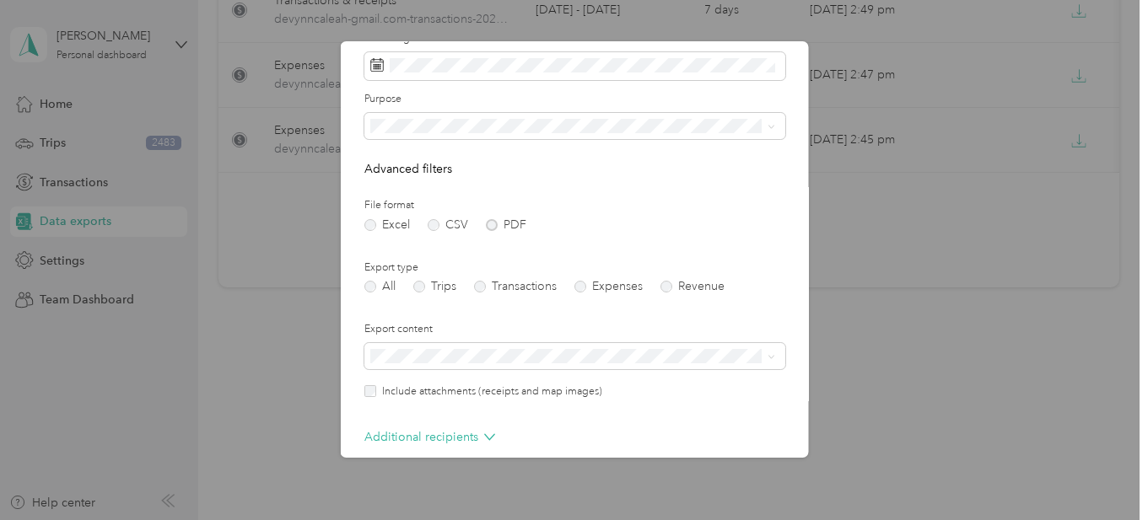
scroll to position [0, 0]
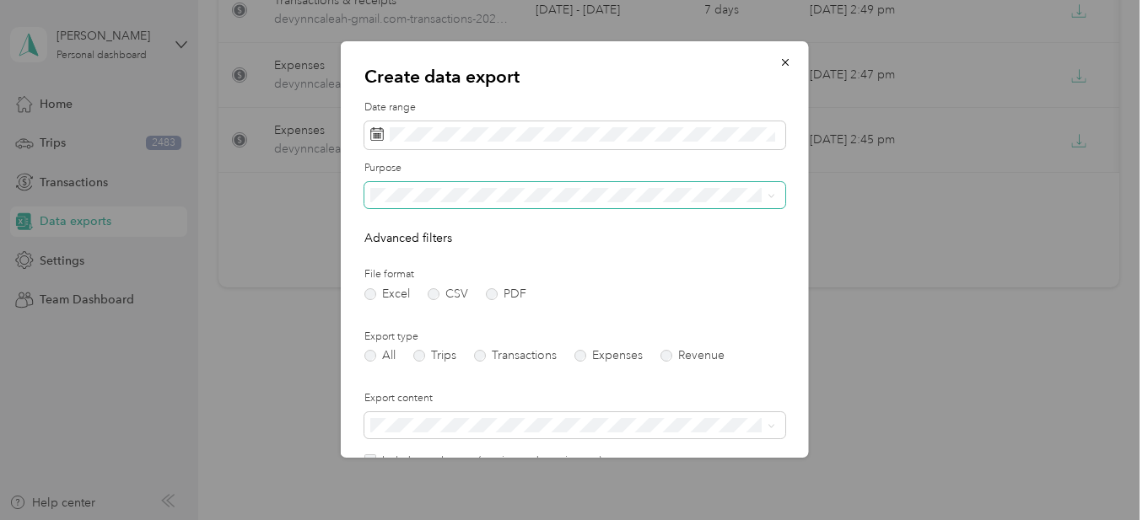
click at [417, 194] on form "Date range Purpose Advanced filters File format Excel CSV PDF Export type All T…" at bounding box center [573, 341] width 421 height 483
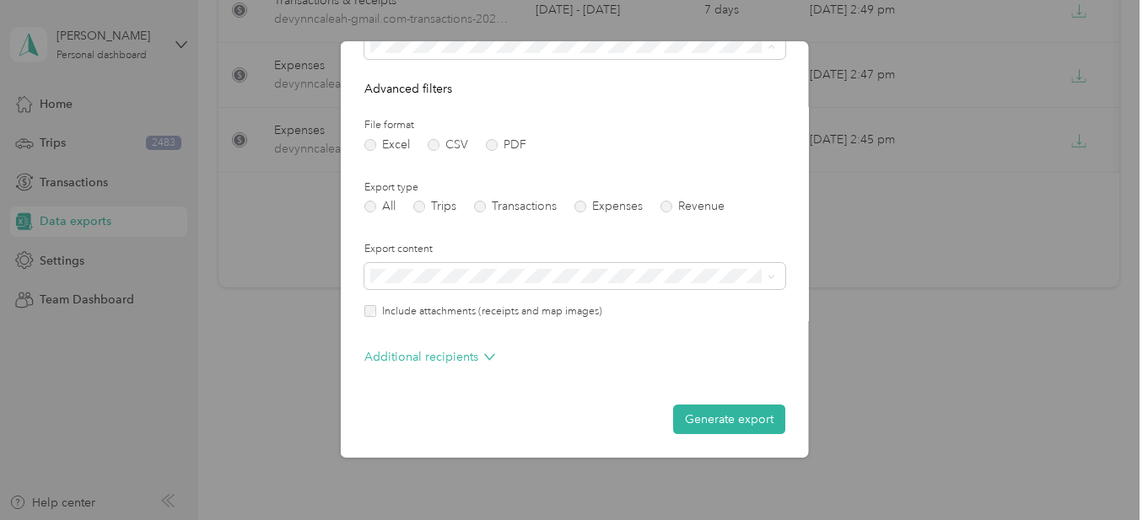
click at [415, 157] on span "Instacart" at bounding box center [397, 164] width 44 height 14
click at [714, 426] on button "Generate export" at bounding box center [728, 420] width 112 height 30
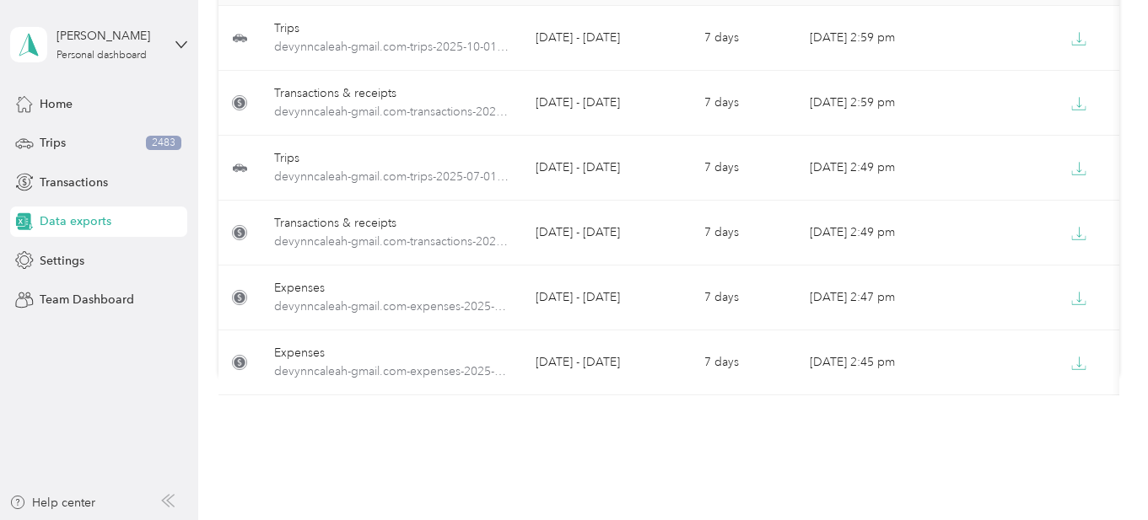
scroll to position [131, 0]
